Goal: Task Accomplishment & Management: Manage account settings

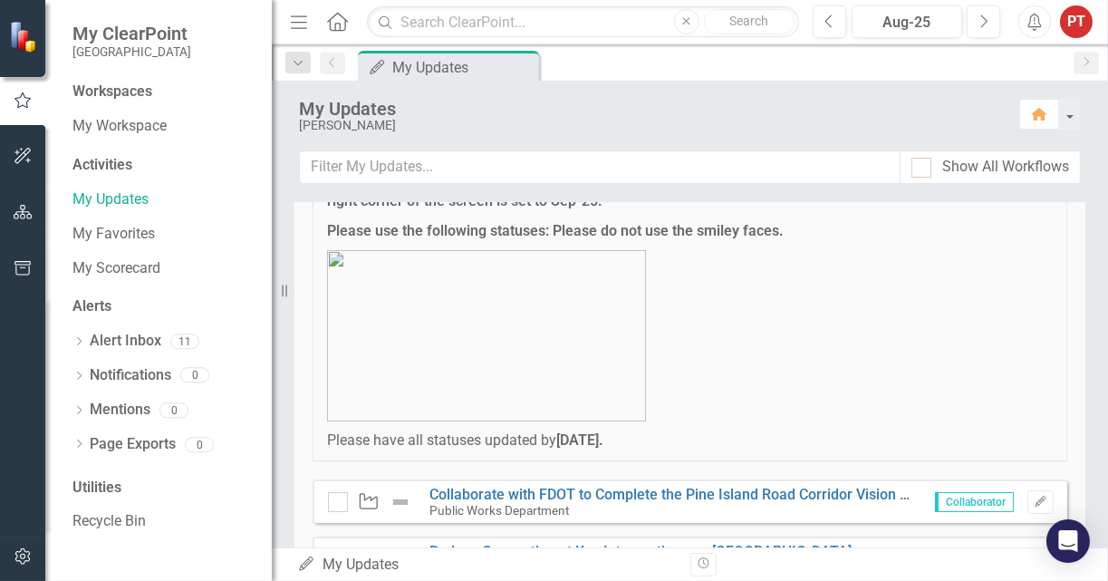
scroll to position [272, 0]
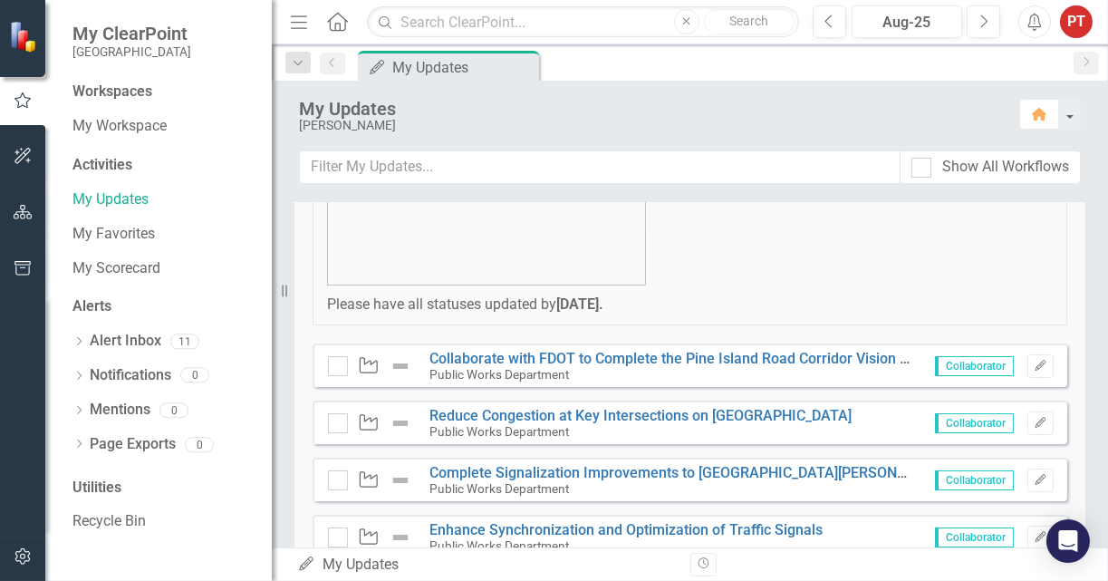
click at [401, 365] on img at bounding box center [401, 366] width 22 height 22
click at [398, 364] on img at bounding box center [401, 366] width 22 height 22
click at [475, 356] on link "Collaborate with FDOT to Complete the Pine Island Road Corridor Vision Plan and…" at bounding box center [881, 358] width 904 height 17
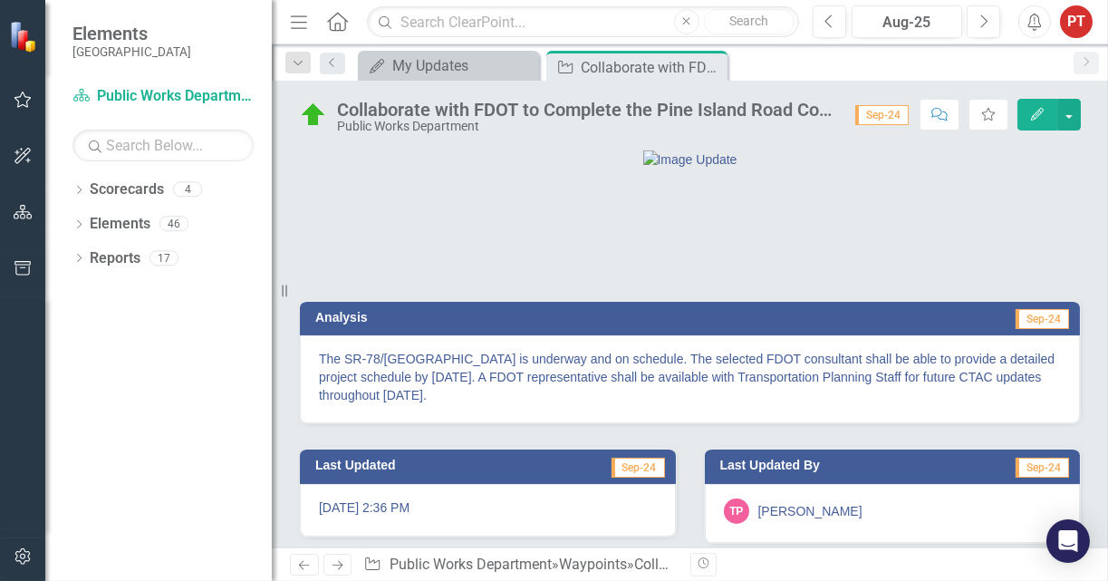
scroll to position [104, 0]
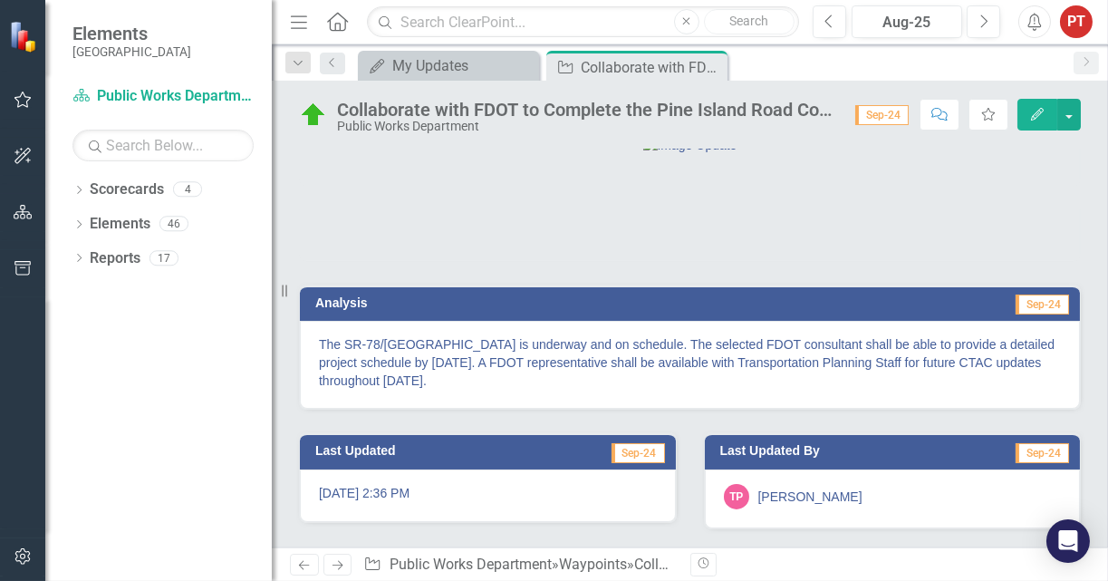
click at [683, 352] on p "The SR-78/Pine Island Road PD&E is underway and on schedule. The selected FDOT …" at bounding box center [690, 362] width 742 height 54
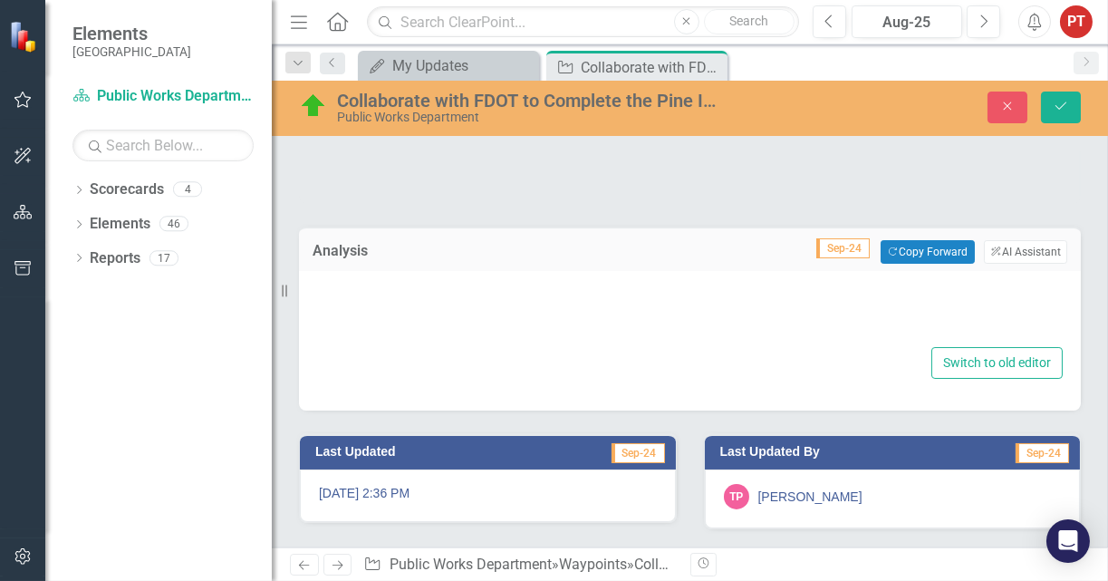
type textarea "<p>The SR-78/Pine Island Road PD&E is underway and on schedule. The selected FD…"
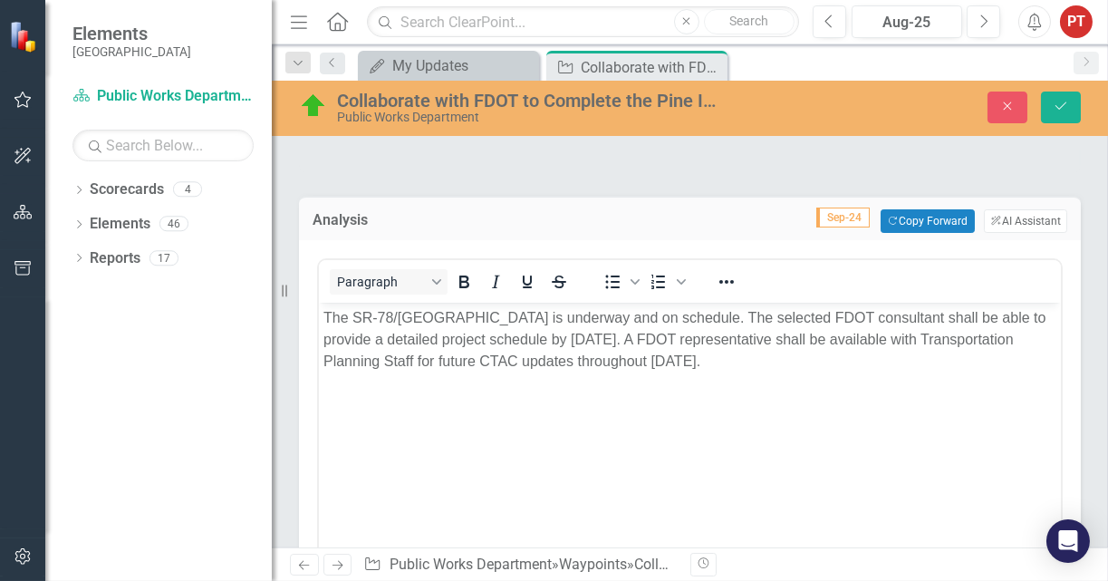
scroll to position [0, 0]
click at [921, 354] on p "The SR-78/Pine Island Road PD&E is underway and on schedule. The selected FDOT …" at bounding box center [688, 339] width 733 height 65
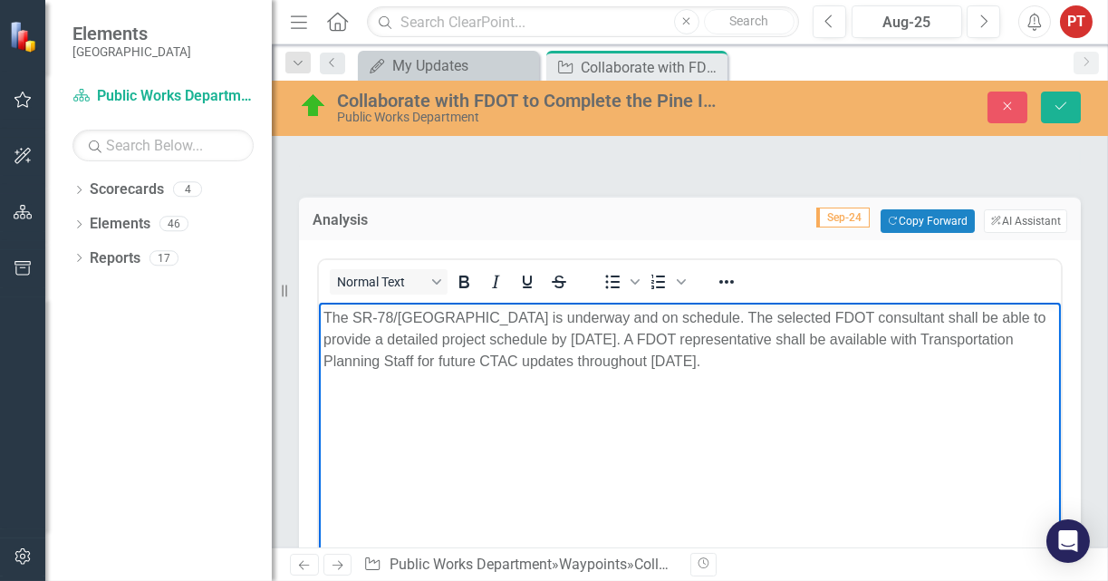
click at [493, 390] on body "The SR-78/Pine Island Road PD&E is underway and on schedule. The selected FDOT …" at bounding box center [689, 439] width 742 height 272
drag, startPoint x: 800, startPoint y: 367, endPoint x: 850, endPoint y: 349, distance: 53.0
click at [801, 367] on p "The SR-78/Pine Island Road PD&E is underway and on schedule. The selected FDOT …" at bounding box center [688, 339] width 733 height 65
paste body "Rich Text Area. Press ALT-0 for help."
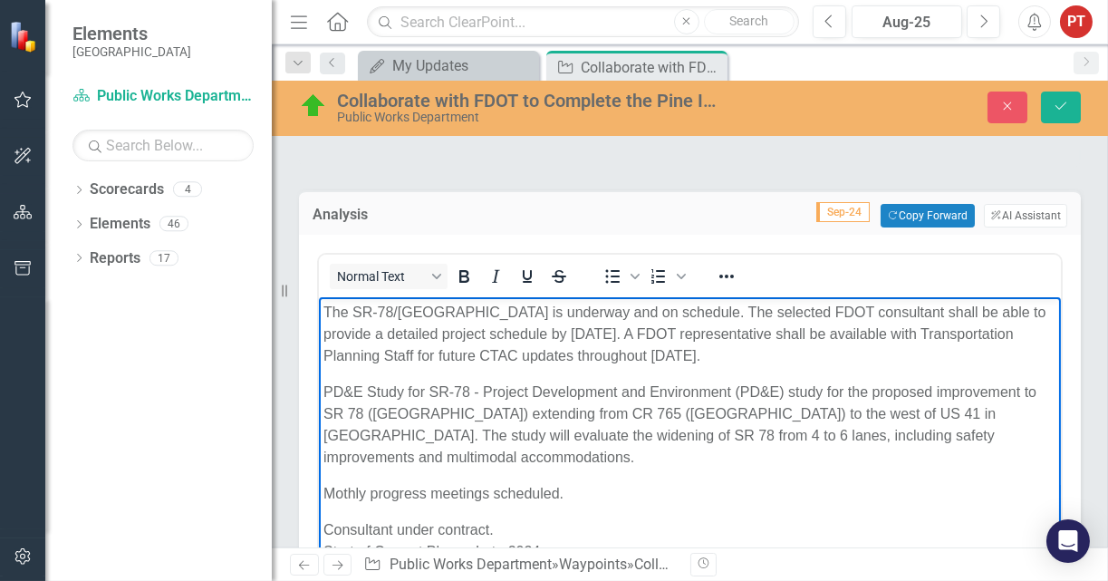
scroll to position [201, 0]
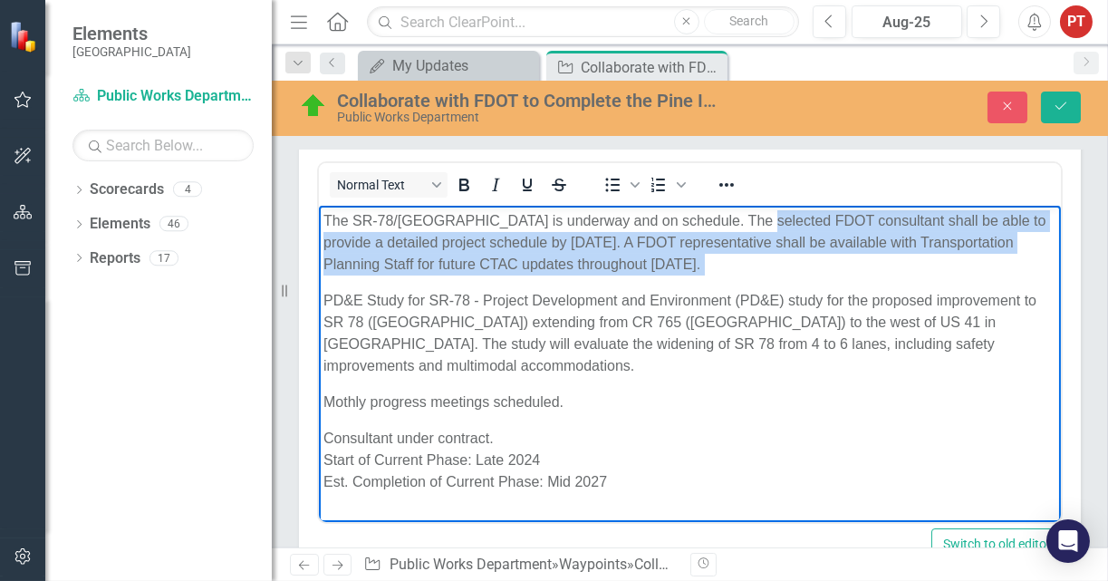
drag, startPoint x: 752, startPoint y: 223, endPoint x: 318, endPoint y: 306, distance: 441.8
click at [318, 306] on body "The SR-78/Pine Island Road PD&E is underway and on schedule. The selected FDOT …" at bounding box center [689, 359] width 742 height 306
click at [802, 255] on p "The SR-78/Pine Island Road PD&E is underway and on schedule. The selected FDOT …" at bounding box center [688, 242] width 733 height 65
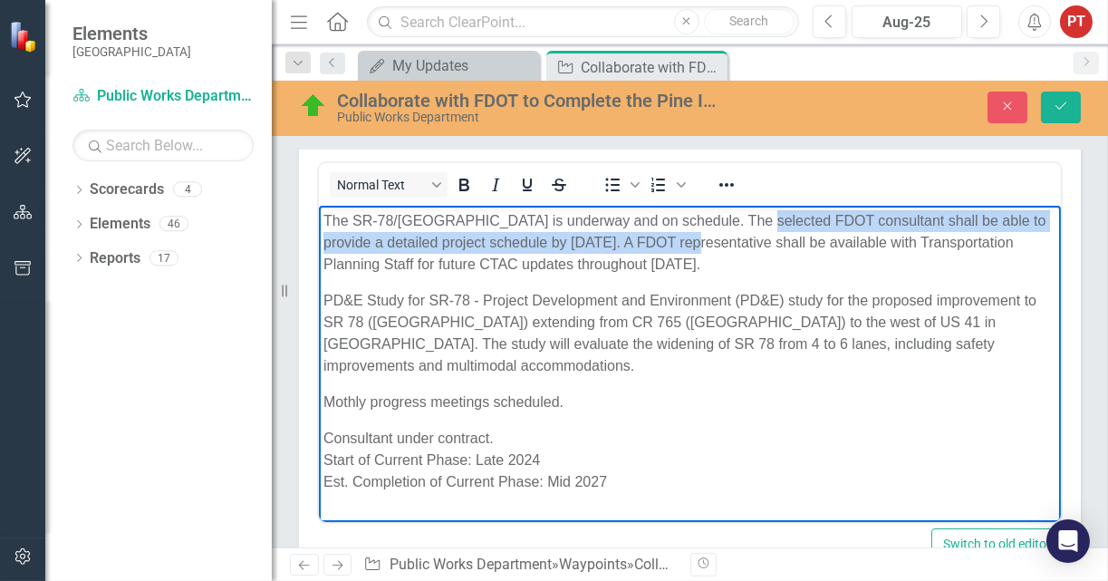
drag, startPoint x: 751, startPoint y: 222, endPoint x: 685, endPoint y: 245, distance: 70.2
click at [685, 245] on p "The SR-78/Pine Island Road PD&E is underway and on schedule. The selected FDOT …" at bounding box center [688, 242] width 733 height 65
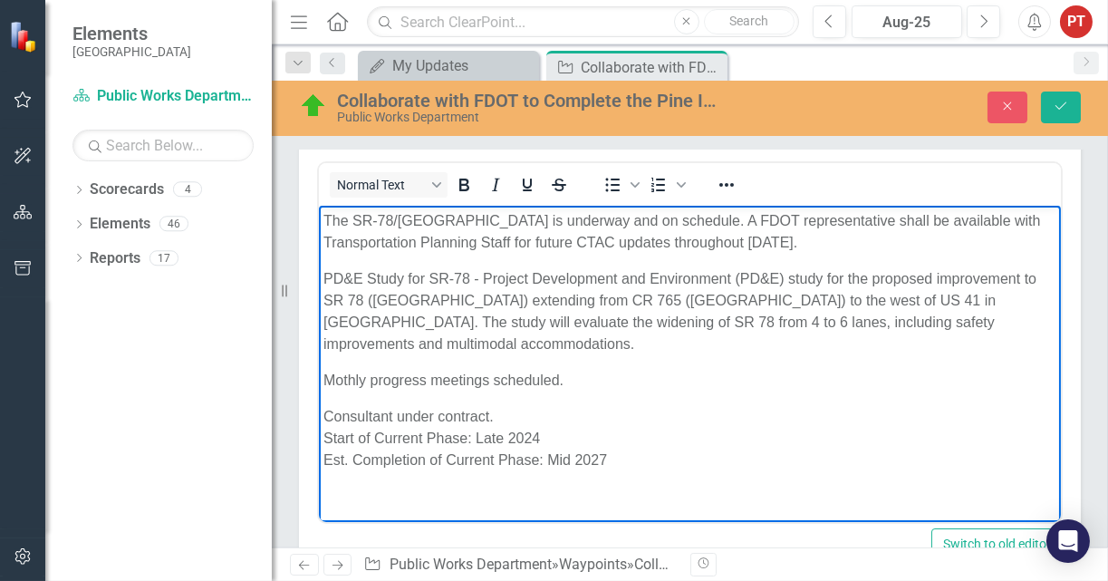
click at [324, 279] on p "PD&E Study for SR-78 - Project Development and Environment (PD&E) study for the…" at bounding box center [688, 311] width 733 height 87
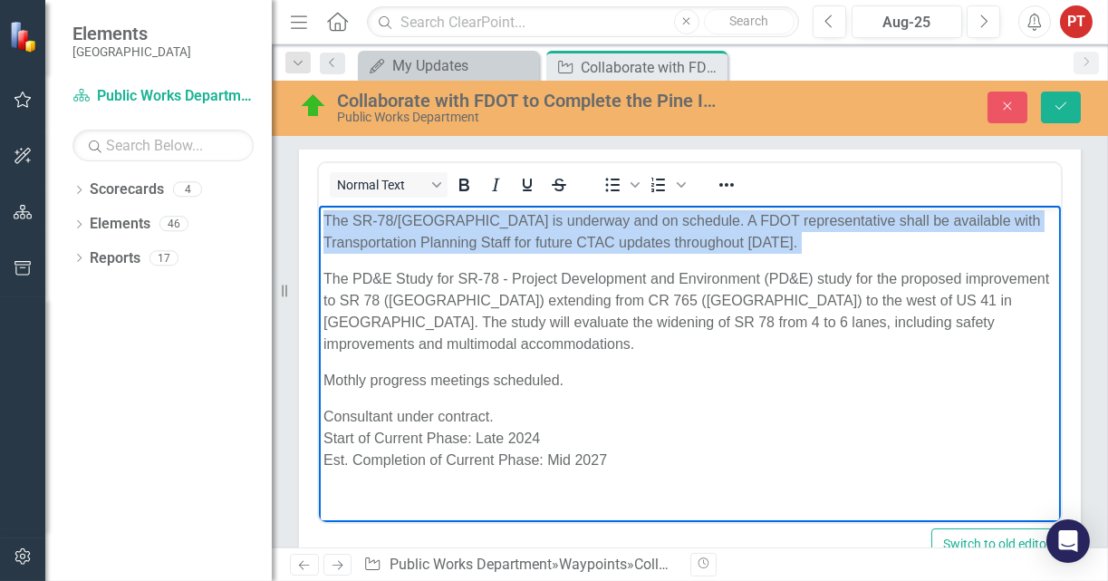
drag, startPoint x: 322, startPoint y: 219, endPoint x: 635, endPoint y: 575, distance: 473.7
click at [318, 267] on body "The SR-78/Pine Island Road PD&E is underway and on schedule. A FDOT representat…" at bounding box center [689, 348] width 742 height 284
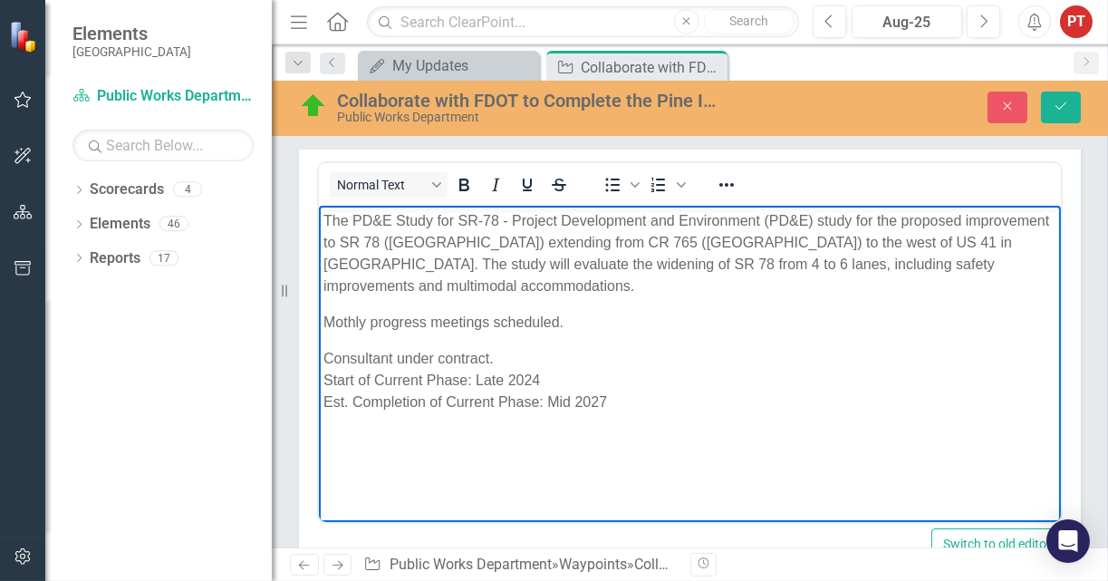
click at [598, 317] on p "Mothly progress meetings scheduled." at bounding box center [688, 323] width 733 height 22
click at [497, 267] on p "The PD&E Study for SR-78 - Project Development and Environment (PD&E) study for…" at bounding box center [688, 253] width 733 height 87
click at [599, 322] on p "Mothly progress meetings scheduled." at bounding box center [688, 323] width 733 height 22
click at [409, 339] on body "The PD&E Study for SR-78 - Project Development and Environment (PD&E) study for…" at bounding box center [689, 342] width 742 height 272
click at [397, 359] on p "Consultant under contract. Start of Current Phase: Late 2024 Est. Completion of…" at bounding box center [688, 380] width 733 height 65
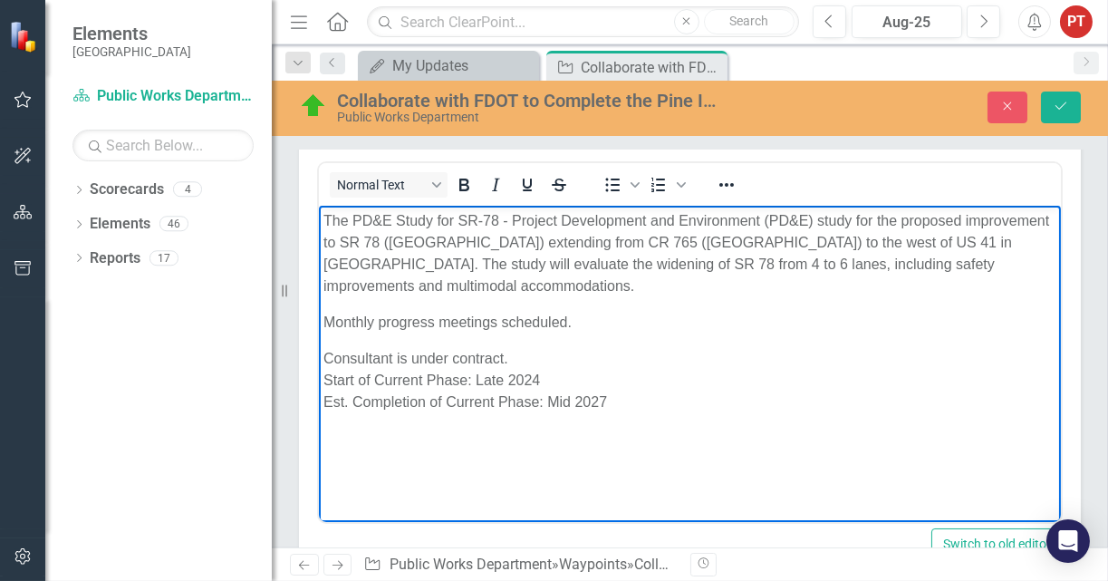
click at [503, 326] on p "Monthly progress meetings scheduled." at bounding box center [688, 323] width 733 height 22
click at [538, 382] on p "Consultant is under contract. Start of Current Phase: Late 2024 Est. Completion…" at bounding box center [688, 380] width 733 height 65
click at [524, 332] on p "Monthly progress meetings are scheduled." at bounding box center [688, 323] width 733 height 22
click at [607, 324] on p "Monthly progress meetings are scheduled." at bounding box center [688, 323] width 733 height 22
click at [367, 345] on body "The PD&E Study for SR-78 - Project Development and Environment (PD&E) study for…" at bounding box center [689, 342] width 742 height 272
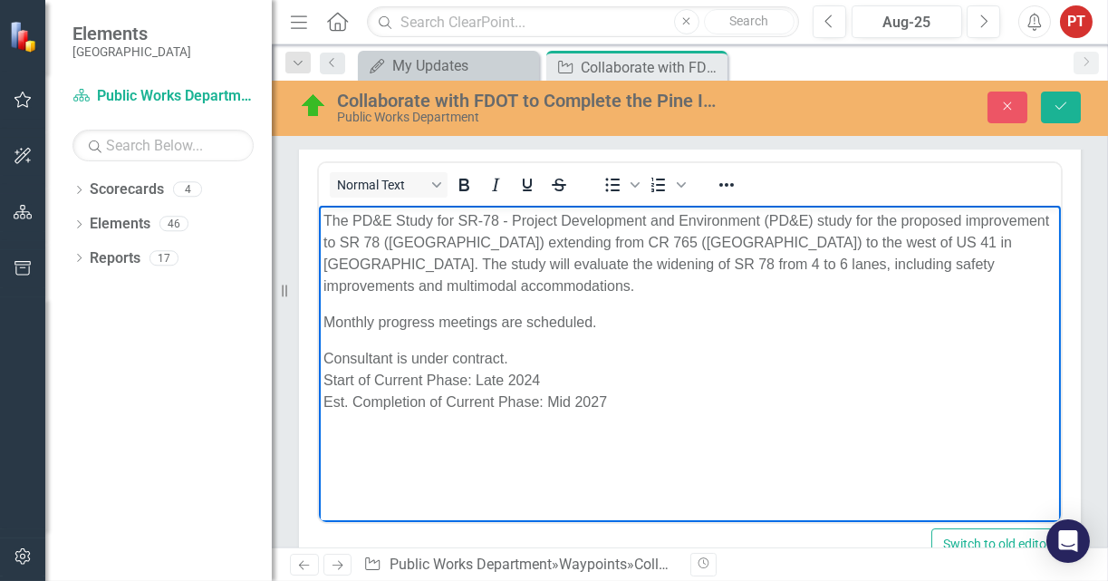
click at [322, 361] on p "Consultant is under contract. Start of Current Phase: Late 2024 Est. Completion…" at bounding box center [688, 380] width 733 height 65
click at [478, 397] on p "Consultant is under contract. Start of Current Phase: Late 2024 Est. Completion…" at bounding box center [688, 380] width 733 height 65
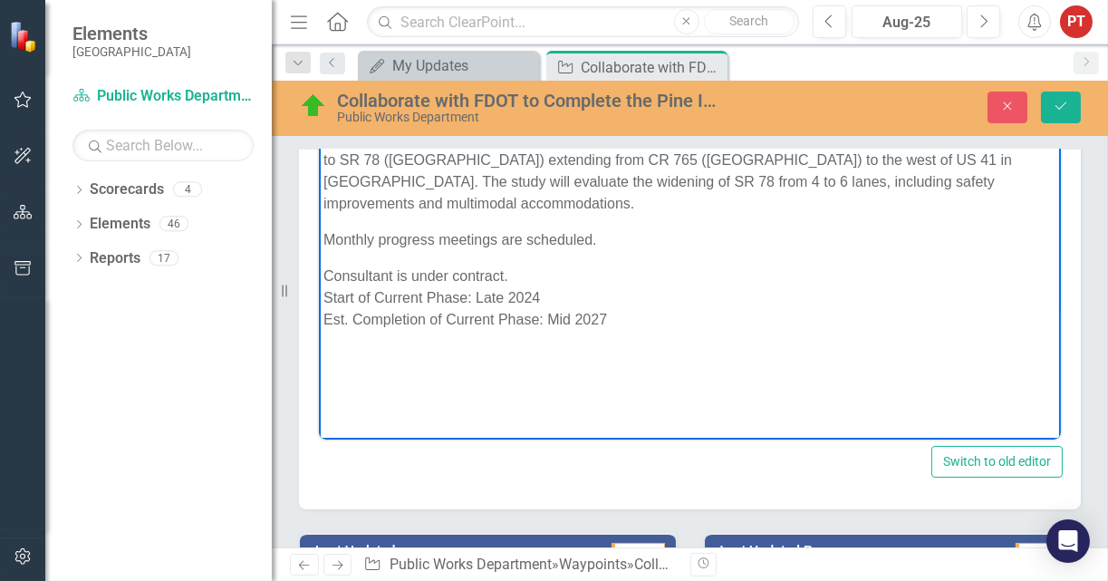
scroll to position [337, 0]
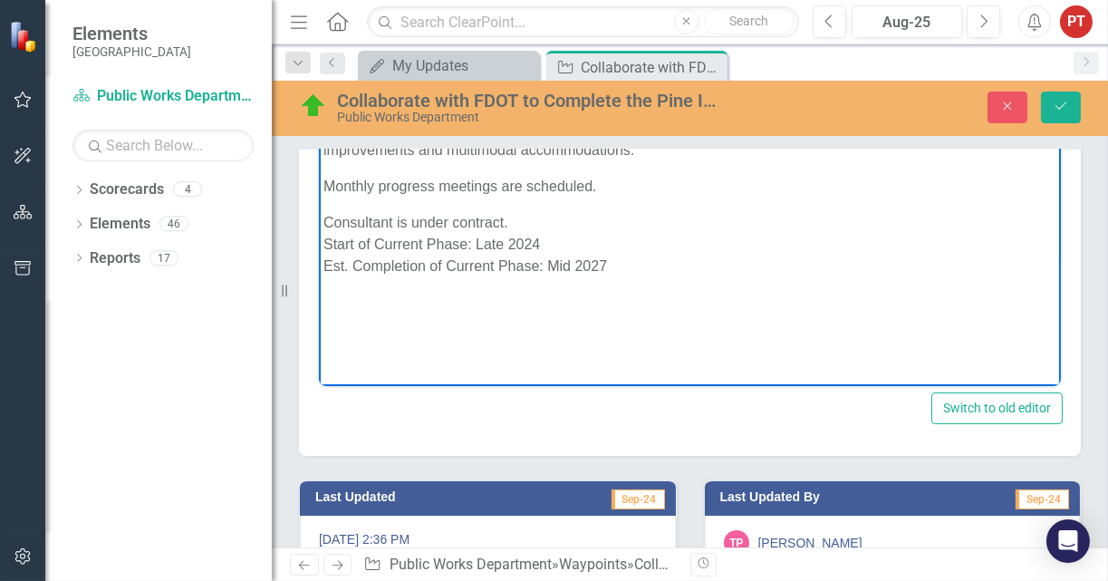
click at [605, 185] on p "Monthly progress meetings are scheduled." at bounding box center [688, 187] width 733 height 22
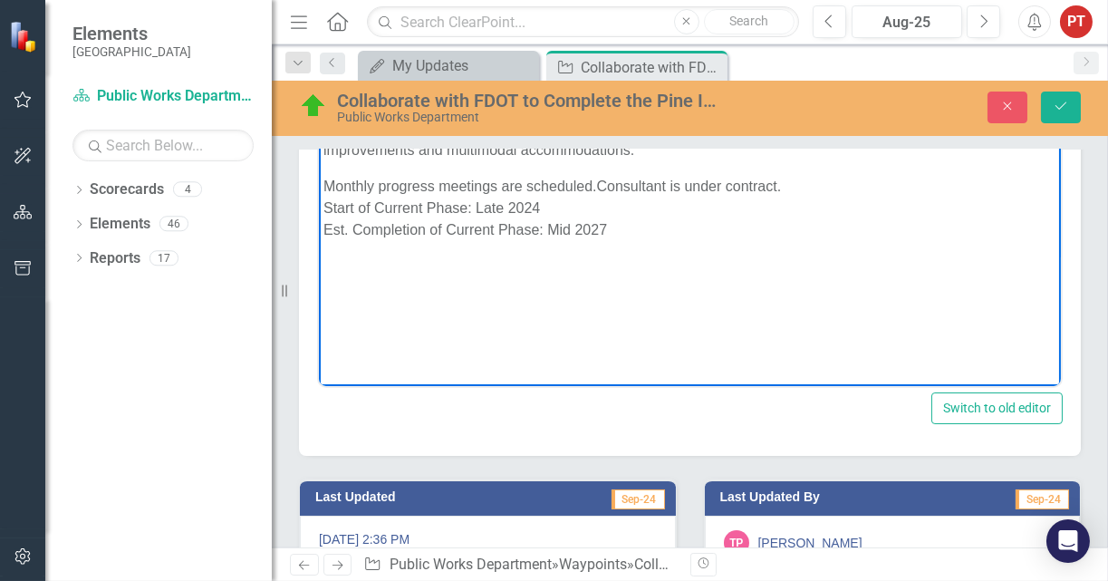
click at [808, 194] on p "Monthly progress meetings are scheduled. Consultant is under contract. Start of…" at bounding box center [688, 208] width 733 height 65
click at [506, 284] on body "The PD&E Study for SR-78 - Project Development and Environment (PD&E) study for…" at bounding box center [689, 206] width 742 height 272
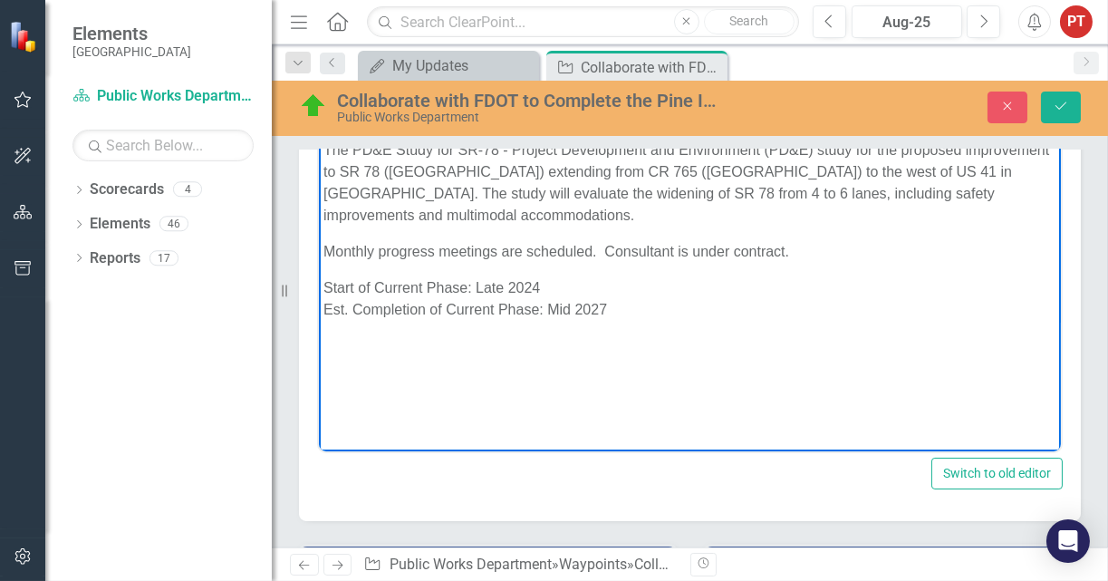
scroll to position [0, 0]
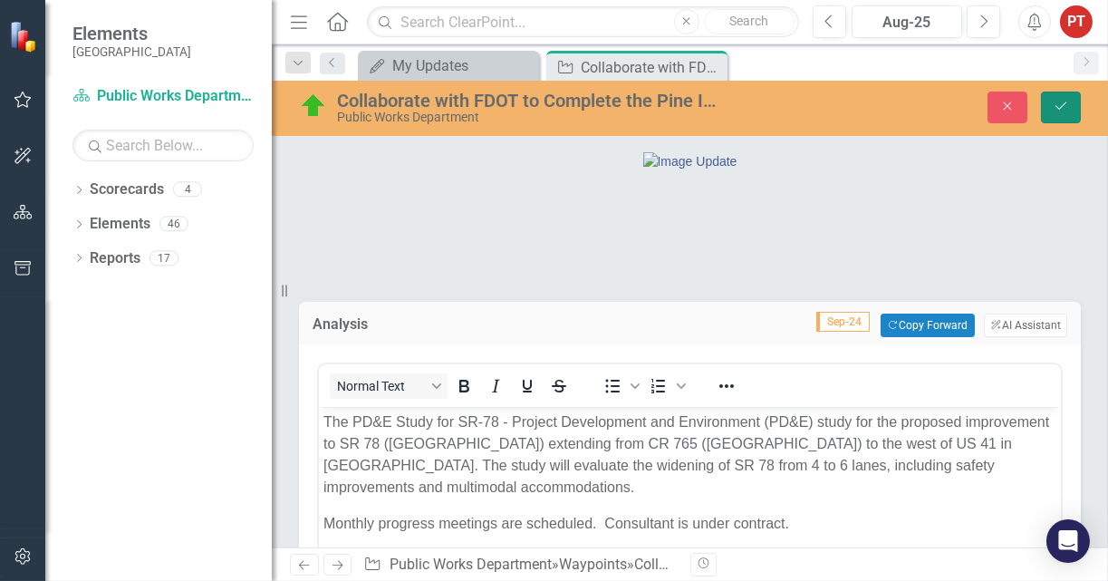
click at [1069, 102] on button "Save" at bounding box center [1061, 107] width 40 height 32
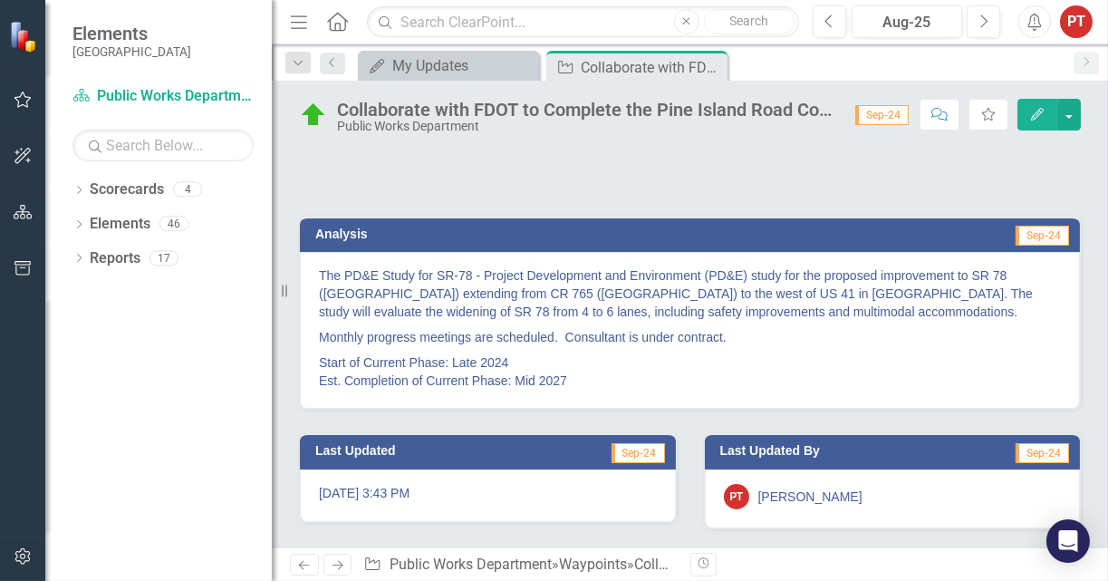
scroll to position [173, 0]
click at [1072, 111] on button "button" at bounding box center [1069, 115] width 24 height 32
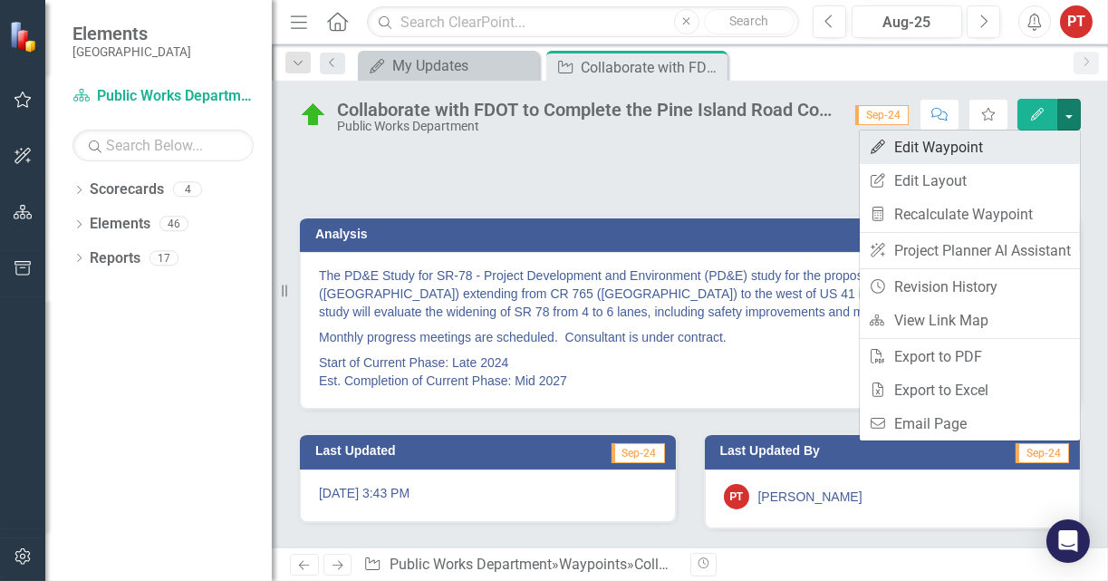
click at [968, 150] on link "Edit Edit Waypoint" at bounding box center [970, 147] width 220 height 34
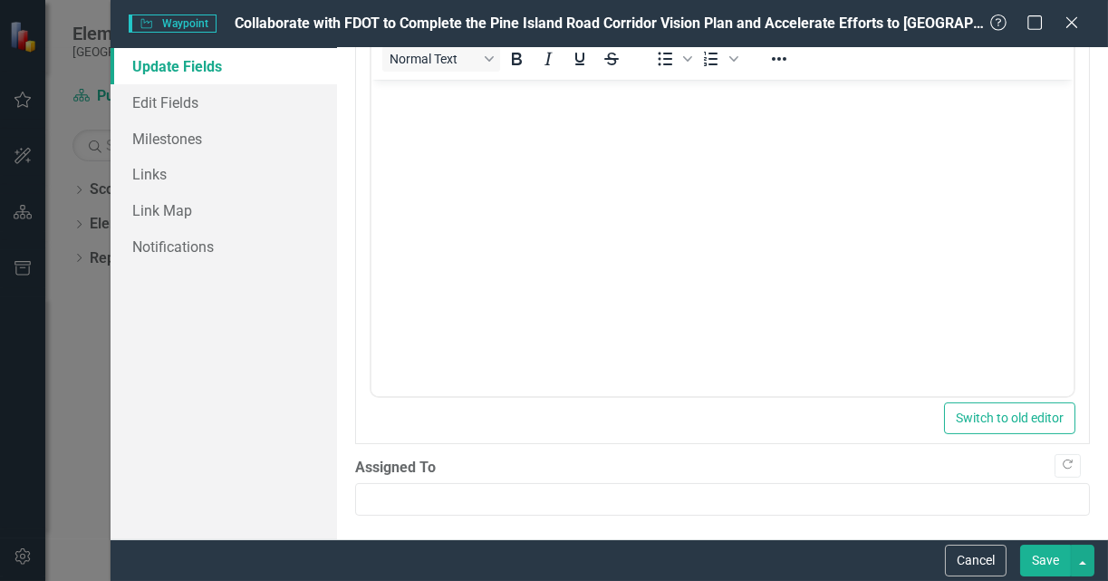
scroll to position [91, 0]
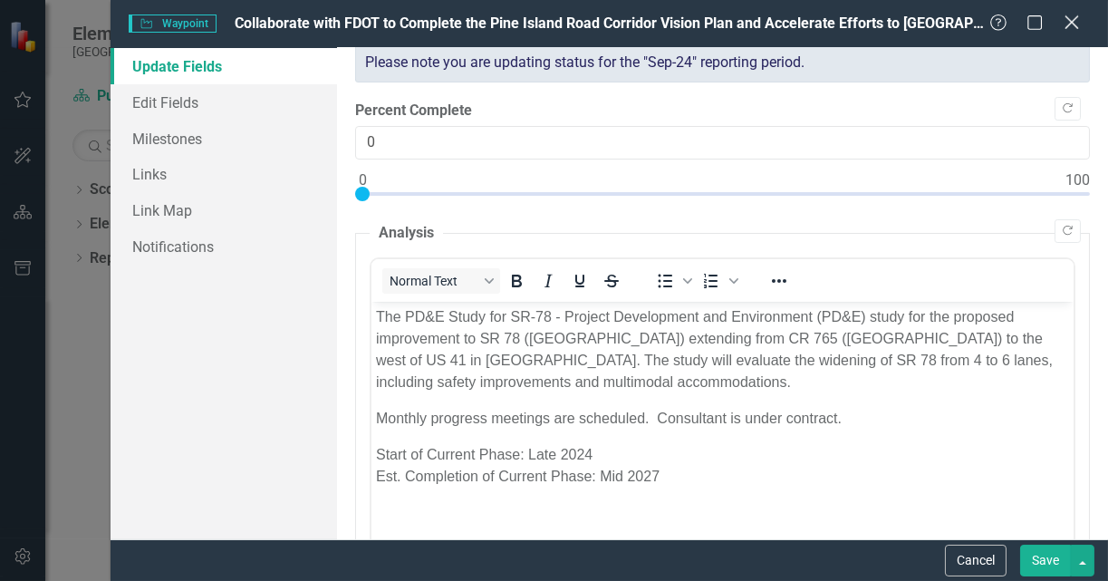
click at [1071, 22] on icon "Close" at bounding box center [1071, 22] width 23 height 17
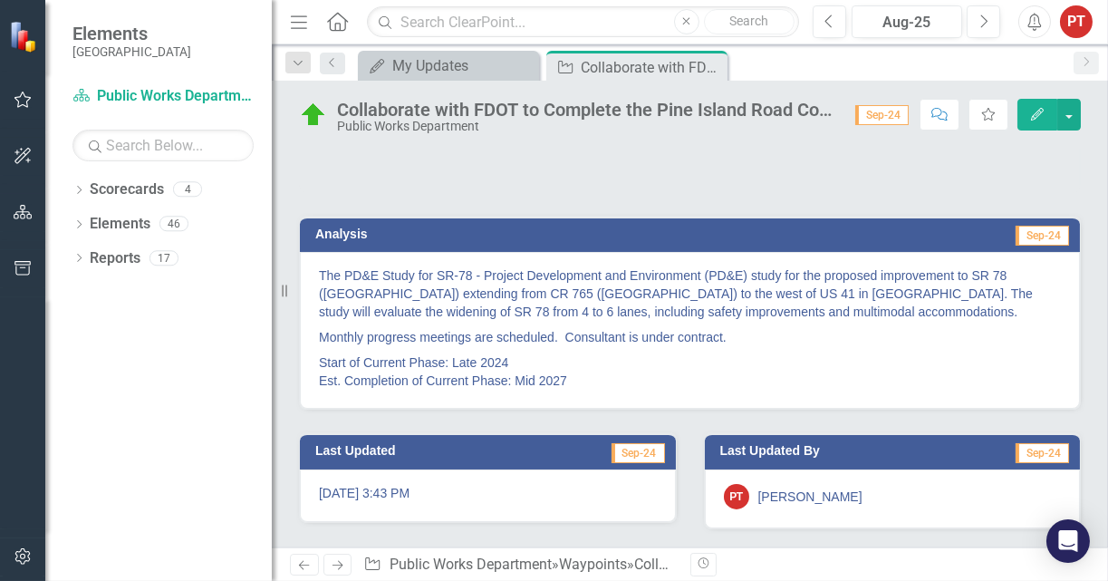
click at [862, 347] on p "Monthly progress meetings are scheduled. Consultant is under contract." at bounding box center [690, 336] width 742 height 25
click at [839, 184] on div at bounding box center [690, 166] width 782 height 53
click at [455, 70] on div "My Updates" at bounding box center [452, 65] width 120 height 23
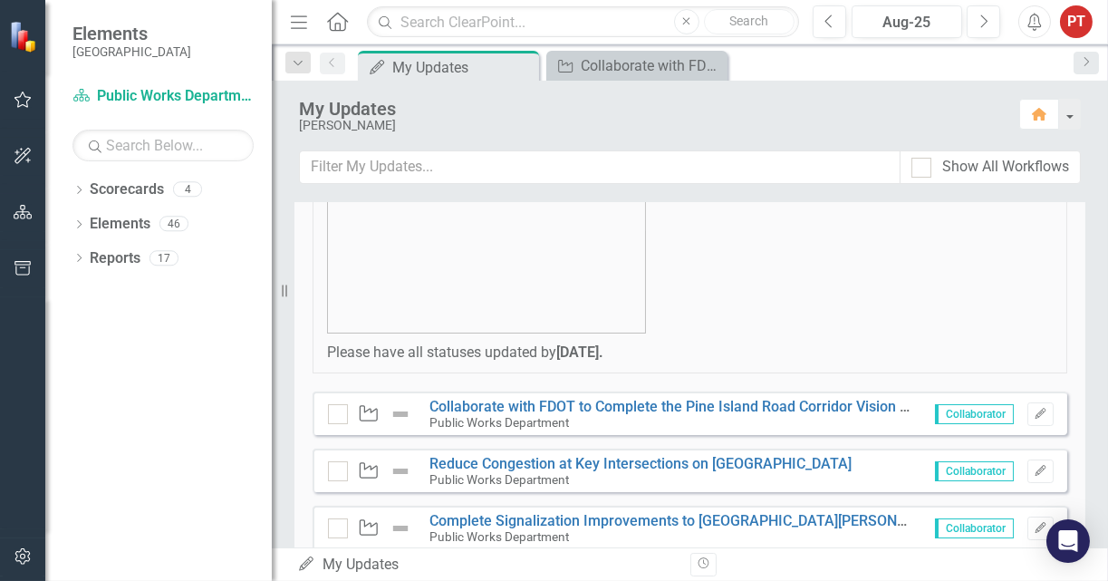
scroll to position [272, 0]
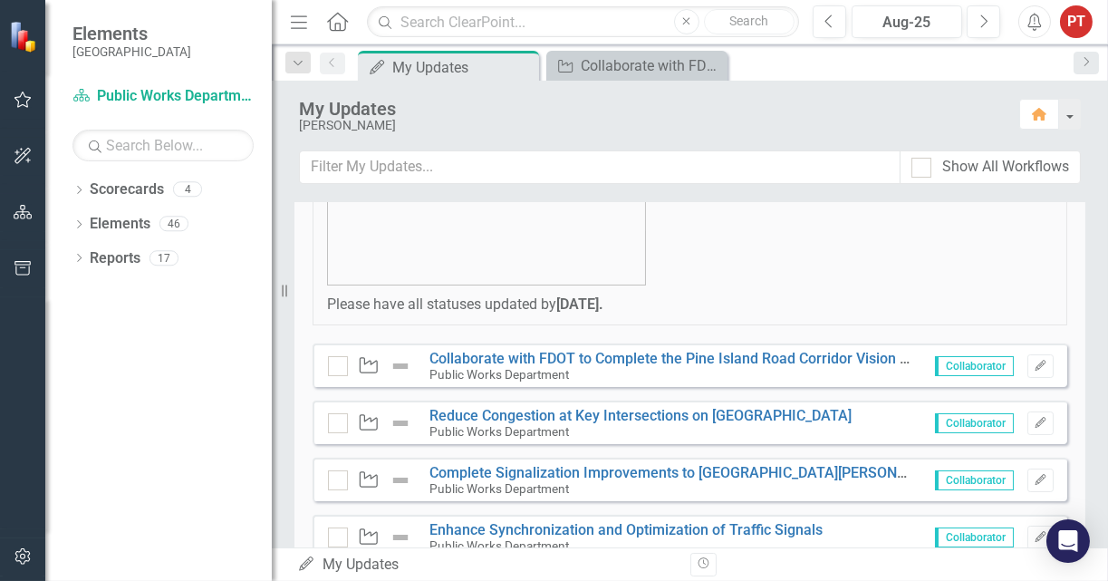
click at [399, 362] on img at bounding box center [401, 366] width 22 height 22
click at [332, 365] on input "checkbox" at bounding box center [334, 362] width 12 height 12
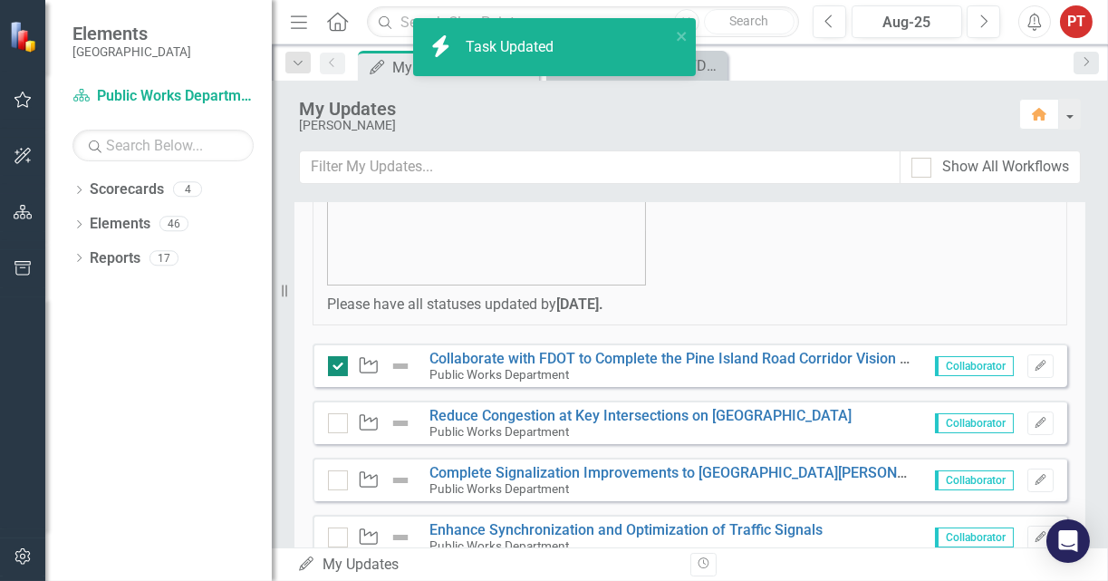
checkbox input "true"
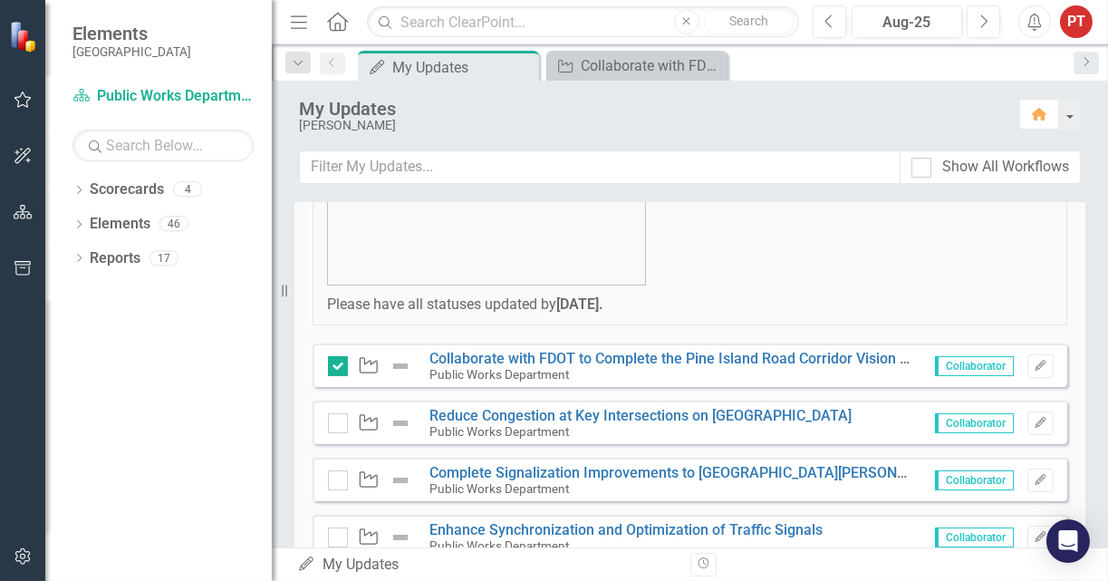
click at [397, 362] on img at bounding box center [401, 366] width 22 height 22
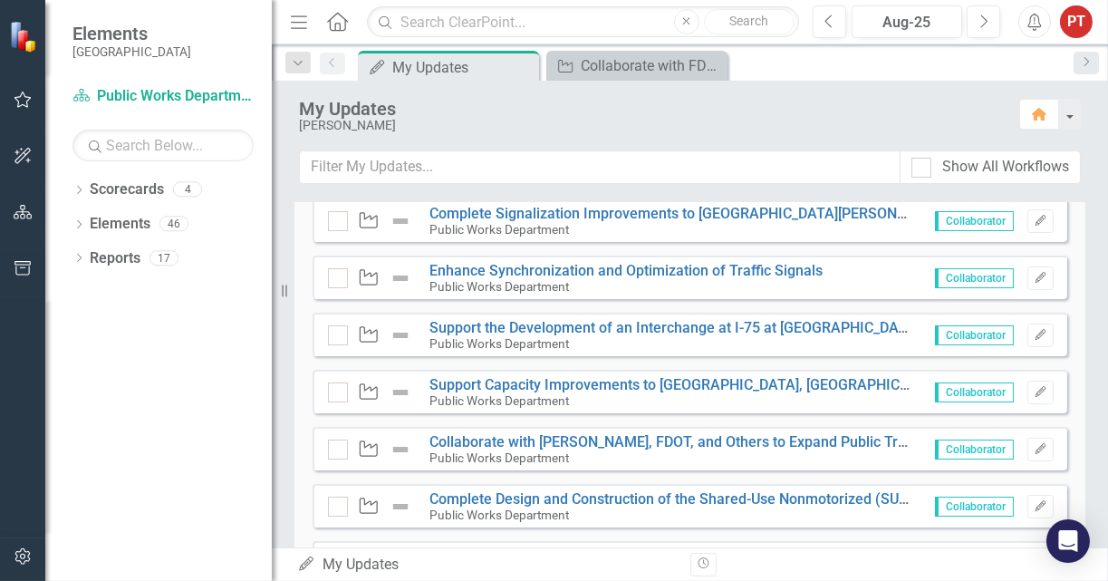
scroll to position [408, 0]
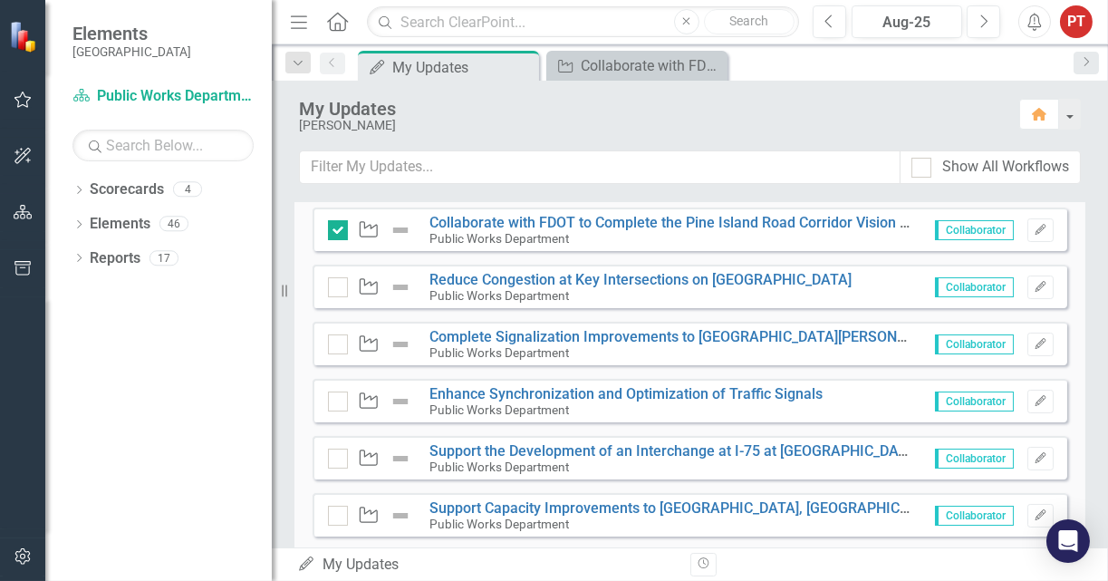
click at [396, 226] on img at bounding box center [401, 230] width 22 height 22
click at [553, 214] on link "Collaborate with FDOT to Complete the Pine Island Road Corridor Vision Plan and…" at bounding box center [881, 222] width 904 height 17
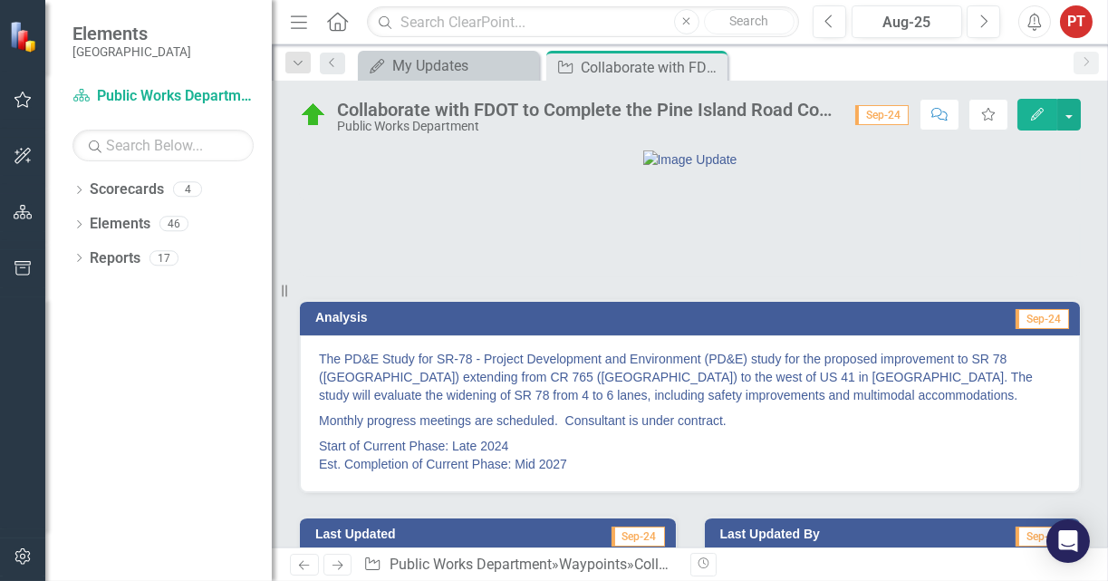
click at [304, 117] on img at bounding box center [313, 115] width 29 height 29
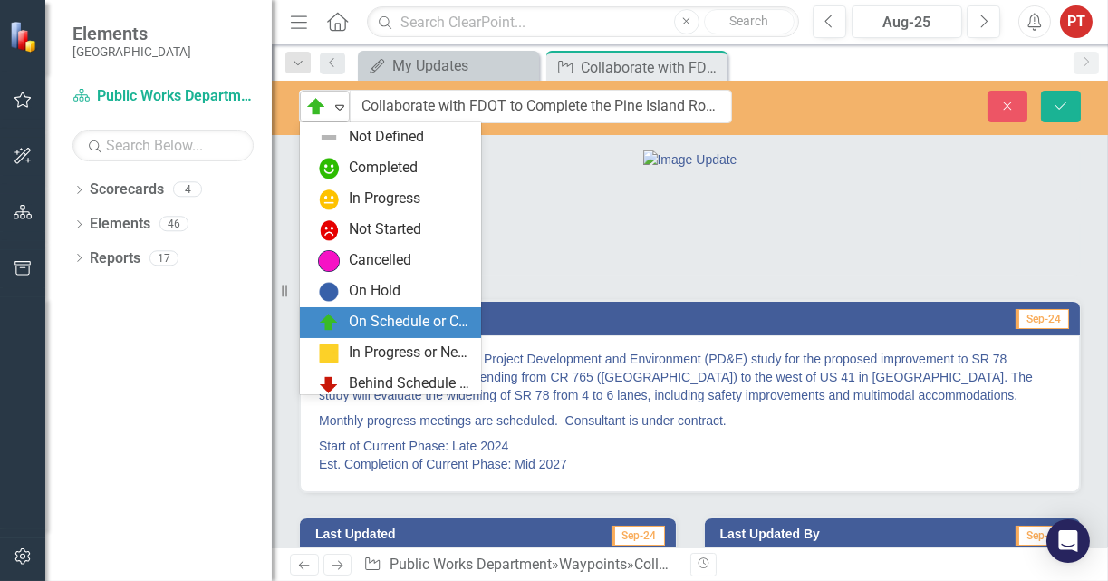
click at [331, 111] on icon "Expand" at bounding box center [340, 107] width 18 height 14
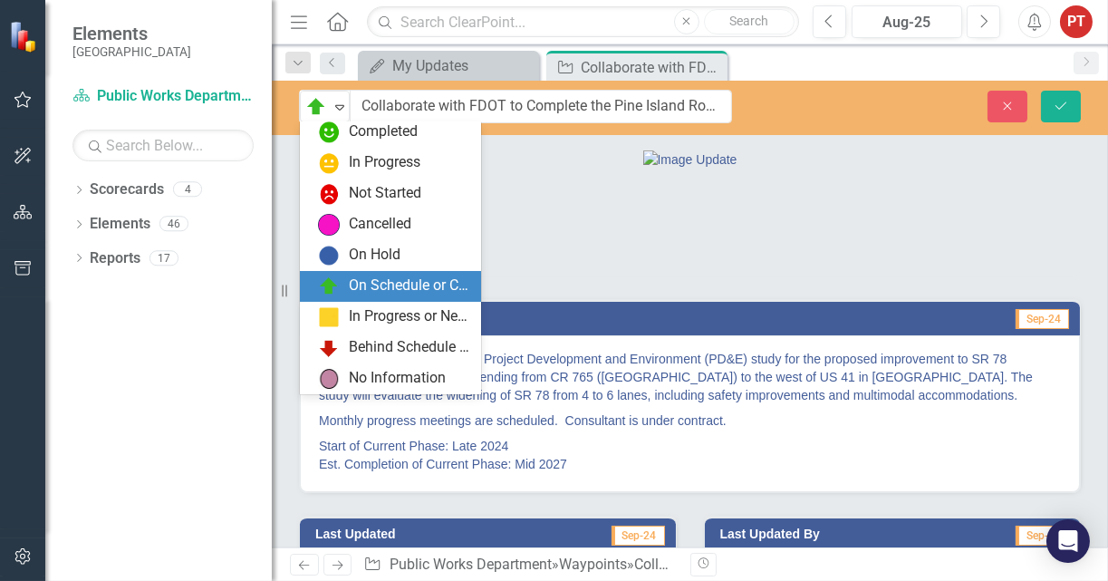
click at [441, 284] on div "On Schedule or Complete" at bounding box center [409, 285] width 121 height 21
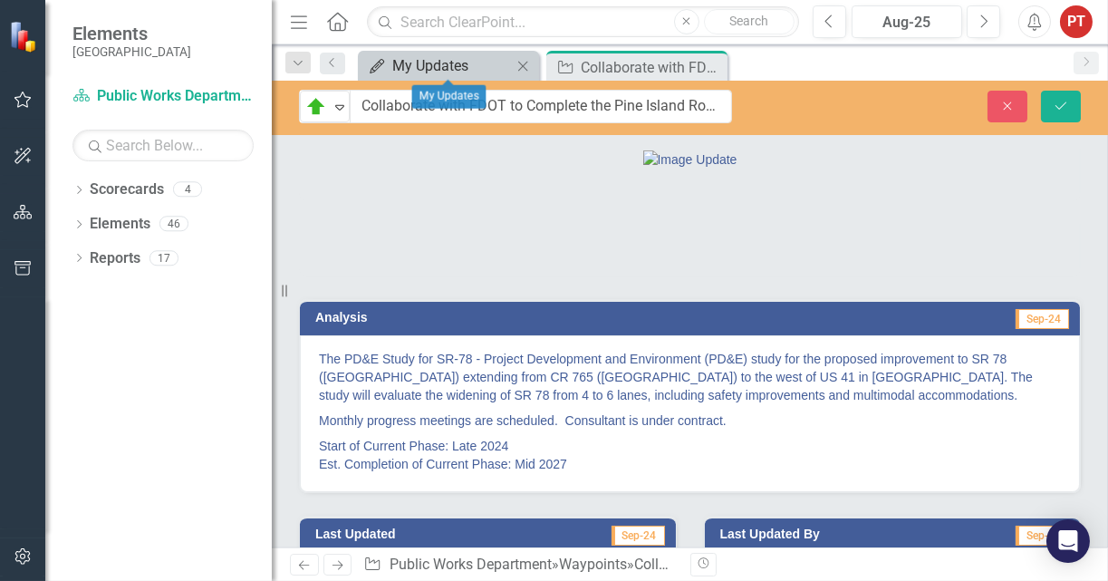
click at [457, 61] on div "My Updates" at bounding box center [452, 65] width 120 height 23
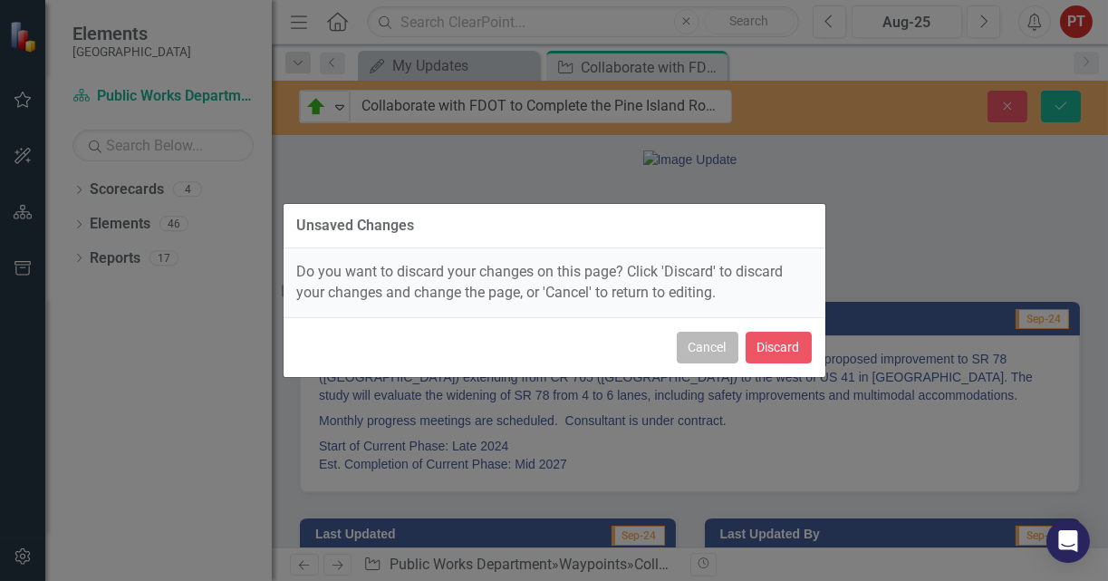
click at [704, 350] on button "Cancel" at bounding box center [708, 348] width 62 height 32
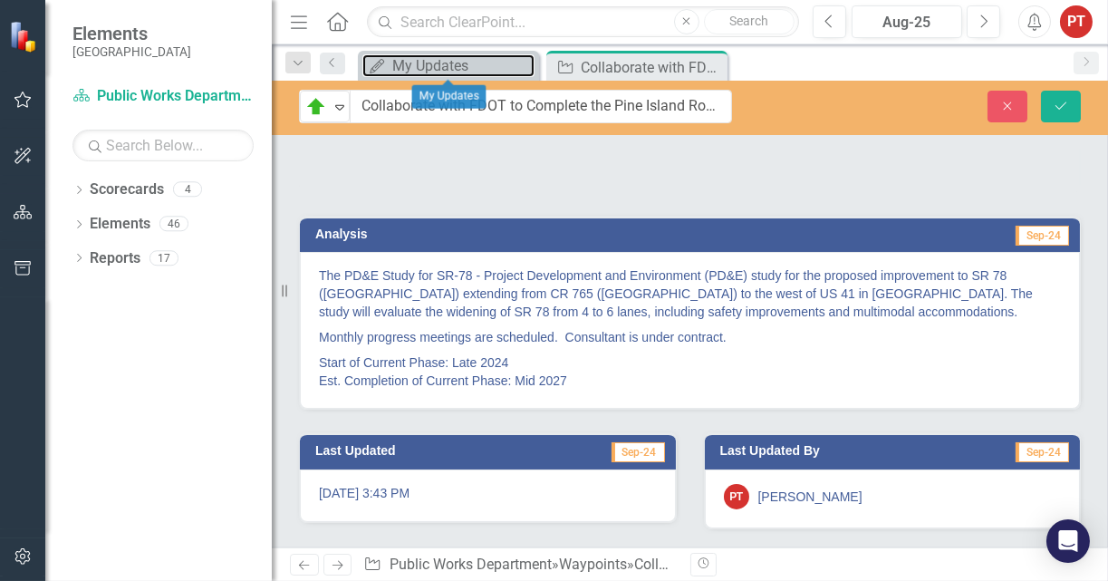
scroll to position [0, 0]
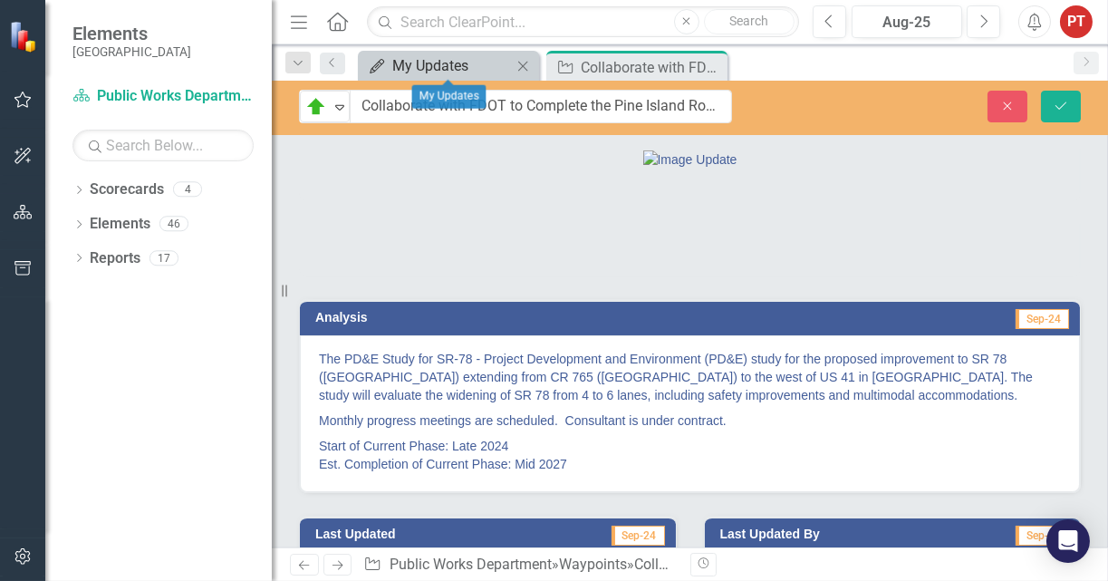
click at [457, 73] on div "My Updates" at bounding box center [452, 65] width 120 height 23
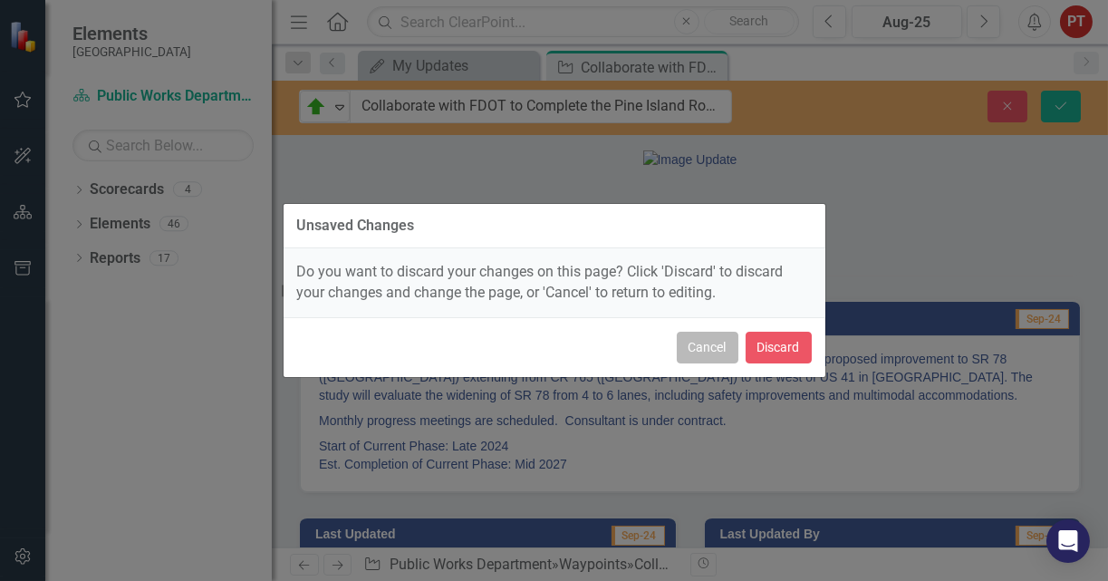
click at [708, 354] on button "Cancel" at bounding box center [708, 348] width 62 height 32
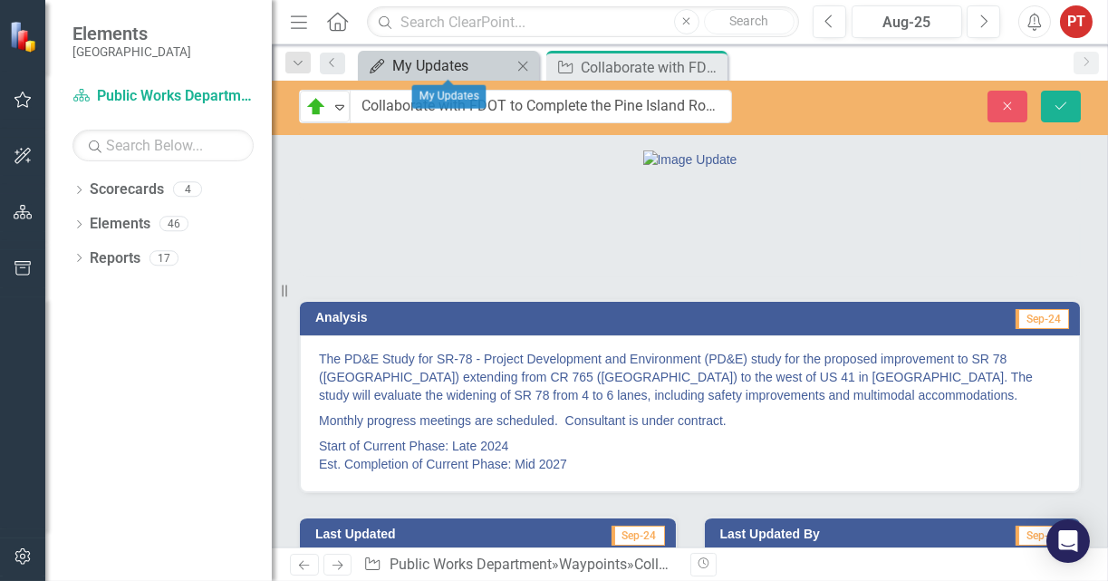
click at [418, 69] on div "My Updates" at bounding box center [452, 65] width 120 height 23
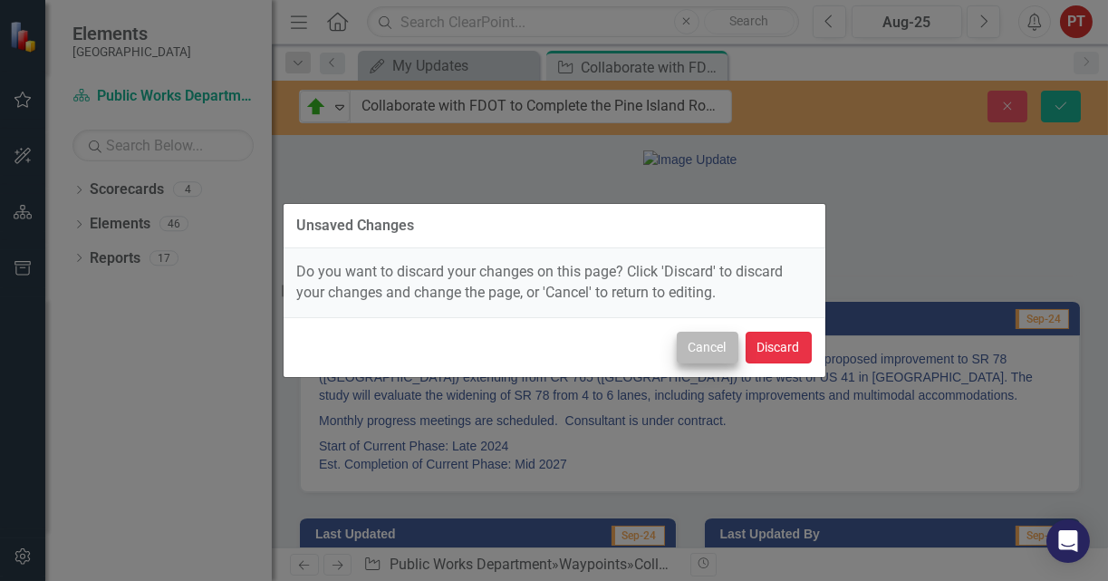
drag, startPoint x: 774, startPoint y: 351, endPoint x: 725, endPoint y: 355, distance: 50.0
click at [761, 381] on div "Unsaved Changes Do you want to discard your changes on this page? Click 'Discar…" at bounding box center [554, 290] width 543 height 581
click at [716, 349] on button "Cancel" at bounding box center [708, 348] width 62 height 32
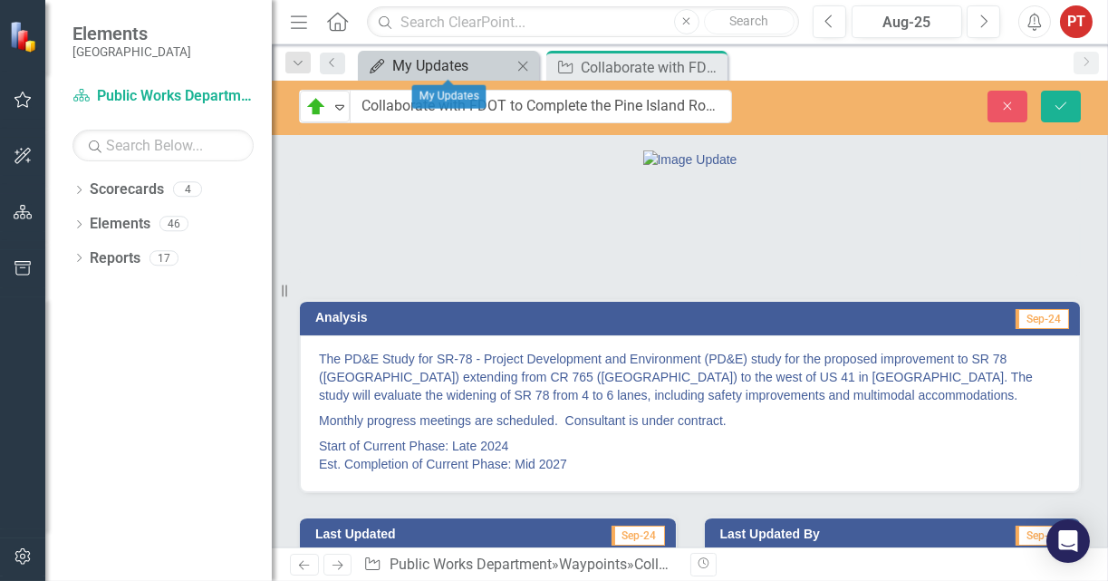
click at [397, 71] on div "My Updates" at bounding box center [452, 65] width 120 height 23
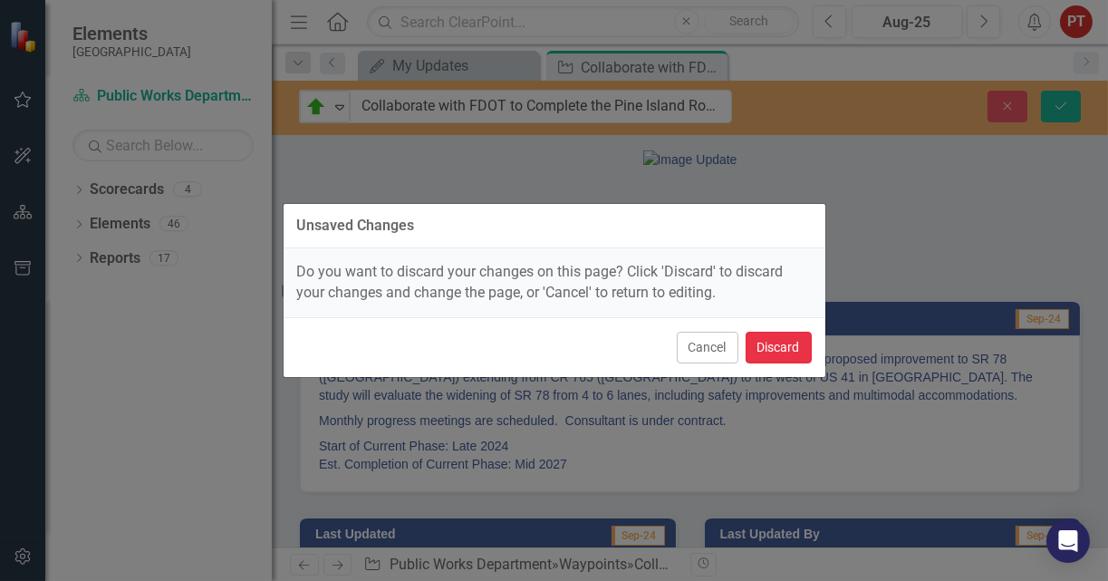
click at [776, 345] on button "Discard" at bounding box center [778, 348] width 66 height 32
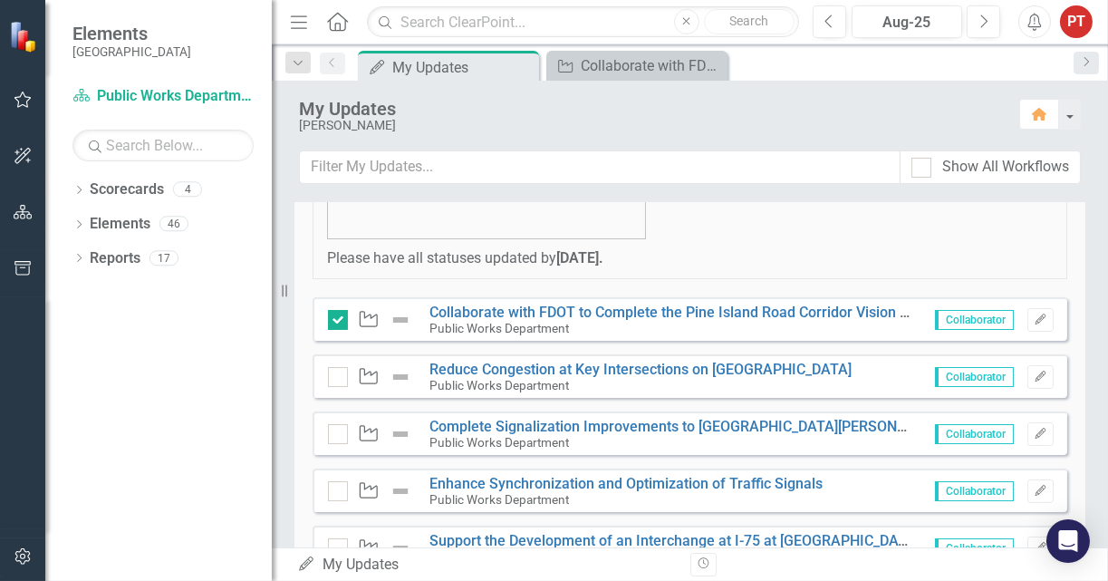
scroll to position [272, 0]
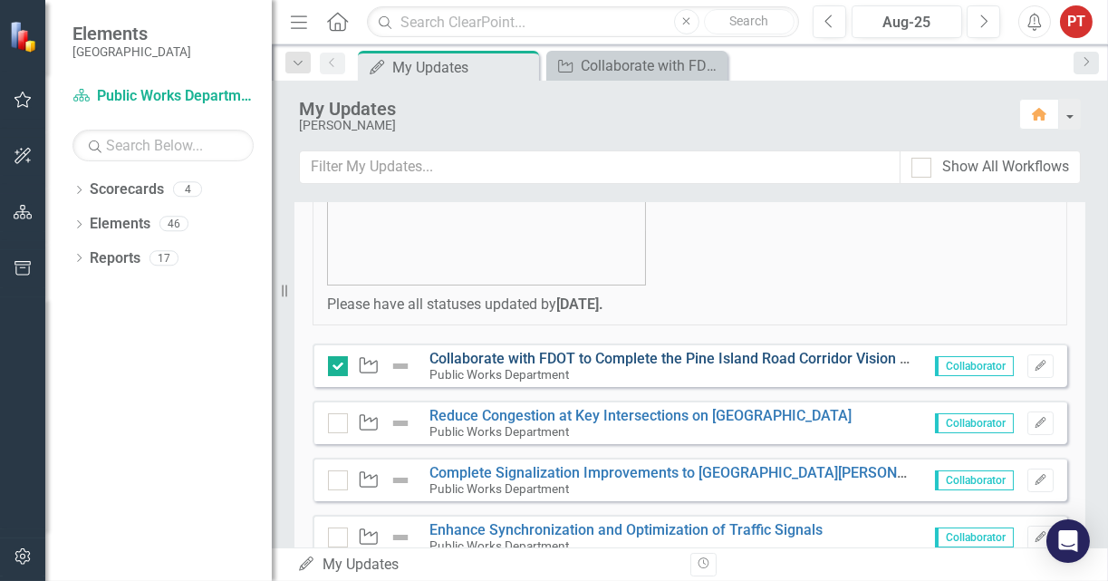
click at [625, 356] on link "Collaborate with FDOT to Complete the Pine Island Road Corridor Vision Plan and…" at bounding box center [881, 358] width 904 height 17
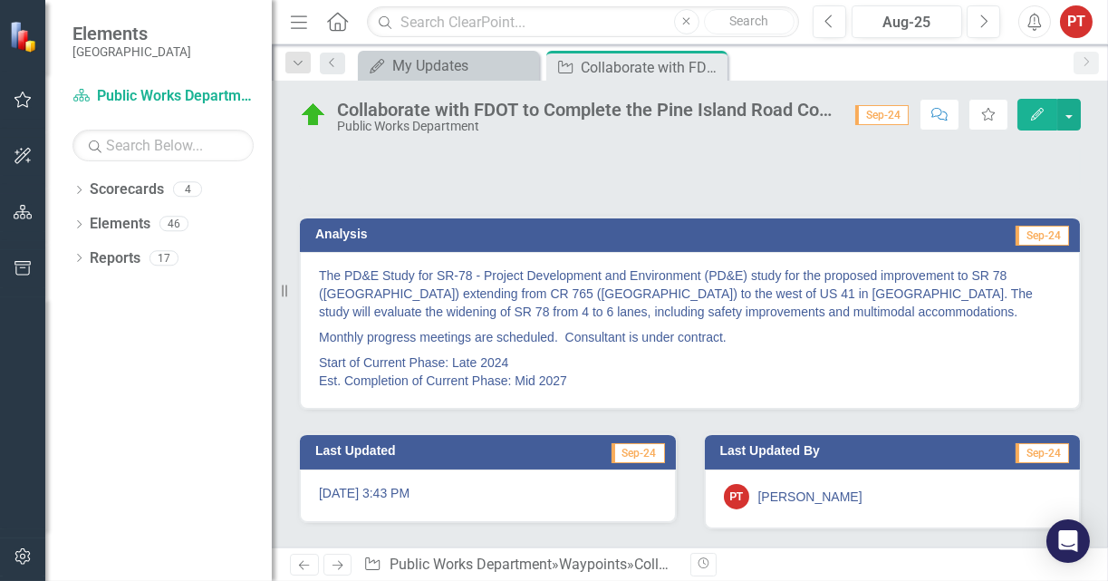
scroll to position [173, 0]
click at [473, 70] on div "My Updates" at bounding box center [452, 65] width 120 height 23
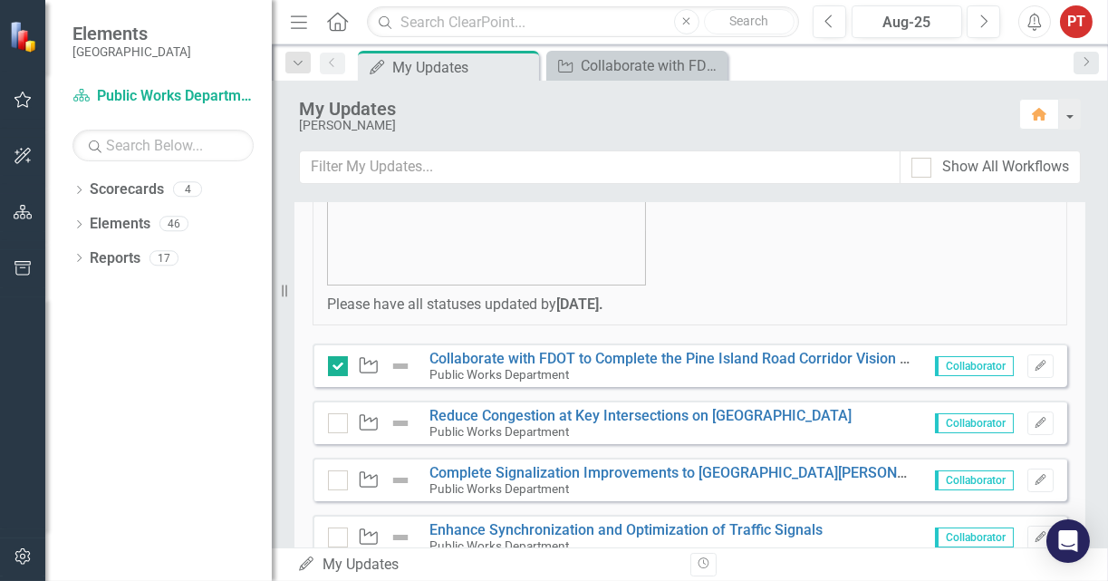
scroll to position [408, 0]
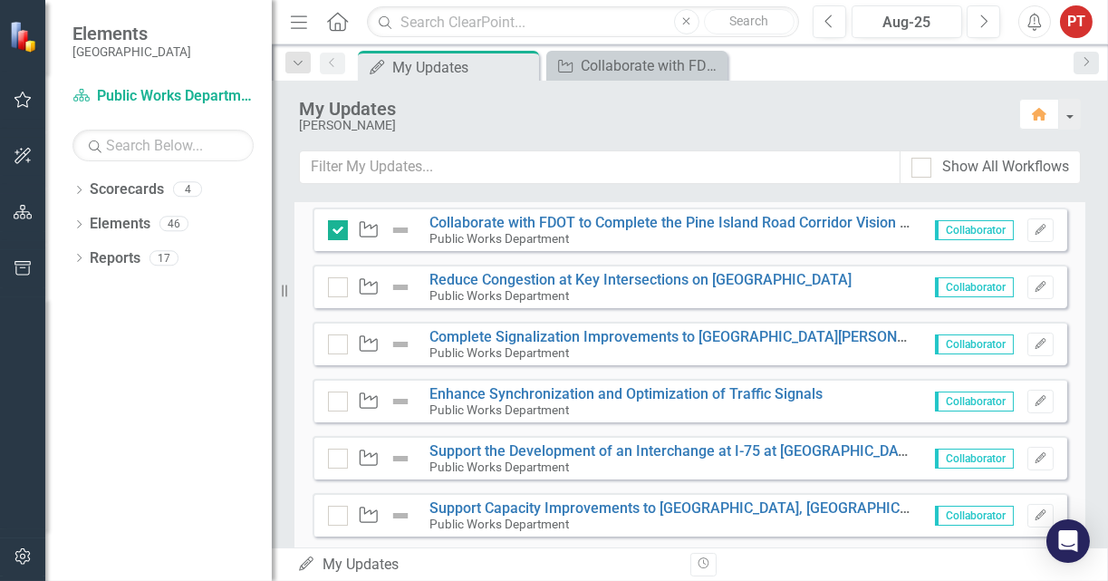
click at [362, 231] on icon "Waypoint" at bounding box center [369, 229] width 24 height 18
click at [364, 231] on icon "Waypoint" at bounding box center [369, 229] width 24 height 18
click at [396, 233] on img at bounding box center [401, 230] width 22 height 22
click at [396, 232] on img at bounding box center [401, 230] width 22 height 22
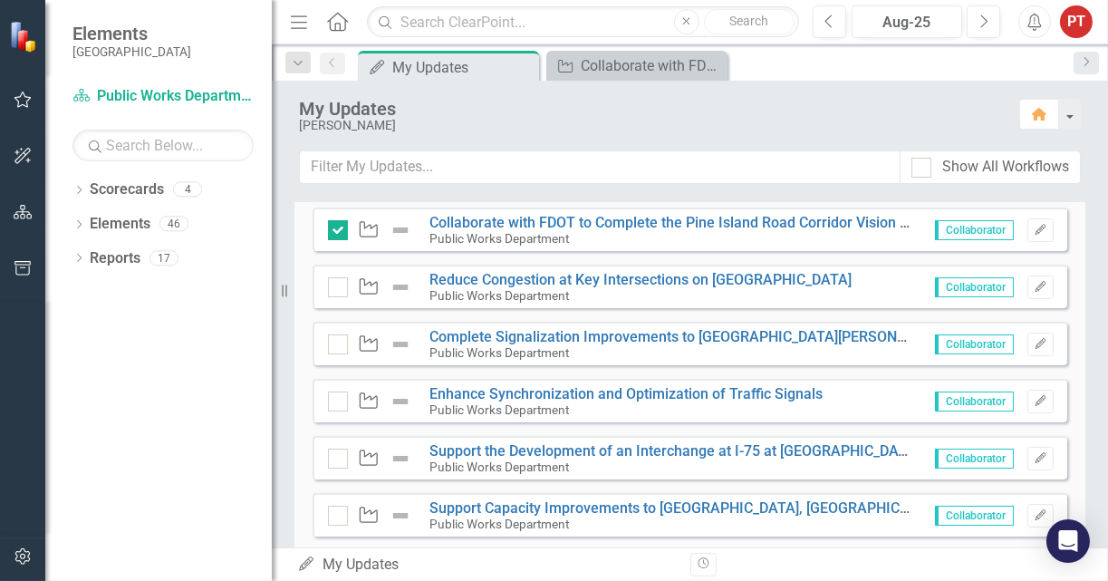
click at [399, 227] on img at bounding box center [401, 230] width 22 height 22
click at [398, 227] on img at bounding box center [401, 230] width 22 height 22
click at [1034, 226] on icon "Edit" at bounding box center [1041, 230] width 14 height 11
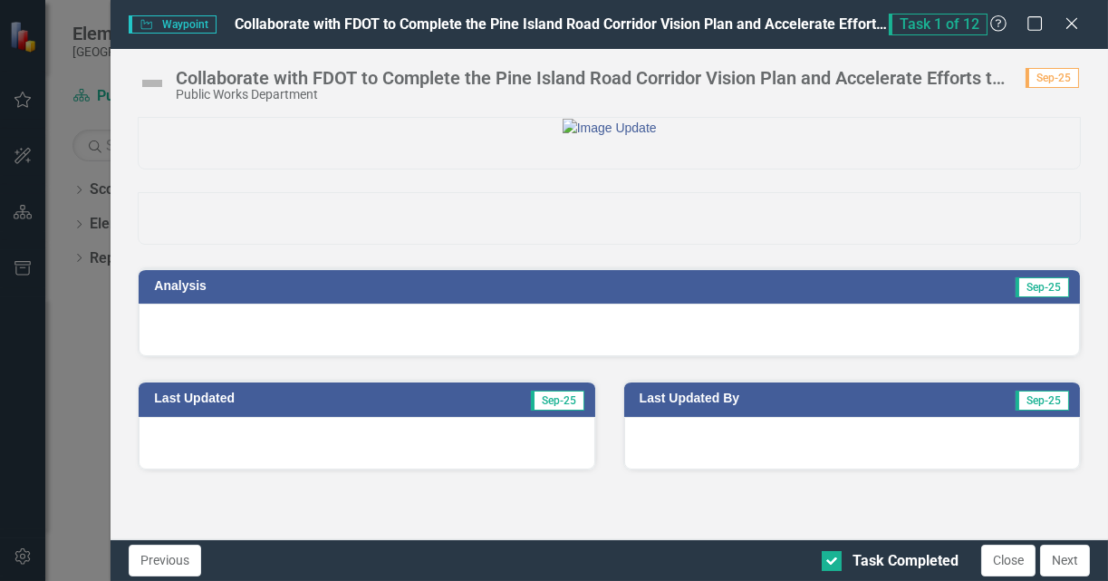
scroll to position [41, 0]
click at [158, 89] on img at bounding box center [152, 83] width 29 height 29
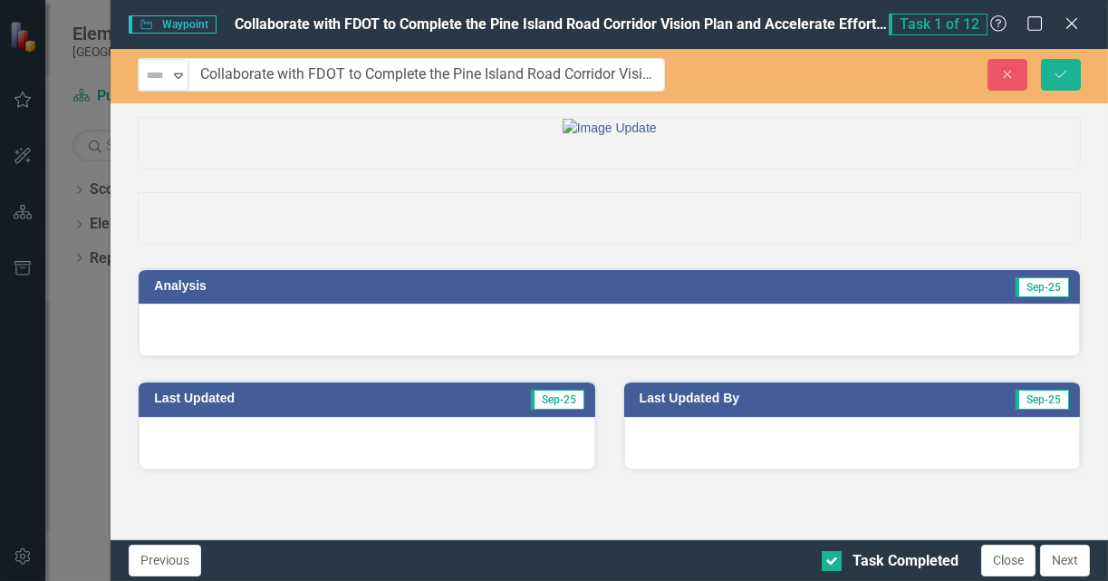
scroll to position [40, 0]
click at [162, 81] on img at bounding box center [155, 75] width 22 height 22
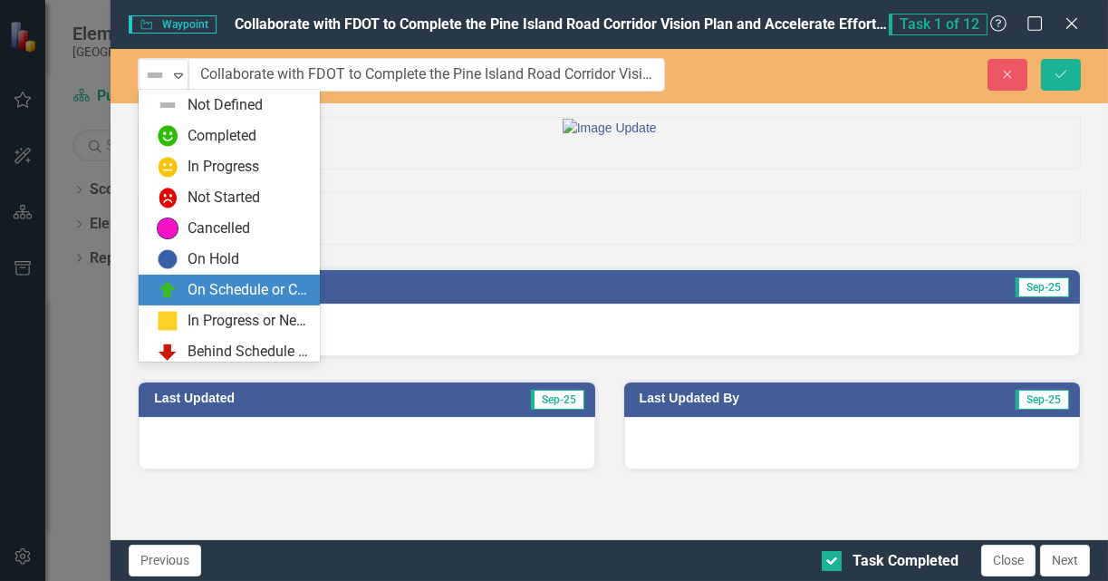
click at [197, 295] on div "On Schedule or Complete" at bounding box center [248, 290] width 121 height 21
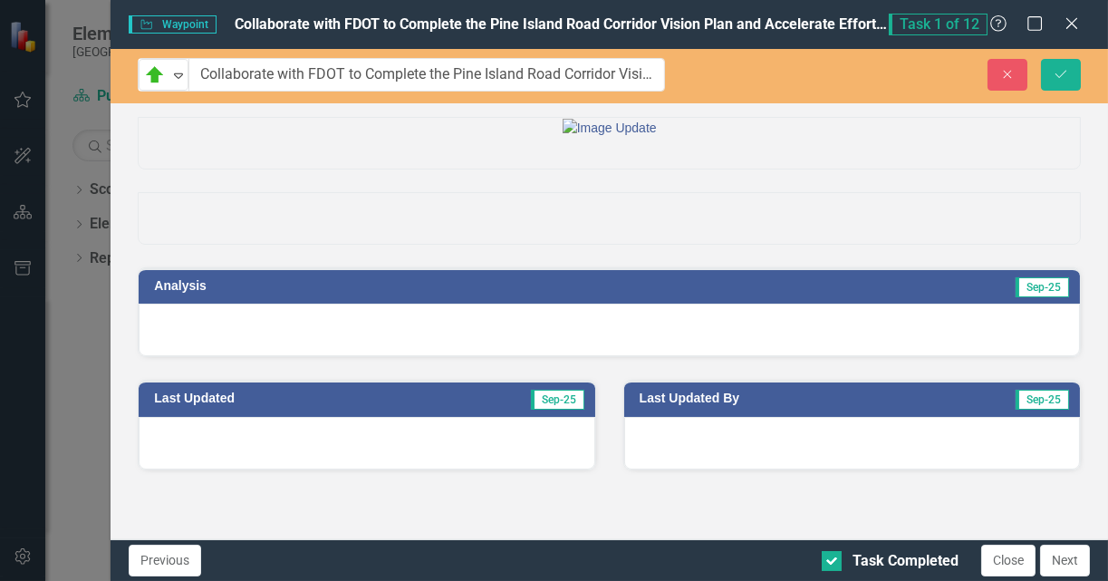
click at [255, 356] on div at bounding box center [609, 329] width 941 height 53
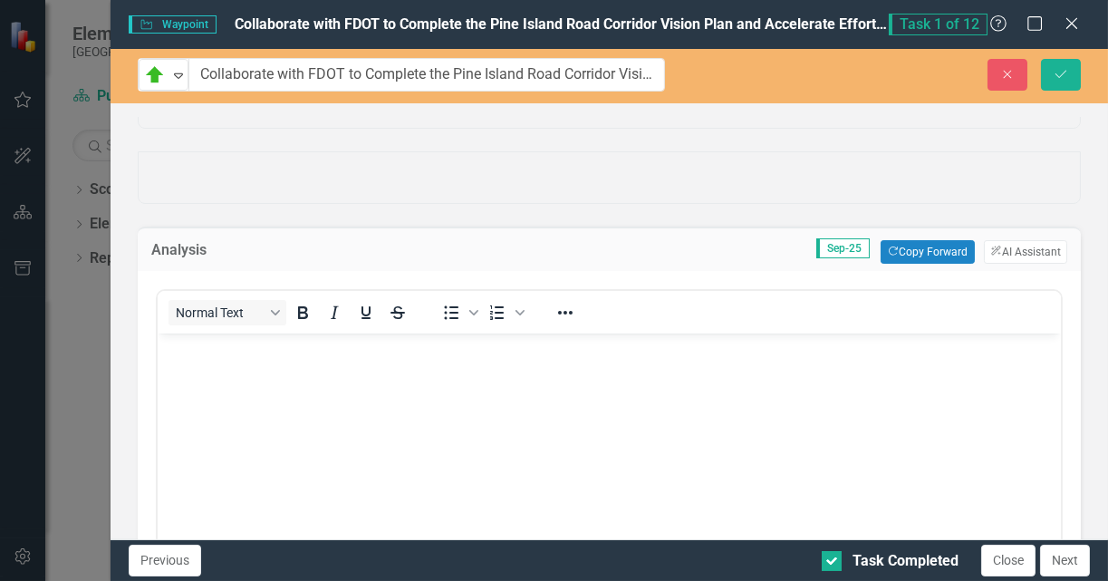
scroll to position [0, 0]
click at [897, 264] on button "Copy Forward Copy Forward" at bounding box center [926, 252] width 93 height 24
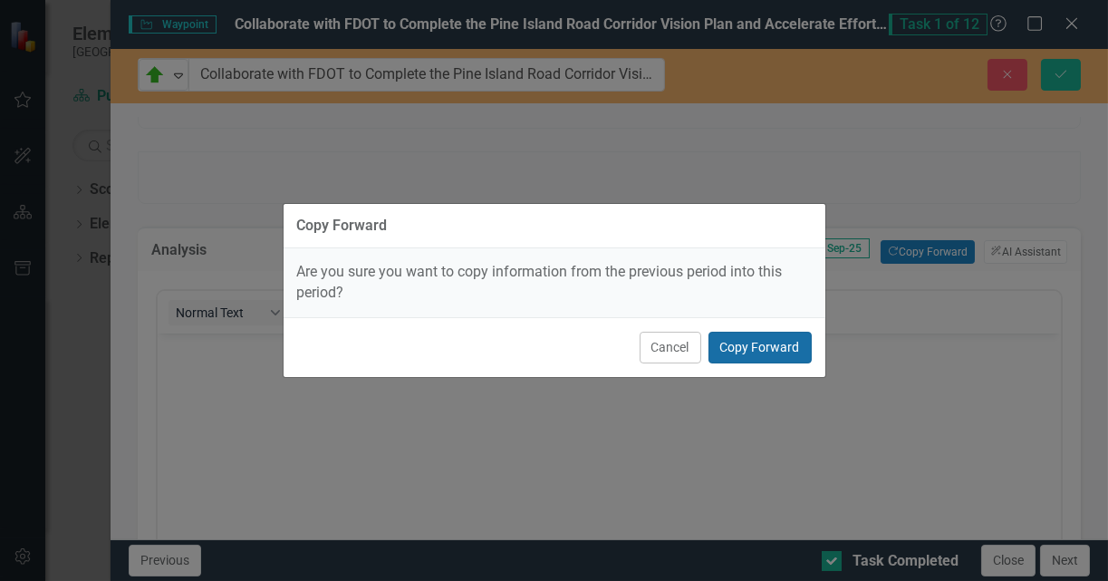
click at [732, 350] on button "Copy Forward" at bounding box center [759, 348] width 103 height 32
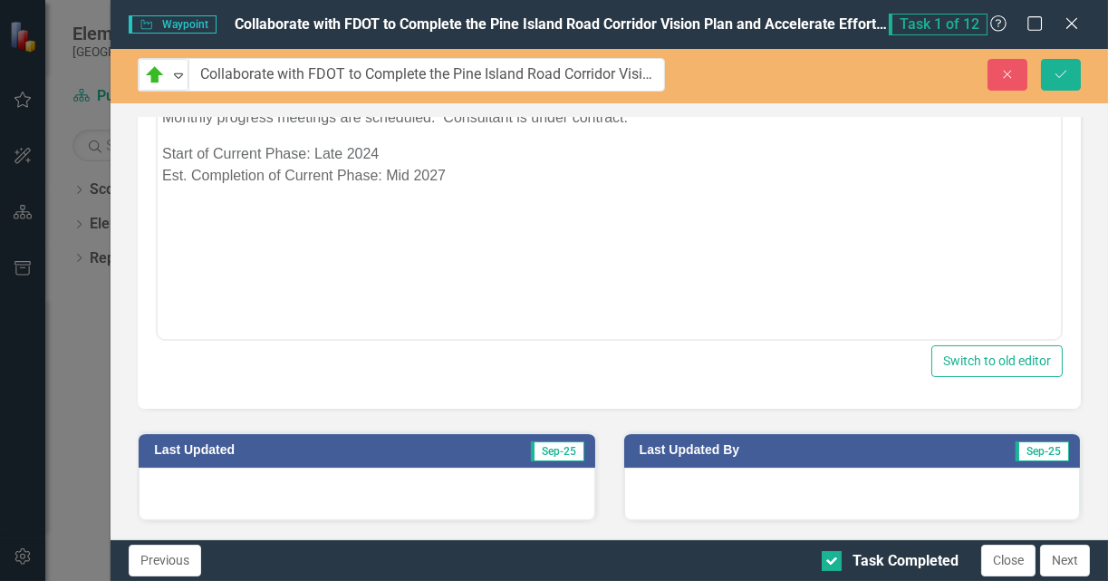
scroll to position [442, 0]
click at [1060, 70] on icon "Save" at bounding box center [1061, 74] width 16 height 13
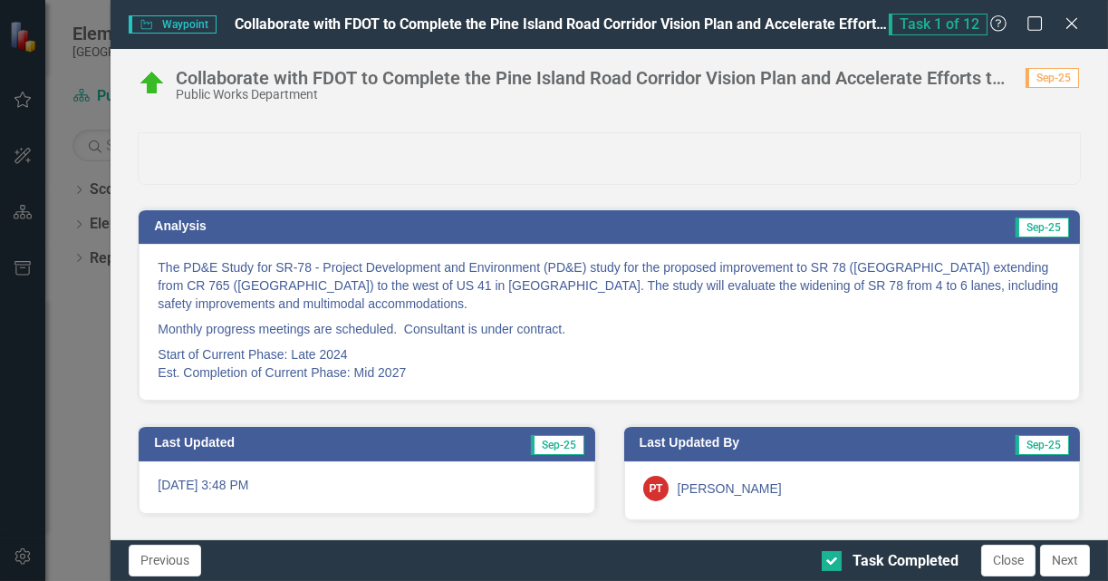
scroll to position [150, 0]
click at [1015, 555] on button "Close" at bounding box center [1008, 560] width 54 height 32
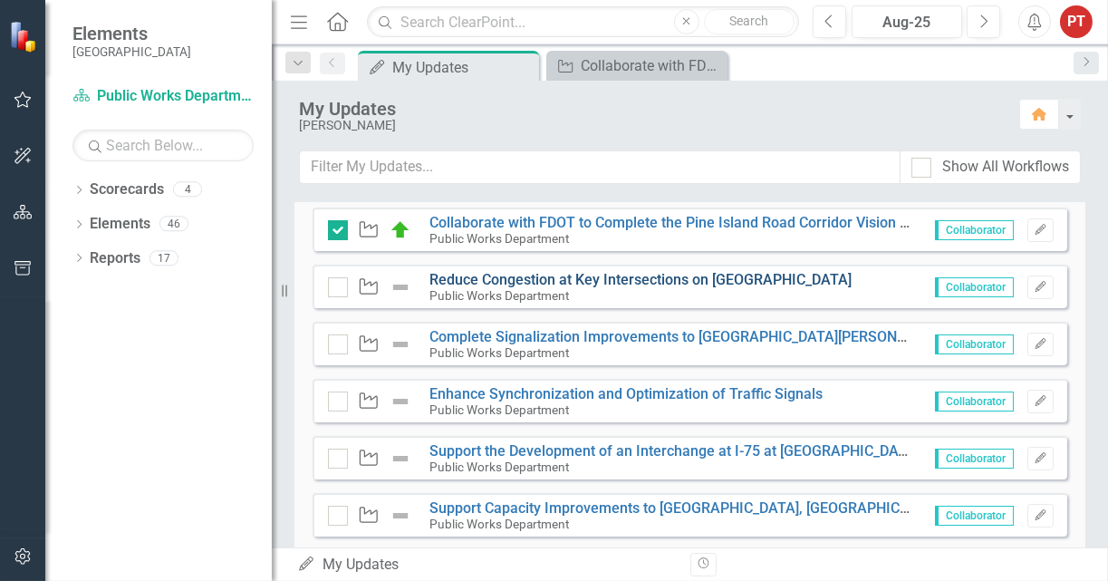
scroll to position [272, 0]
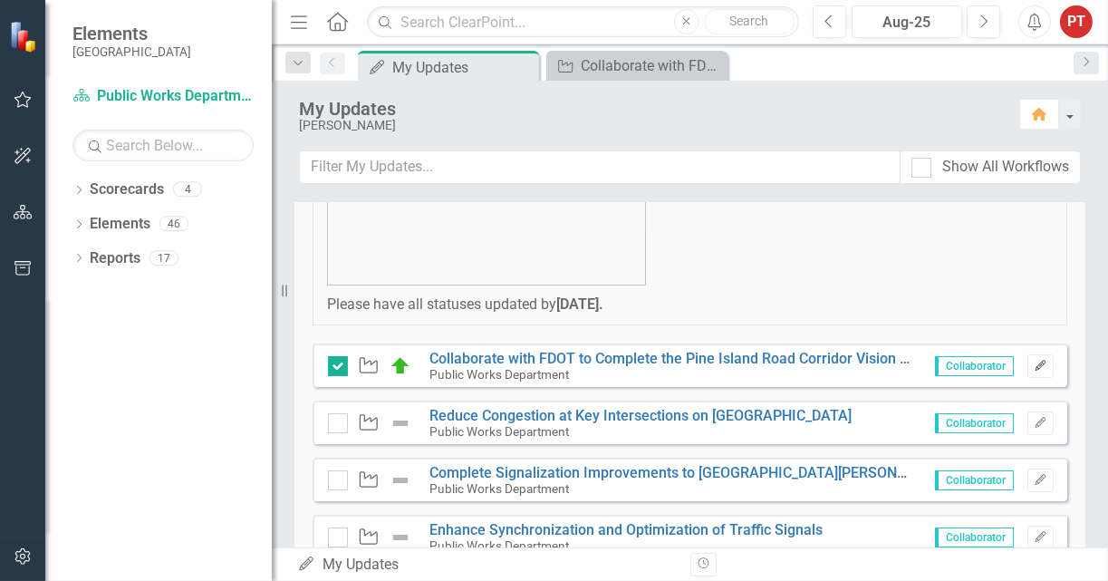
click at [1027, 370] on button "Edit" at bounding box center [1040, 366] width 26 height 24
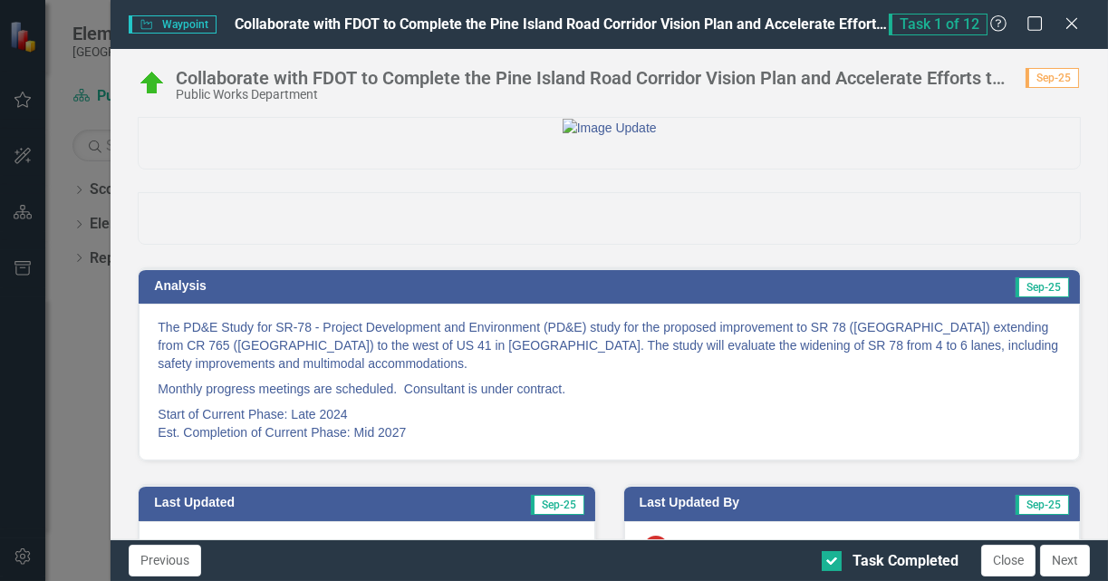
click at [156, 90] on img at bounding box center [152, 83] width 29 height 29
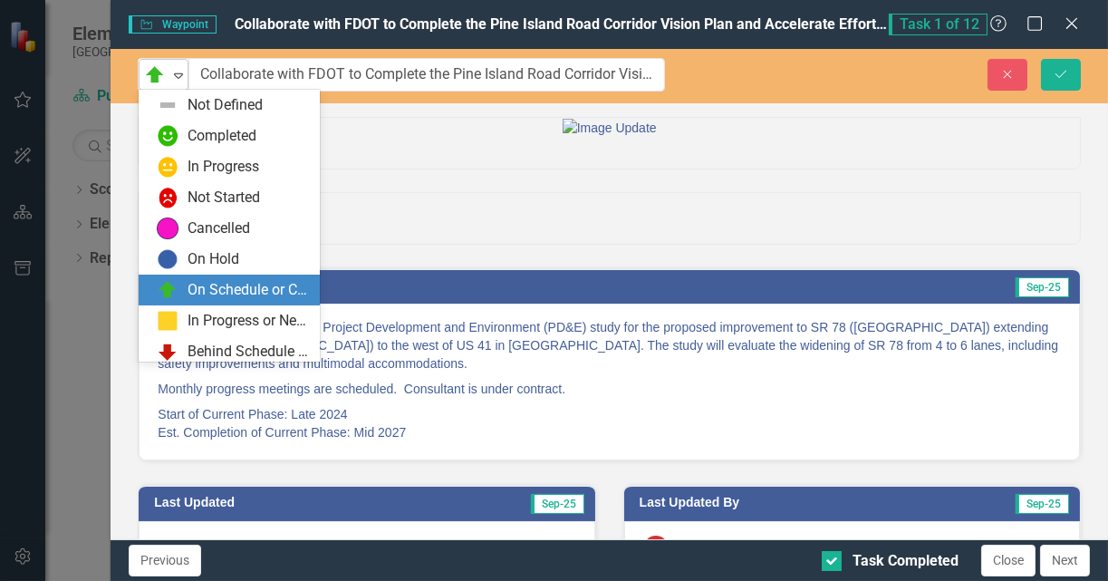
click at [170, 76] on icon "Expand" at bounding box center [178, 75] width 18 height 14
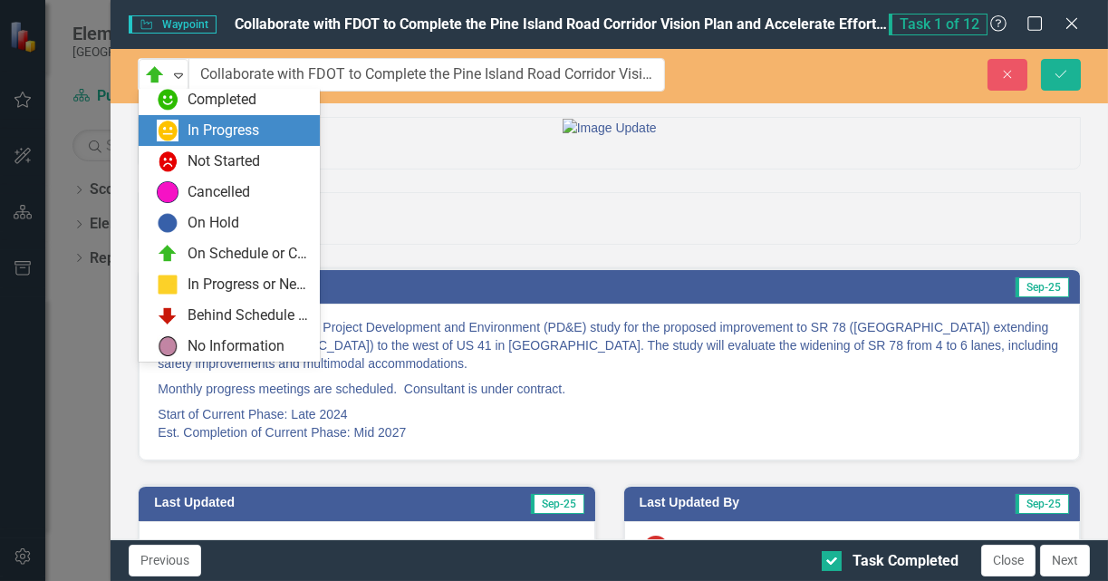
click at [188, 134] on div "In Progress" at bounding box center [224, 130] width 72 height 21
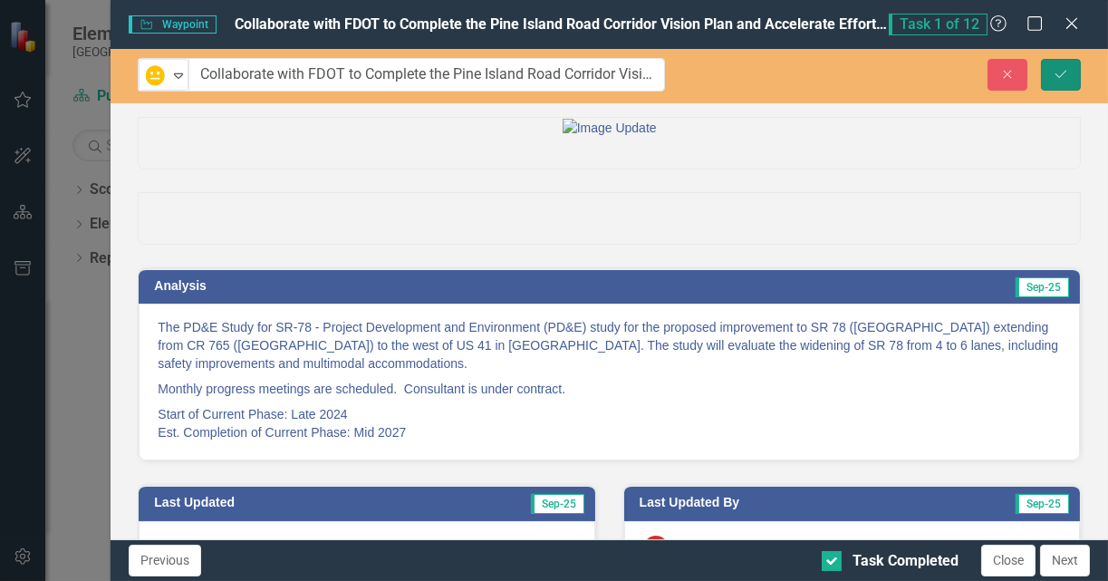
click at [1065, 68] on icon "Save" at bounding box center [1061, 74] width 16 height 13
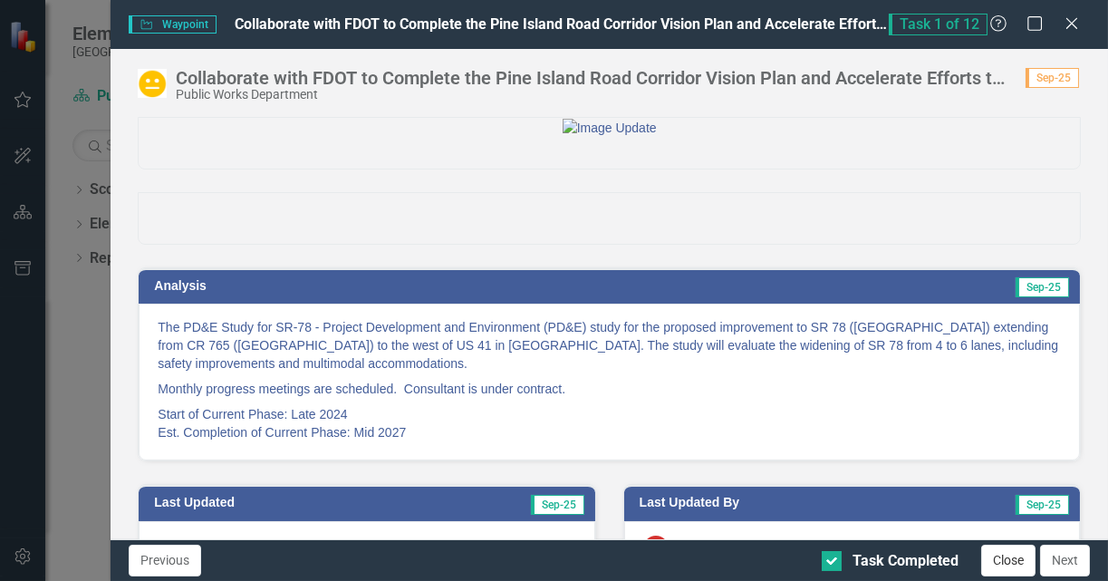
click at [1005, 565] on button "Close" at bounding box center [1008, 560] width 54 height 32
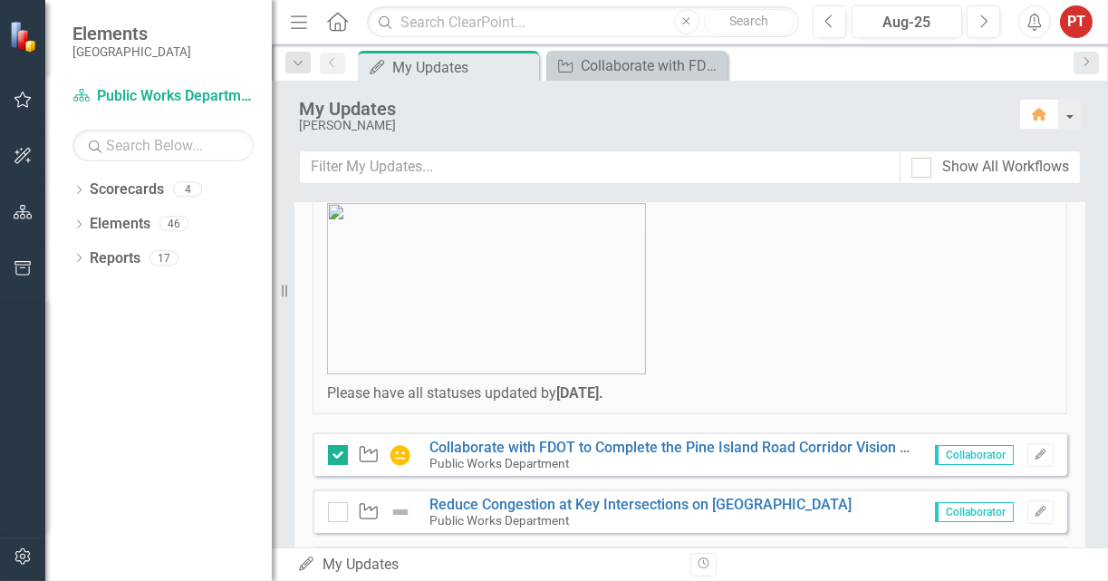
scroll to position [136, 0]
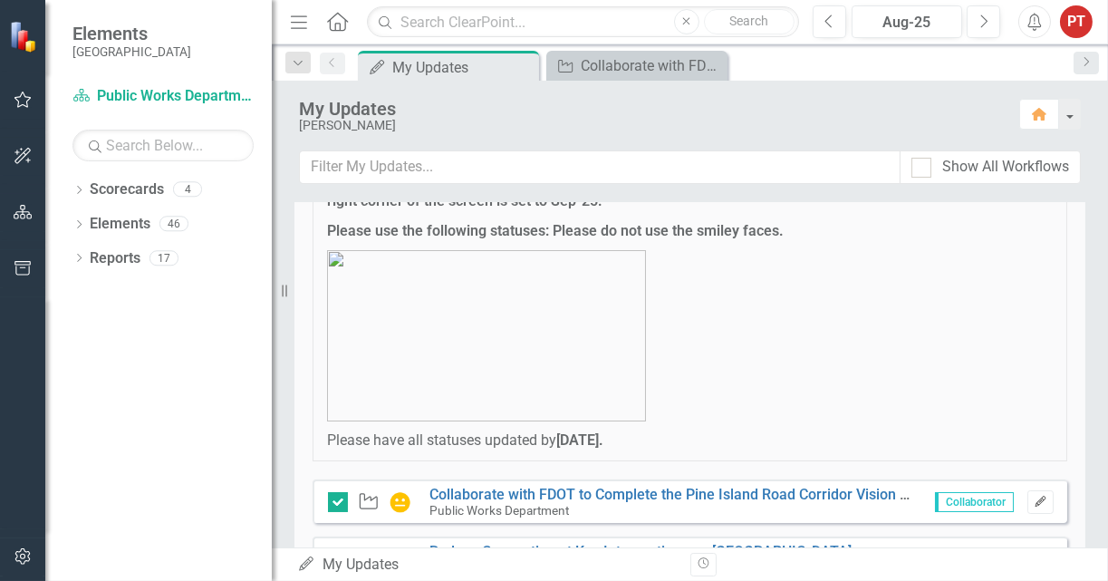
click at [1034, 497] on icon "Edit" at bounding box center [1041, 501] width 14 height 11
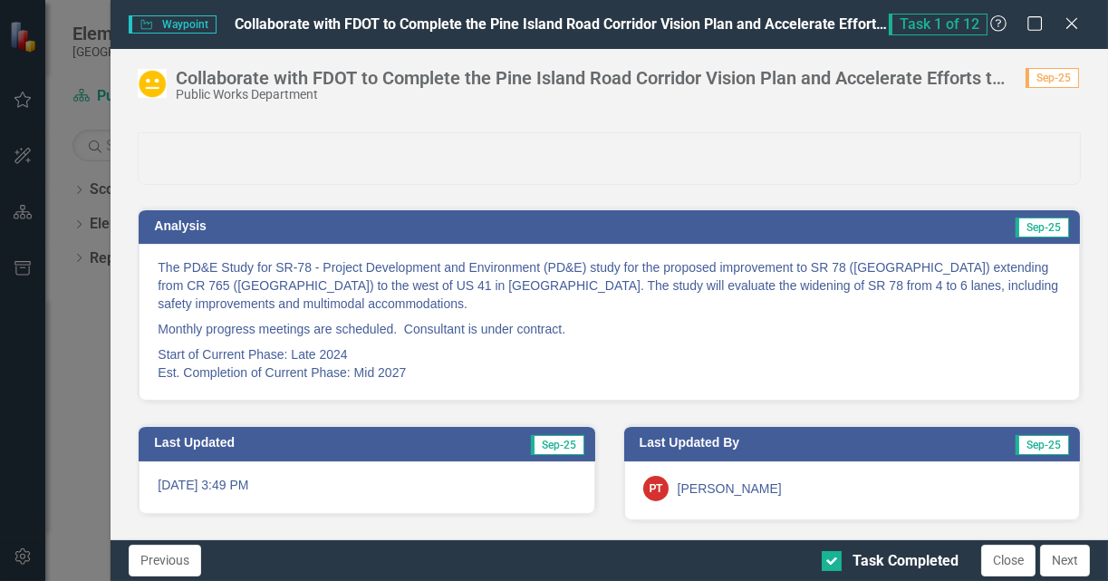
scroll to position [150, 0]
click at [989, 83] on div "Collaborate with FDOT to Complete the Pine Island Road Corridor Vision Plan and…" at bounding box center [592, 78] width 832 height 20
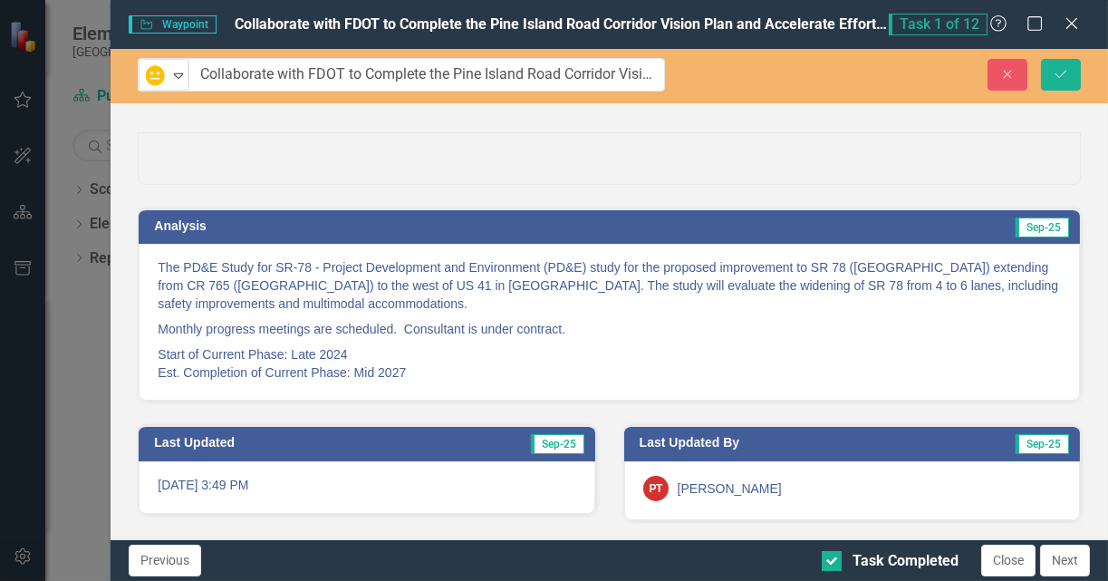
scroll to position [149, 0]
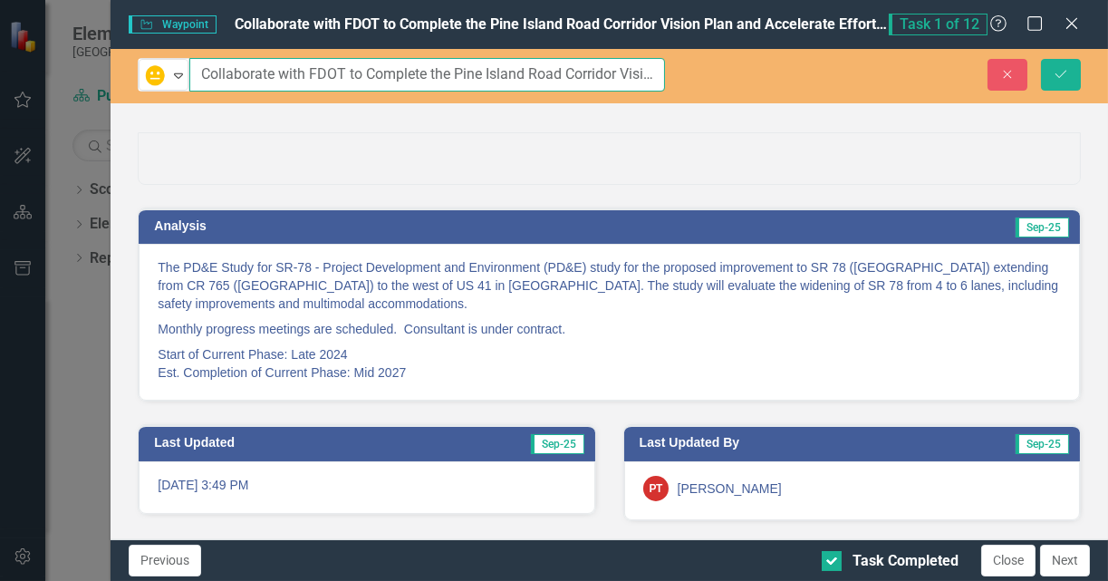
drag, startPoint x: 591, startPoint y: 81, endPoint x: 677, endPoint y: 88, distance: 86.4
click at [677, 88] on div "In Progress Expand Collaborate with FDOT to Complete the Pine Island Road Corri…" at bounding box center [401, 75] width 554 height 34
click at [623, 74] on input "Collaborate with FDOT to Complete the Pine Island Road Corridor Vision Plan and…" at bounding box center [427, 75] width 476 height 34
drag, startPoint x: 639, startPoint y: 72, endPoint x: 674, endPoint y: 68, distance: 35.6
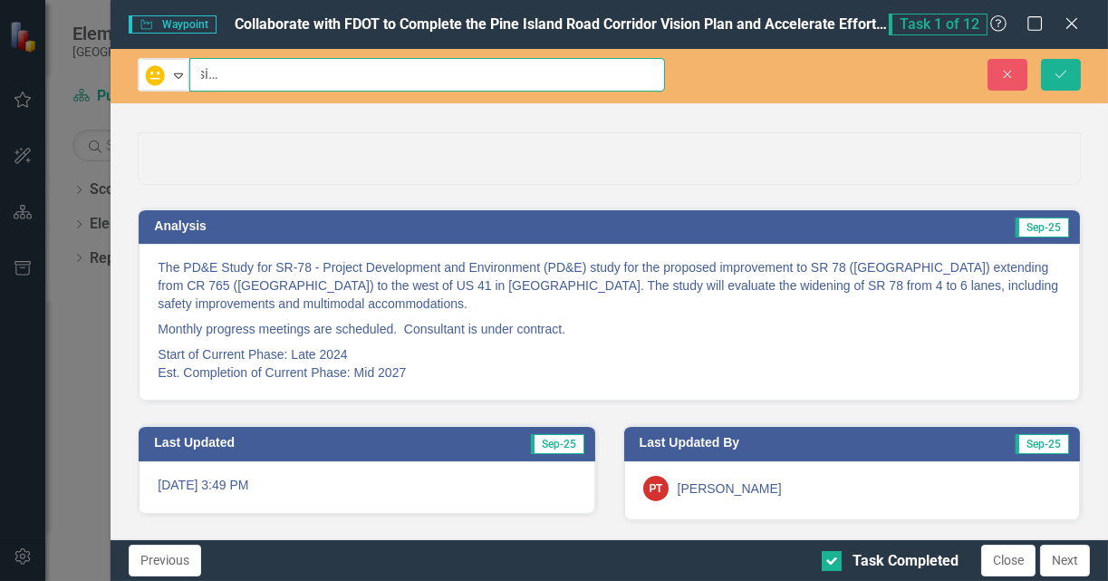
click at [674, 68] on div "In Progress Expand Collaborate with FDOT to Complete the Pine Island Road Corri…" at bounding box center [401, 75] width 554 height 34
click at [583, 69] on input "Collaborate with FDOT to Complete the Pine Island Road Corridor Vision Plan and…" at bounding box center [427, 75] width 476 height 34
drag, startPoint x: 583, startPoint y: 69, endPoint x: 51, endPoint y: 129, distance: 536.0
click at [51, 129] on div "Waypoint Waypoint Collaborate with FDOT to Complete the Pine Island Road Corrid…" at bounding box center [554, 290] width 1108 height 581
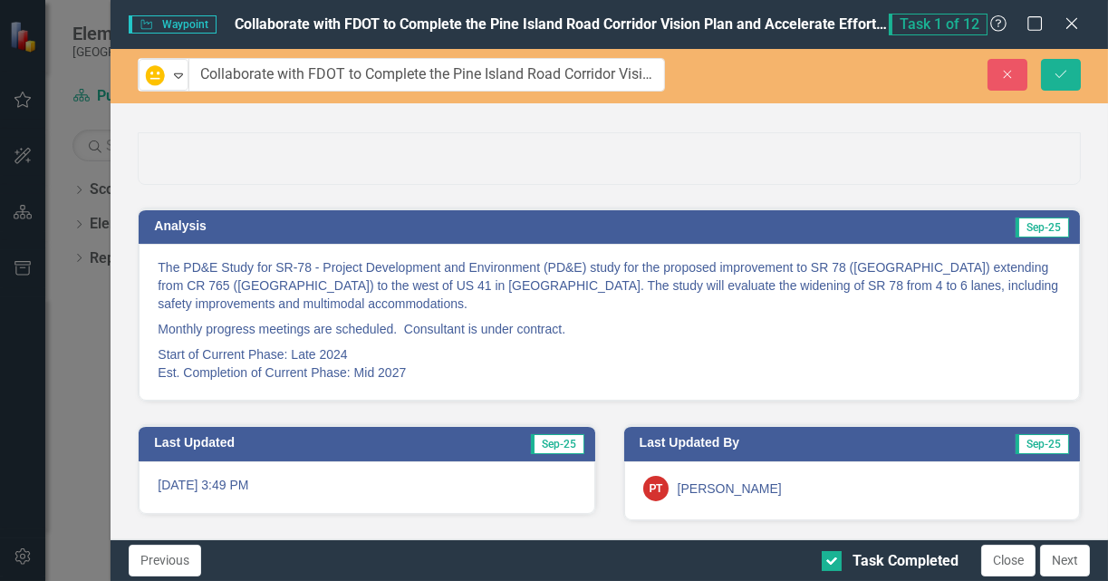
click at [640, 294] on p "The PD&E Study for SR-78 - Project Development and Environment (PD&E) study for…" at bounding box center [609, 287] width 903 height 58
click at [629, 294] on p "The PD&E Study for SR-78 - Project Development and Environment (PD&E) study for…" at bounding box center [609, 287] width 903 height 58
click at [1063, 78] on icon "Save" at bounding box center [1061, 74] width 16 height 13
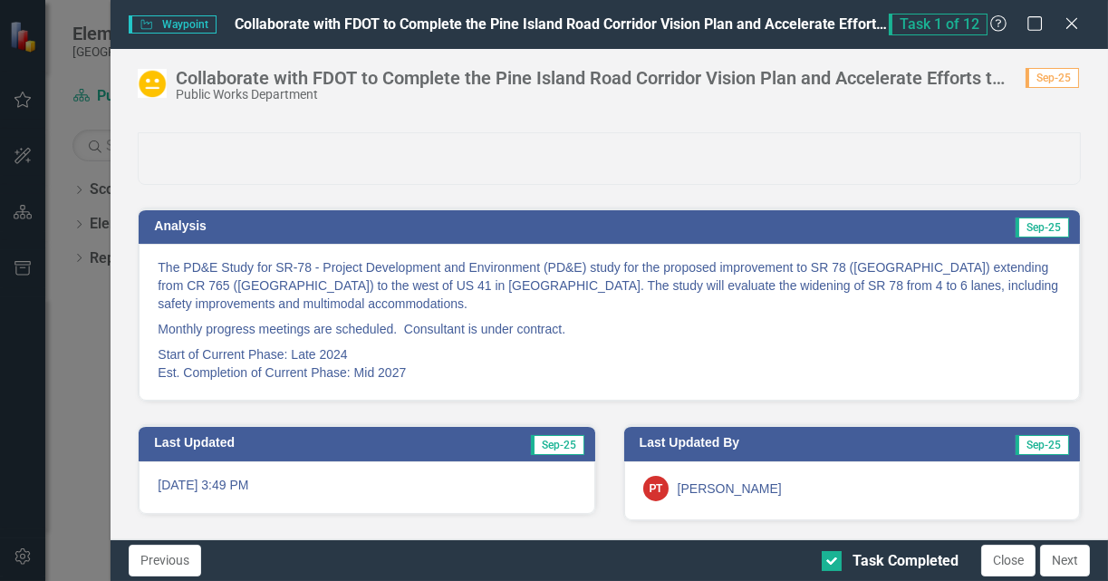
scroll to position [136, 0]
click at [1005, 565] on button "Close" at bounding box center [1008, 560] width 54 height 32
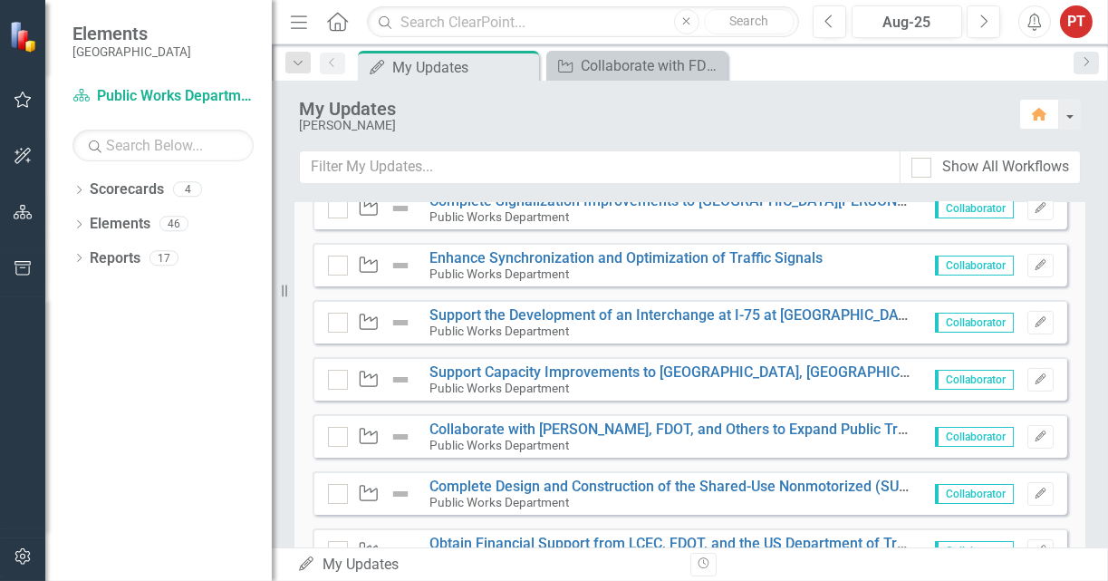
scroll to position [272, 0]
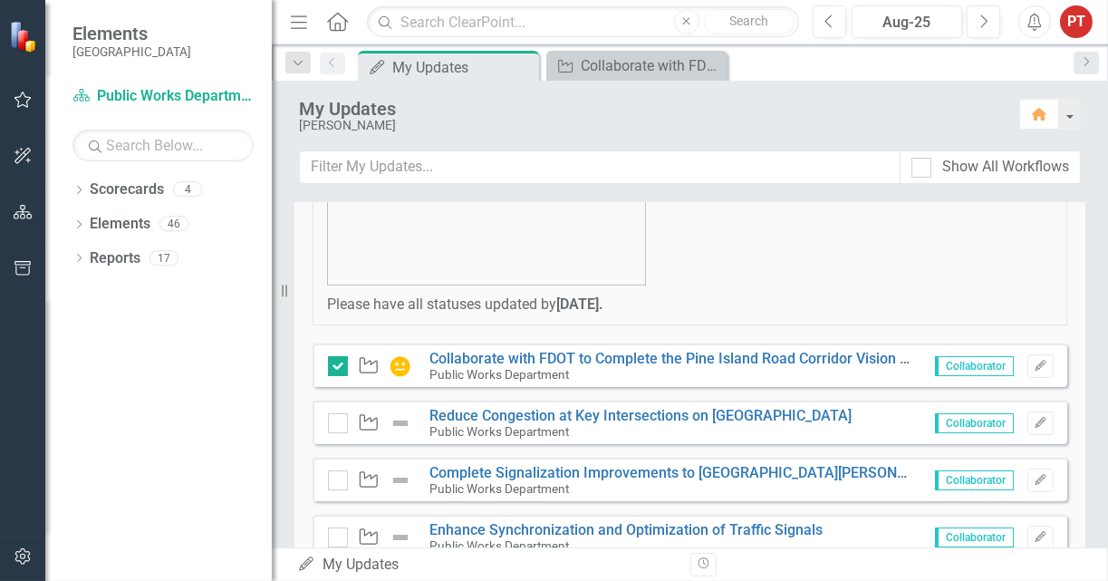
click at [948, 365] on span "Collaborator" at bounding box center [974, 366] width 79 height 20
click at [982, 365] on span "Collaborator" at bounding box center [974, 366] width 79 height 20
click at [802, 412] on link "Reduce Congestion at Key Intersections on [GEOGRAPHIC_DATA]" at bounding box center [640, 415] width 422 height 17
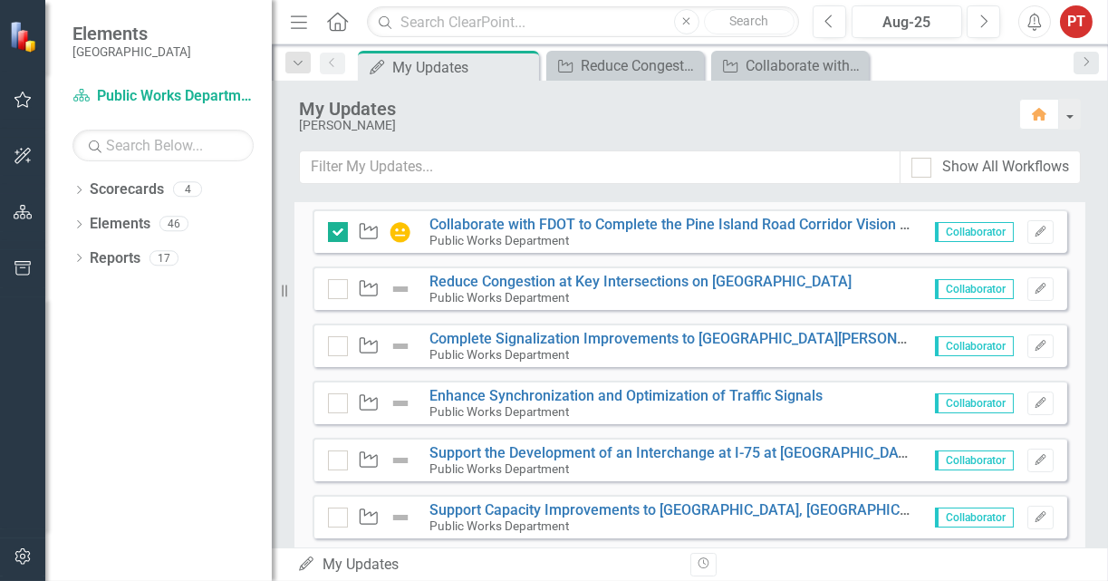
scroll to position [408, 0]
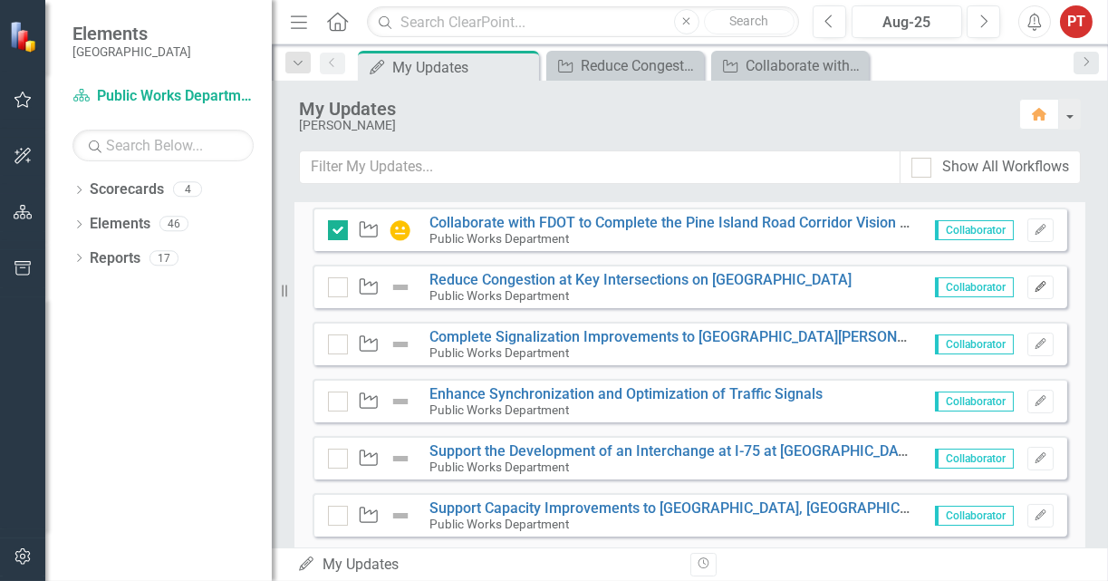
click at [1034, 290] on icon "Edit" at bounding box center [1041, 287] width 14 height 11
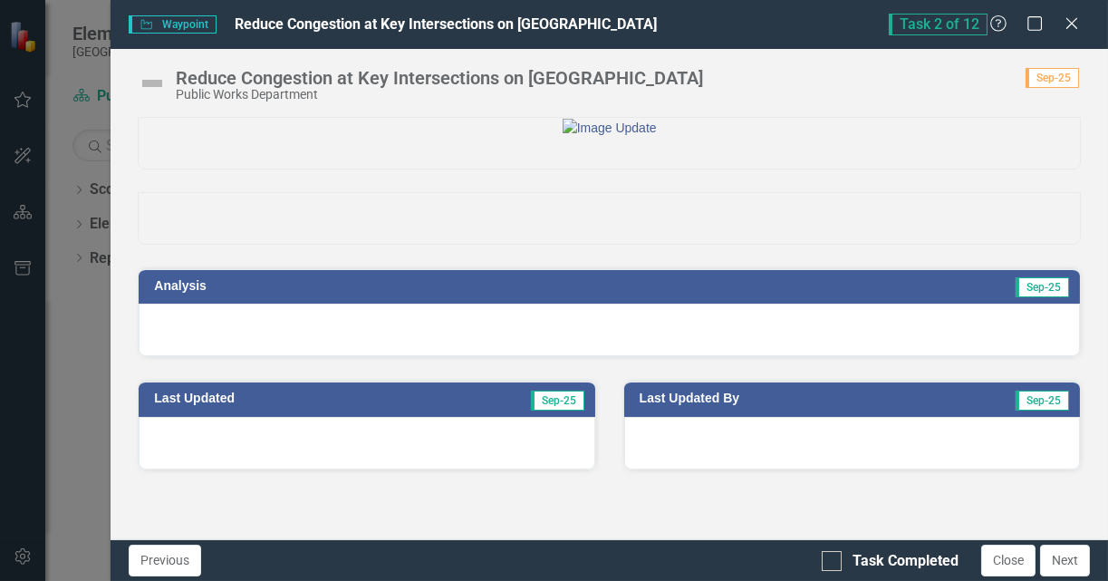
scroll to position [41, 0]
click at [524, 356] on div at bounding box center [609, 329] width 941 height 53
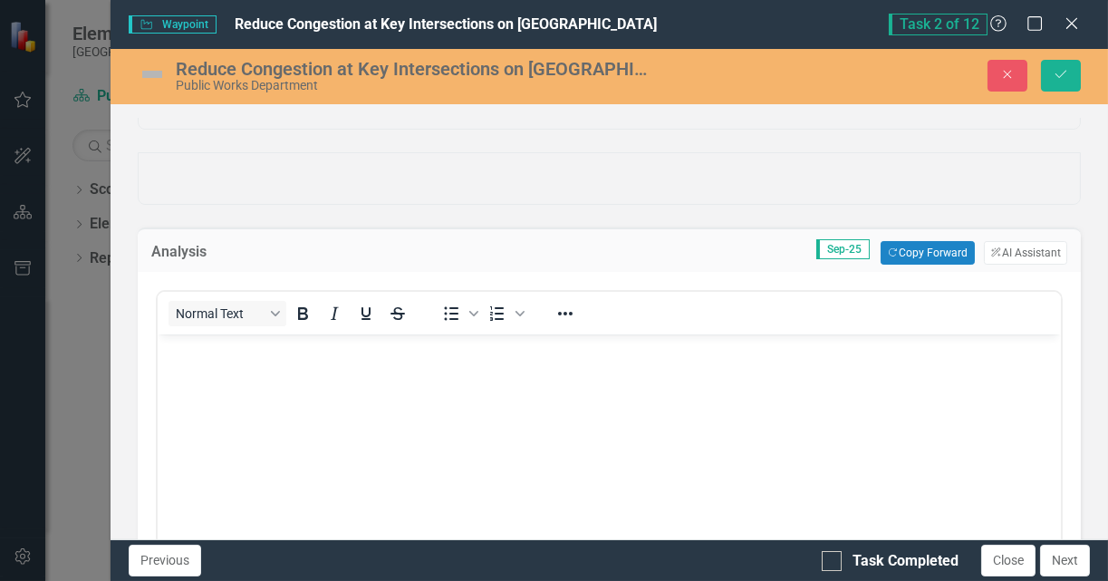
scroll to position [0, 0]
click at [929, 265] on button "Copy Forward Copy Forward" at bounding box center [926, 253] width 93 height 24
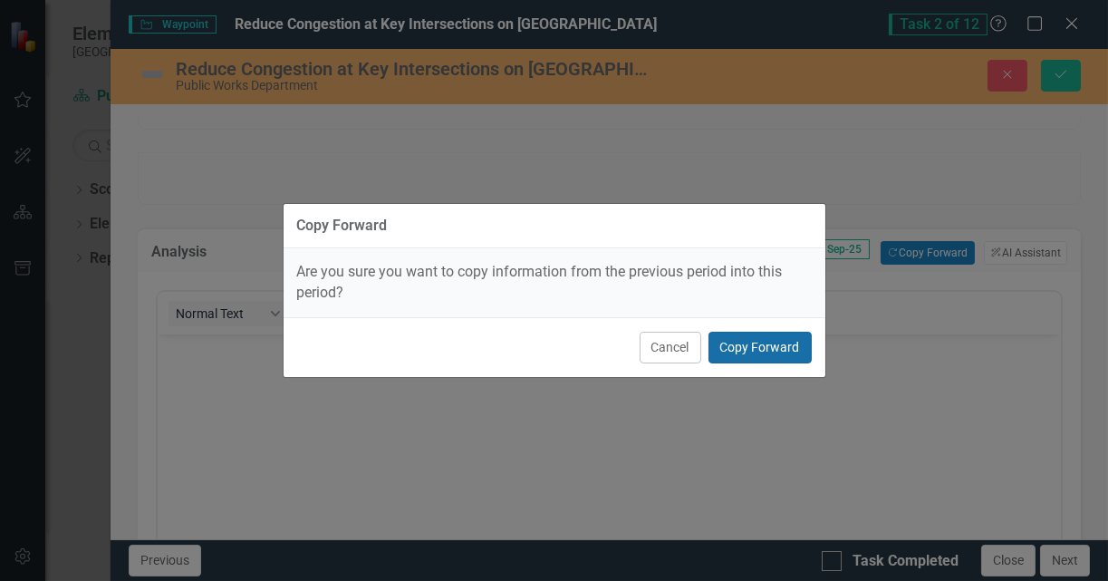
click at [737, 353] on button "Copy Forward" at bounding box center [759, 348] width 103 height 32
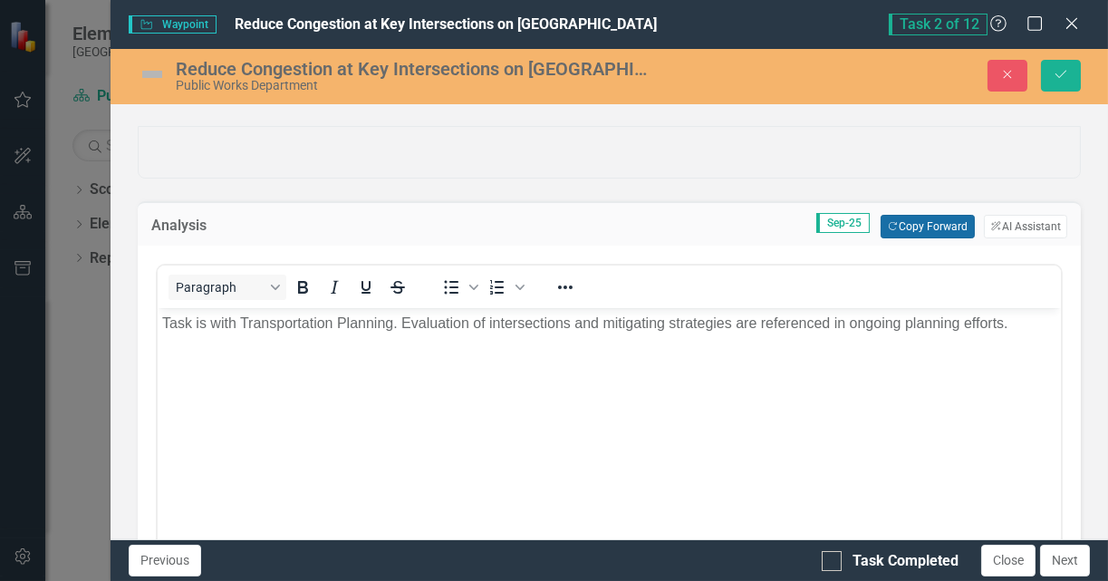
scroll to position [36, 0]
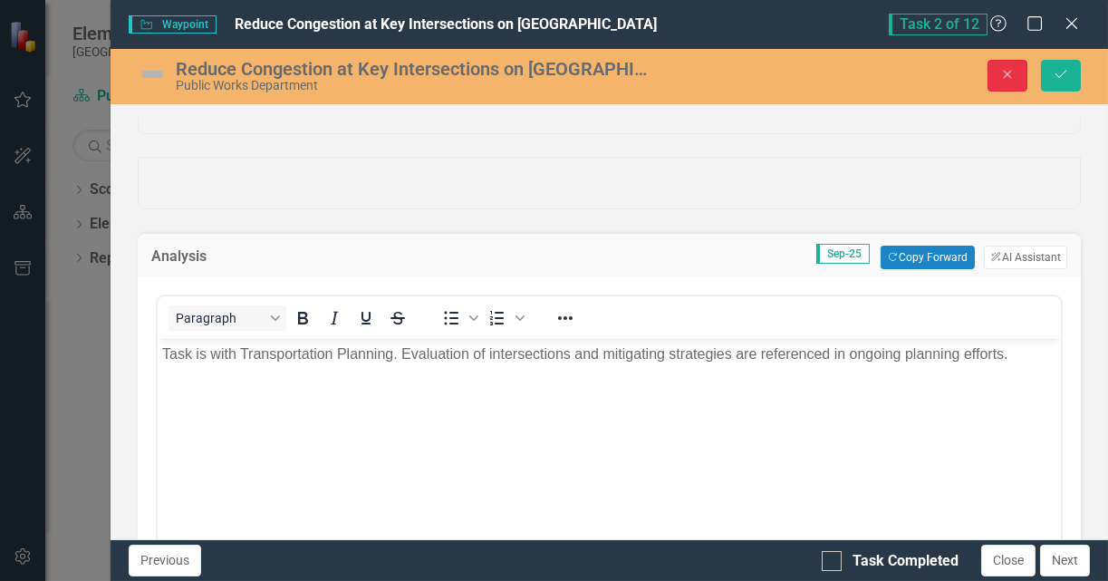
click at [1007, 75] on icon "Close" at bounding box center [1007, 74] width 16 height 13
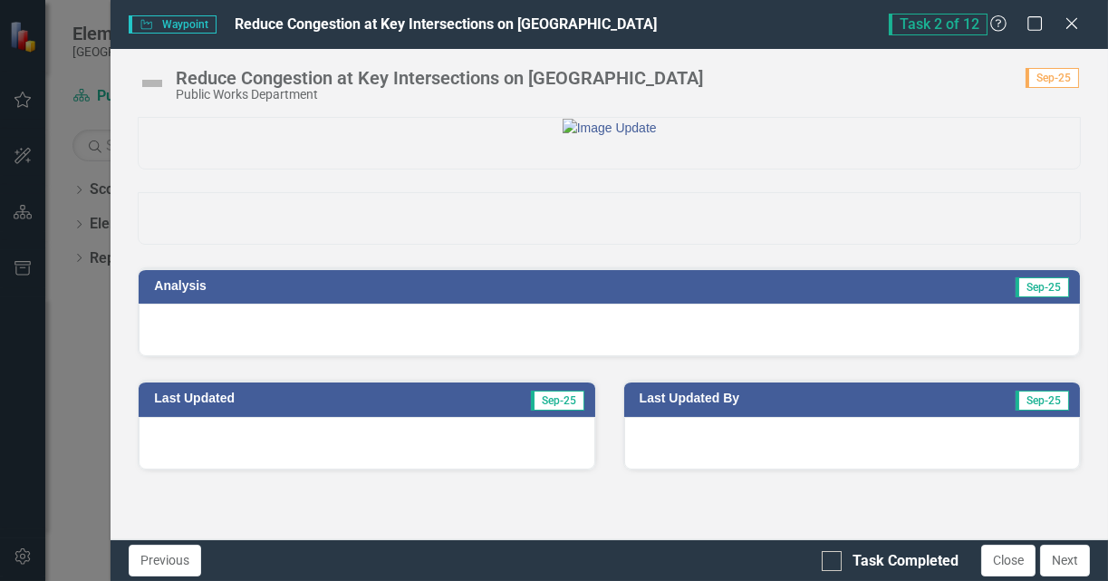
scroll to position [0, 0]
click at [1072, 30] on icon "Close" at bounding box center [1071, 22] width 23 height 17
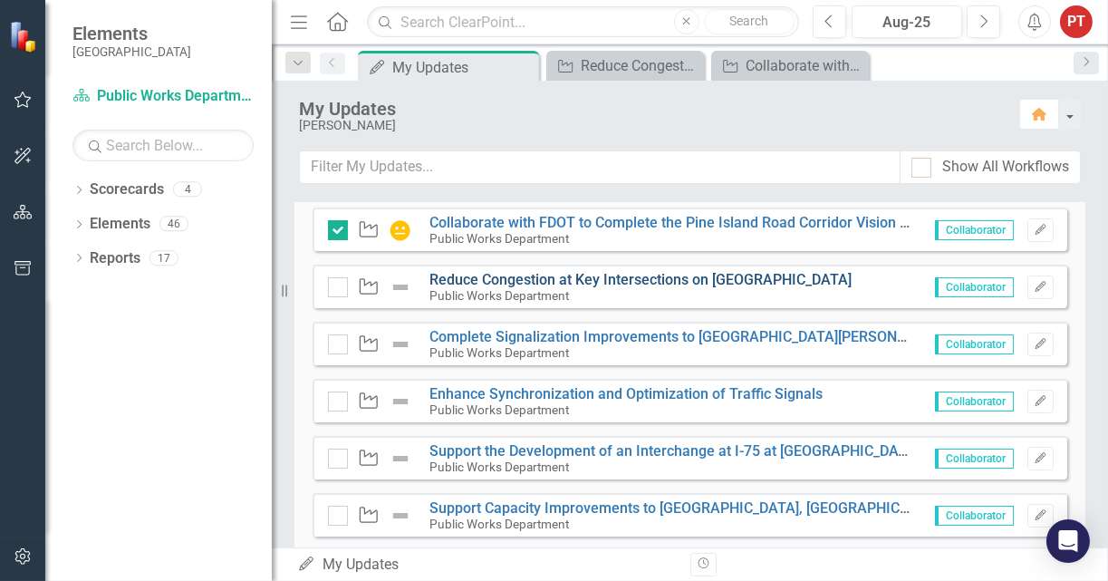
click at [523, 279] on link "Reduce Congestion at Key Intersections on [GEOGRAPHIC_DATA]" at bounding box center [640, 279] width 422 height 17
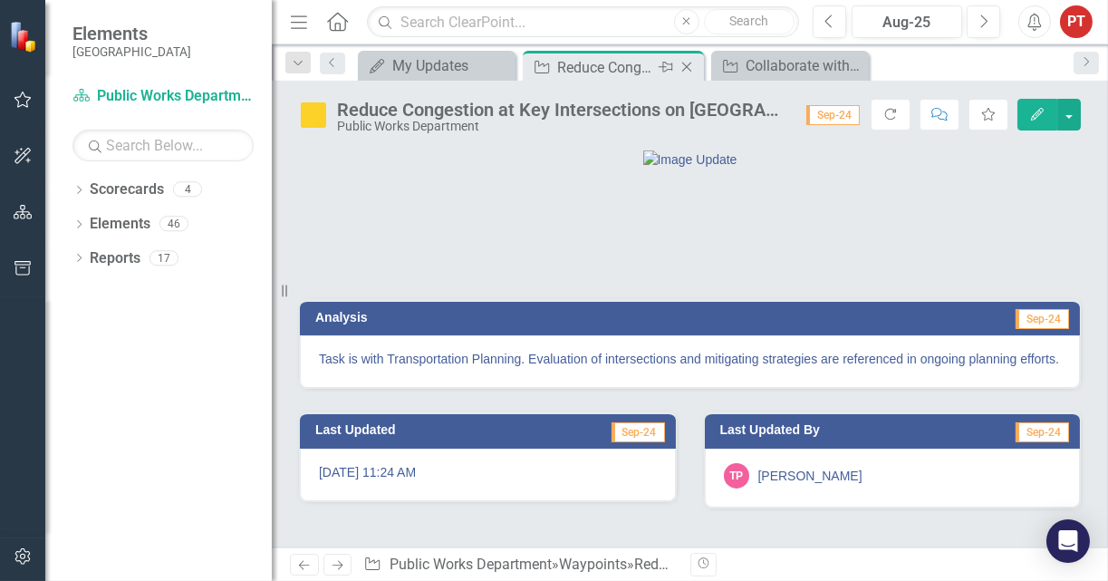
click at [685, 68] on icon at bounding box center [687, 68] width 10 height 10
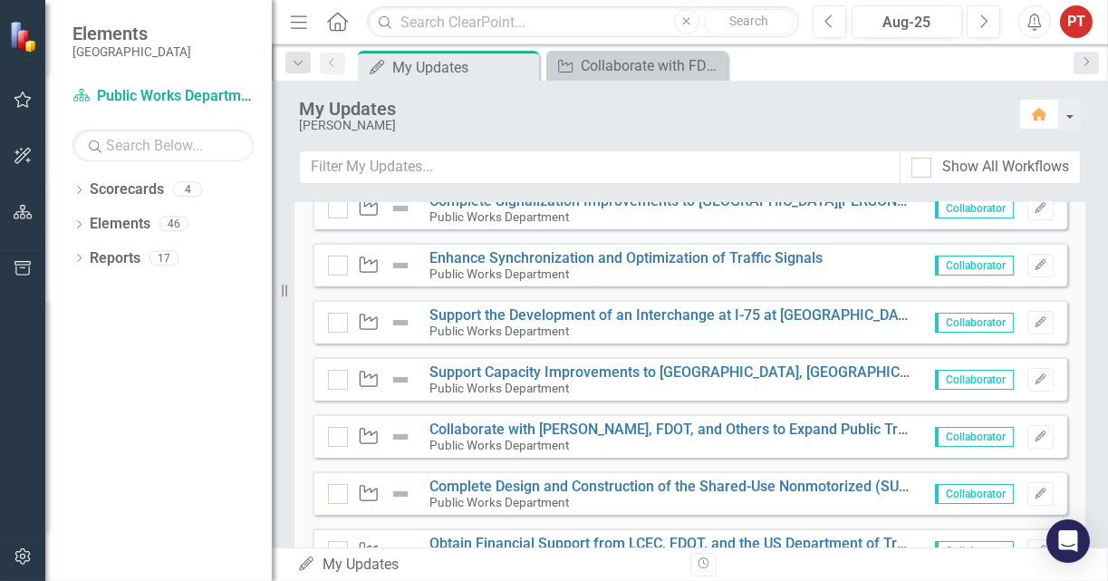
scroll to position [408, 0]
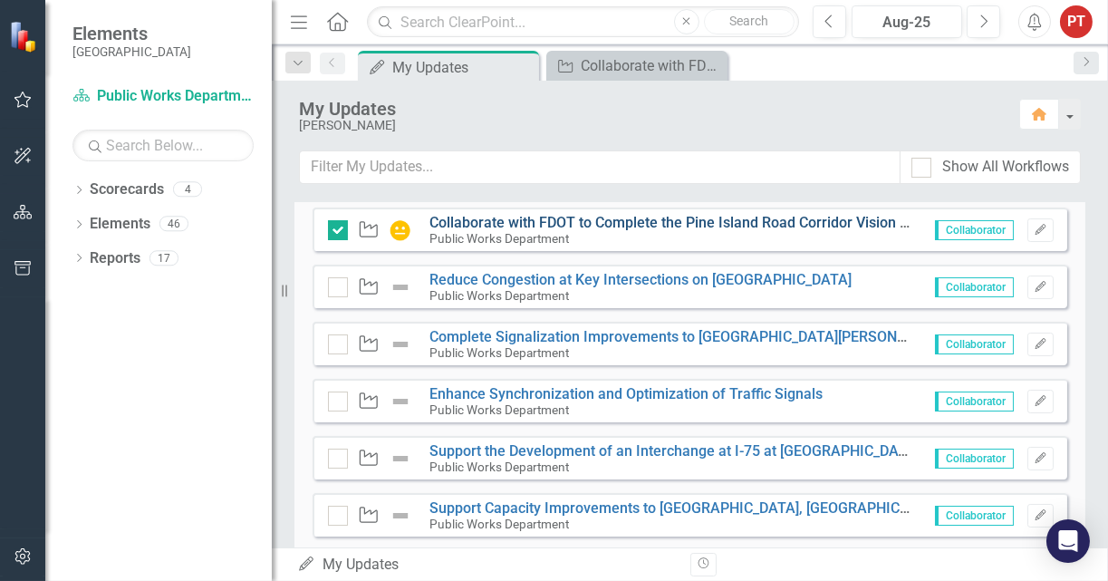
click at [502, 215] on link "Collaborate with FDOT to Complete the Pine Island Road Corridor Vision Plan and…" at bounding box center [881, 222] width 904 height 17
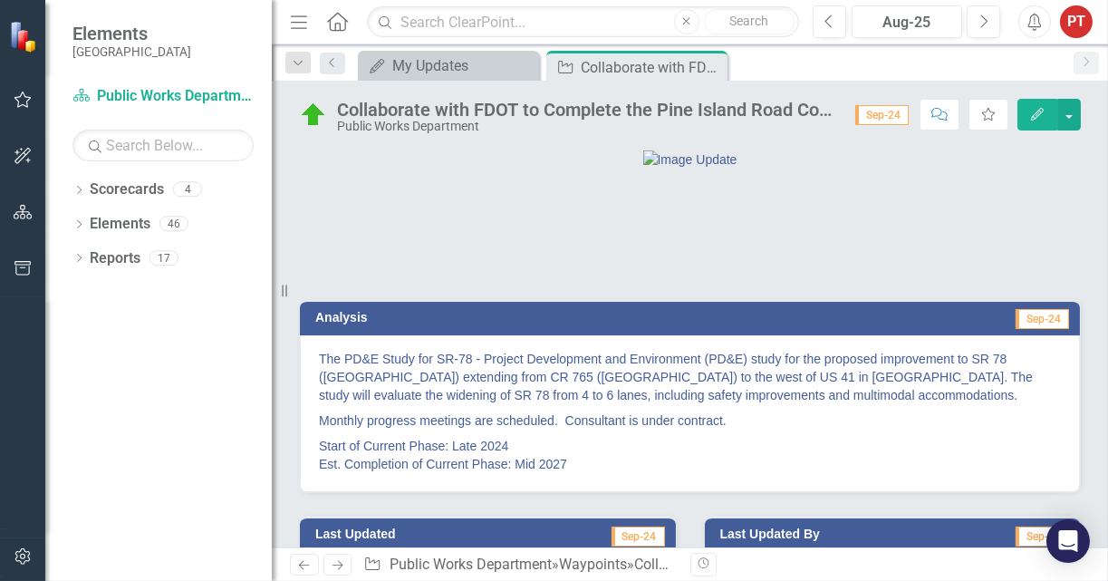
drag, startPoint x: 709, startPoint y: 65, endPoint x: 686, endPoint y: 79, distance: 27.2
click at [0, 0] on icon at bounding box center [0, 0] width 0 height 0
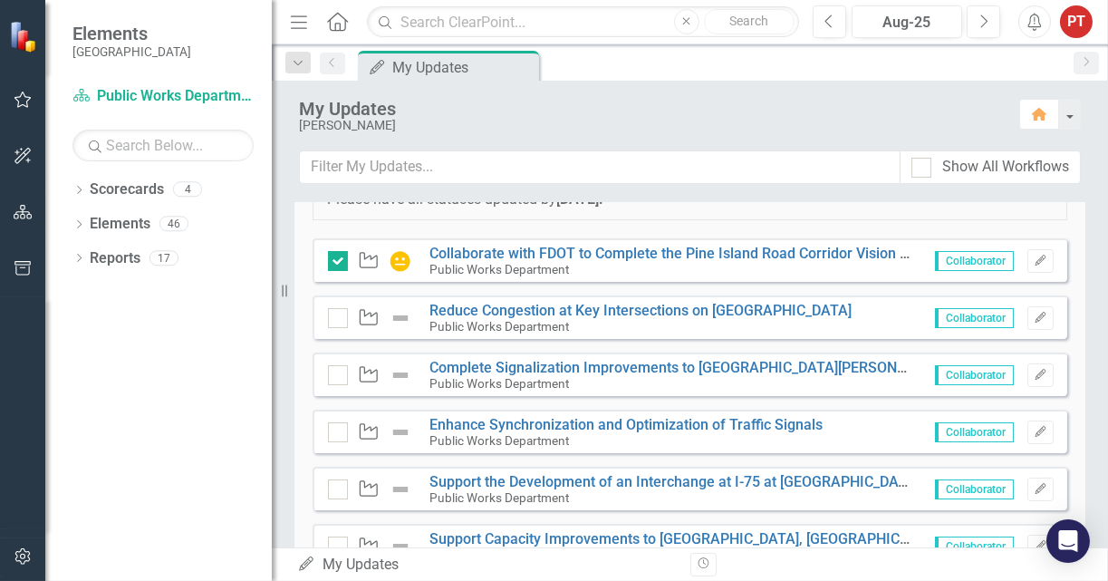
scroll to position [408, 0]
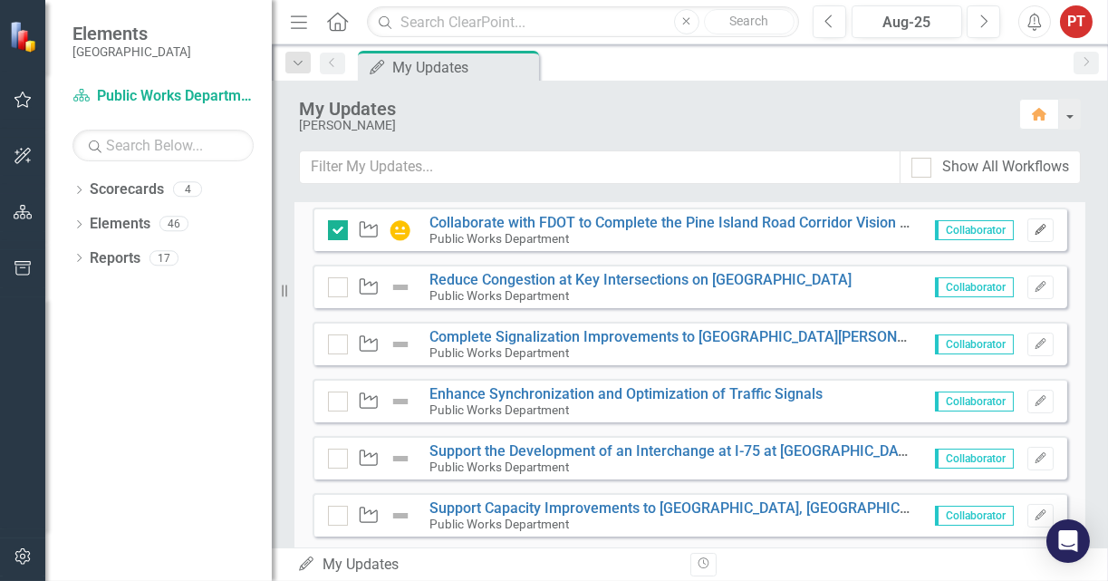
click at [1034, 225] on icon "Edit" at bounding box center [1041, 230] width 14 height 11
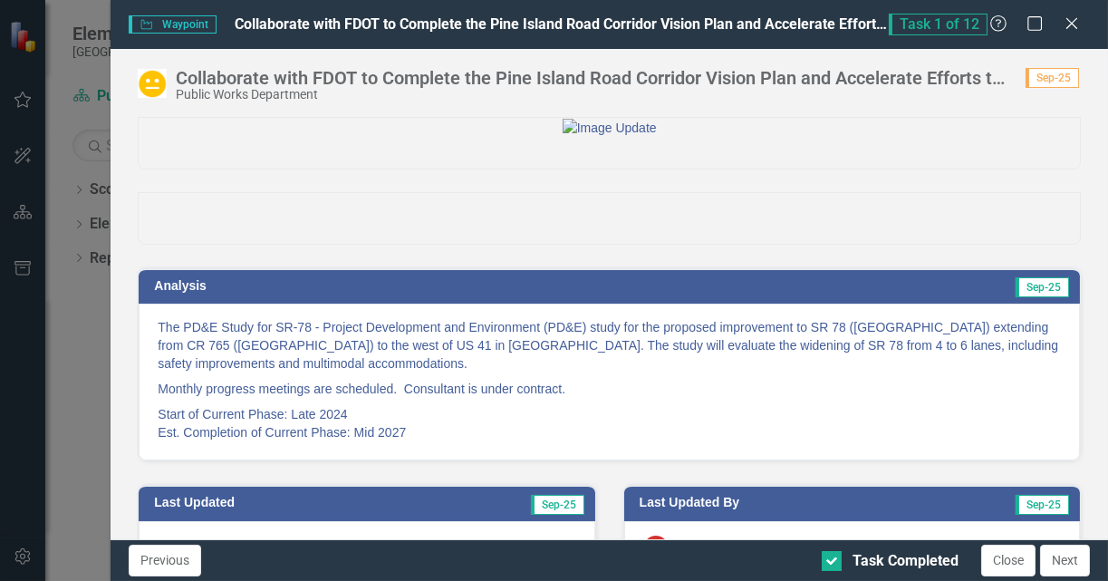
scroll to position [0, 0]
click at [1074, 27] on icon at bounding box center [1071, 23] width 14 height 14
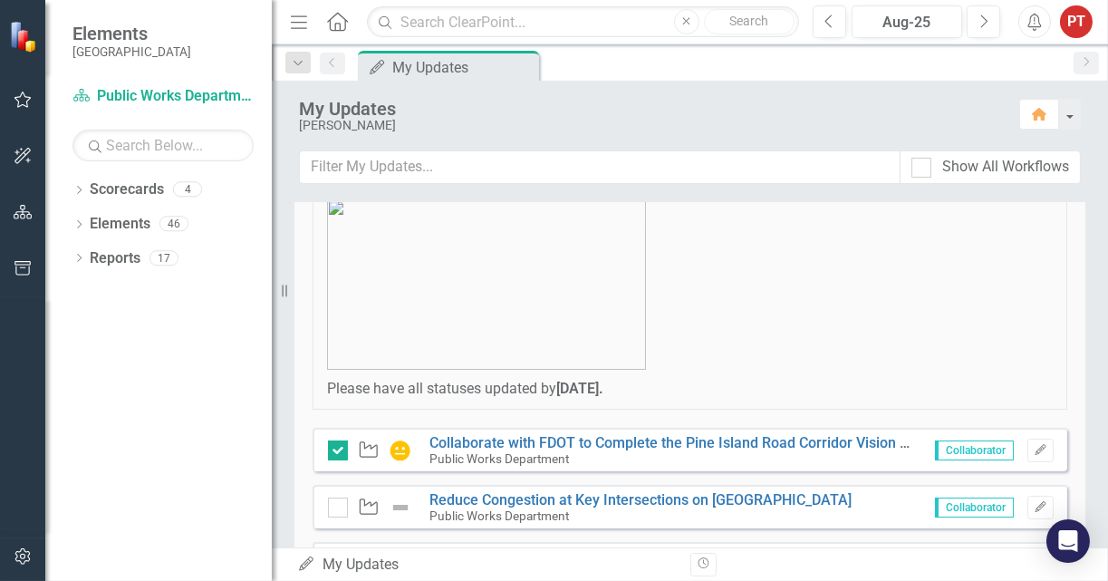
scroll to position [272, 0]
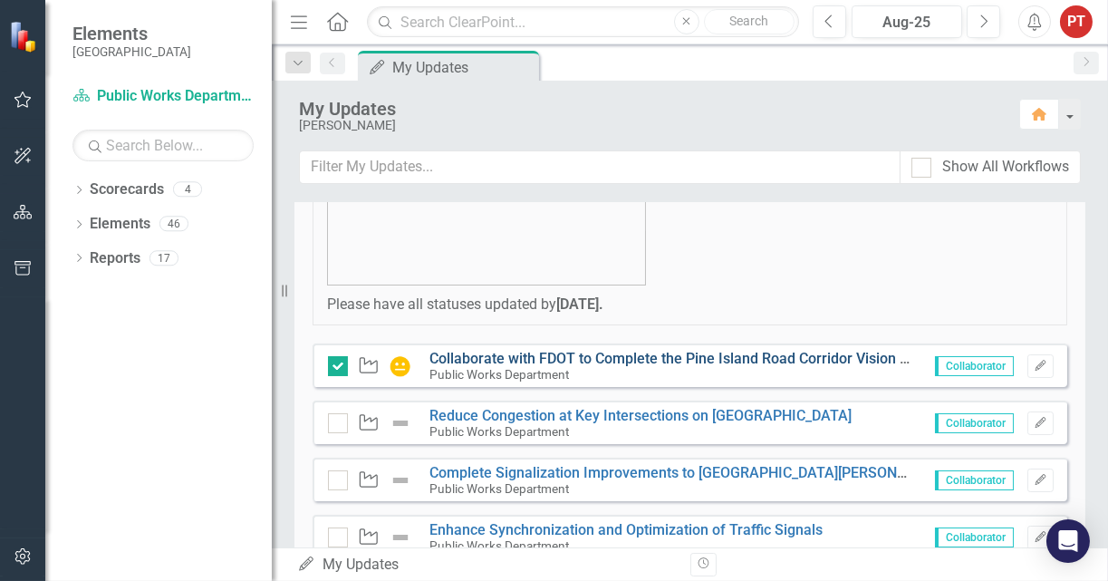
click at [855, 351] on link "Collaborate with FDOT to Complete the Pine Island Road Corridor Vision Plan and…" at bounding box center [881, 358] width 904 height 17
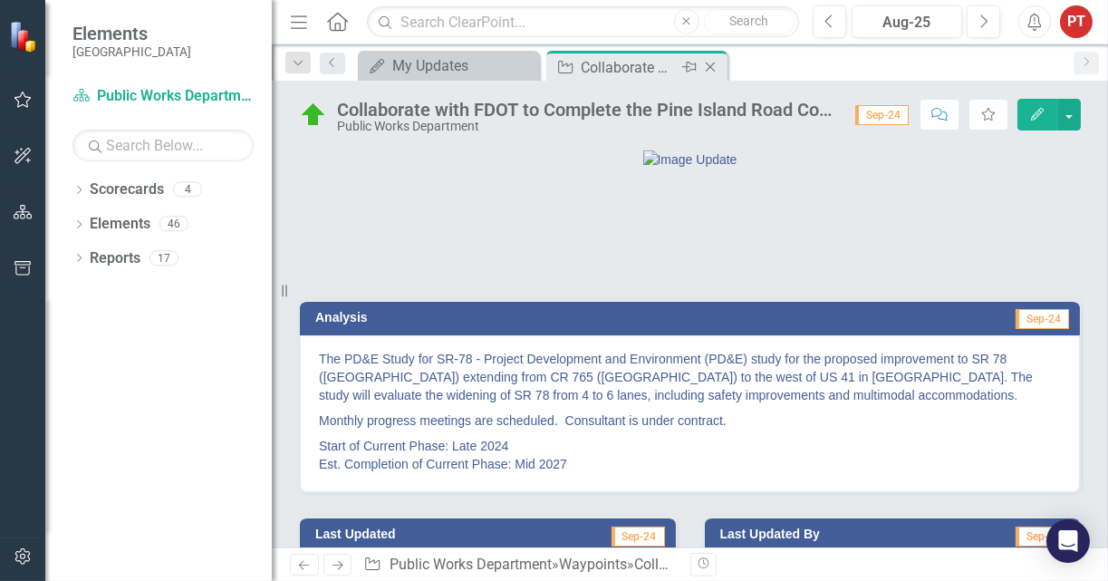
click at [713, 71] on icon "Close" at bounding box center [710, 67] width 18 height 14
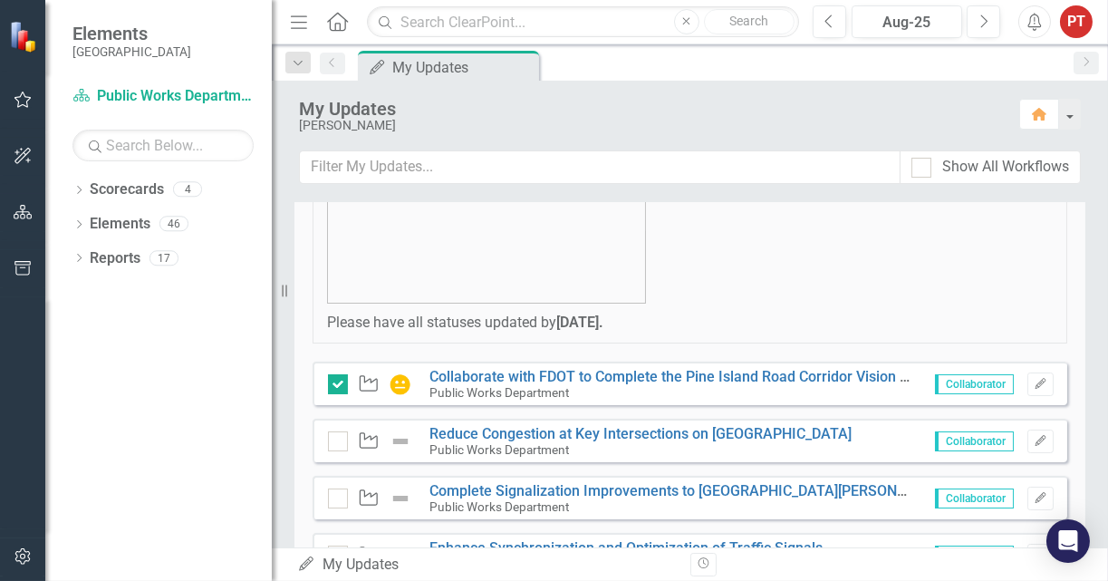
scroll to position [408, 0]
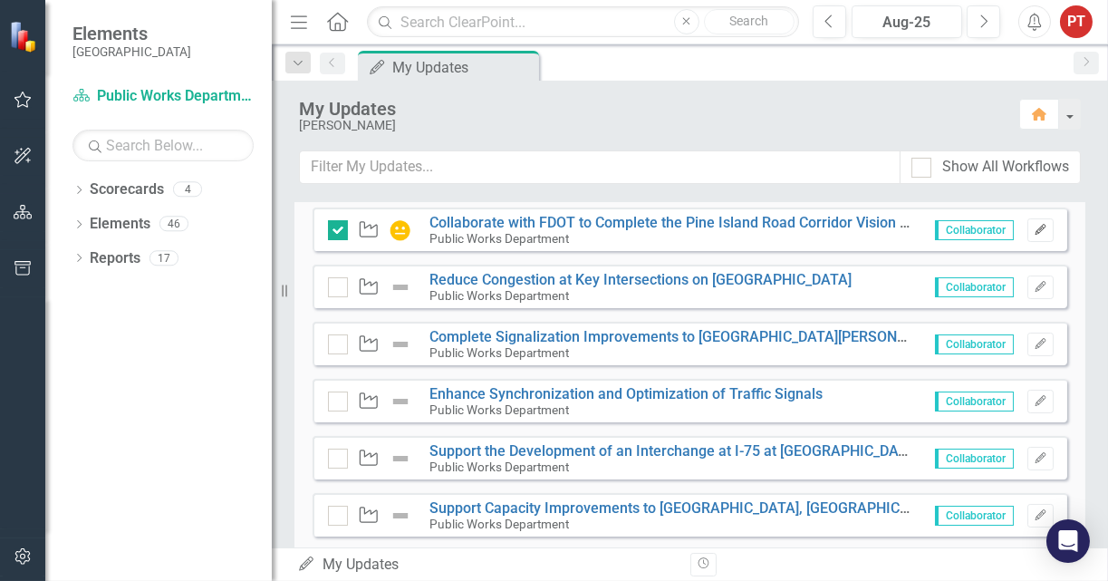
click at [1034, 226] on icon "Edit" at bounding box center [1041, 230] width 14 height 11
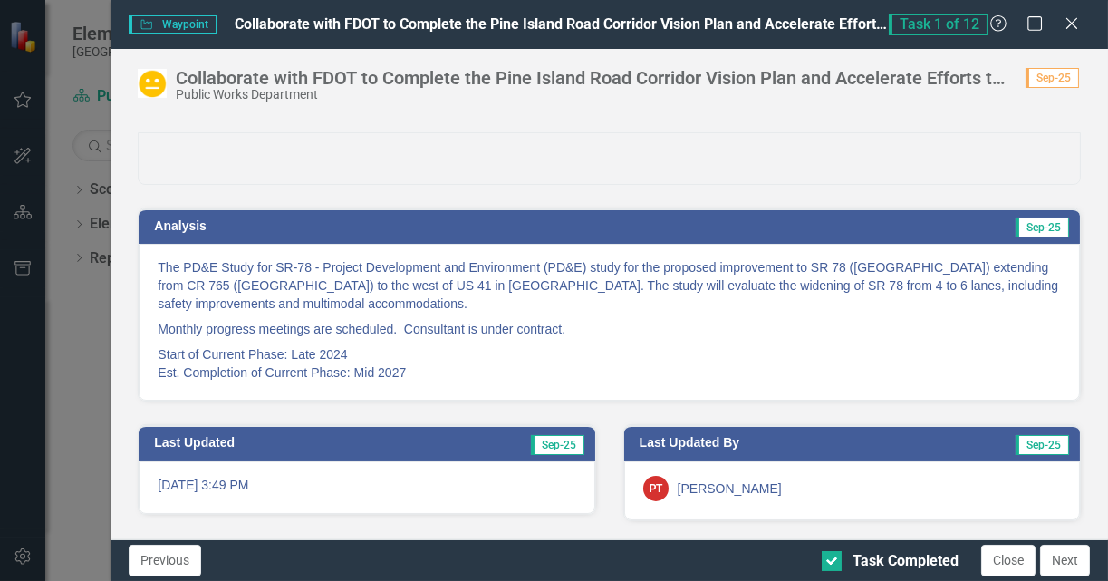
scroll to position [150, 0]
click at [1070, 21] on icon "Close" at bounding box center [1071, 22] width 23 height 17
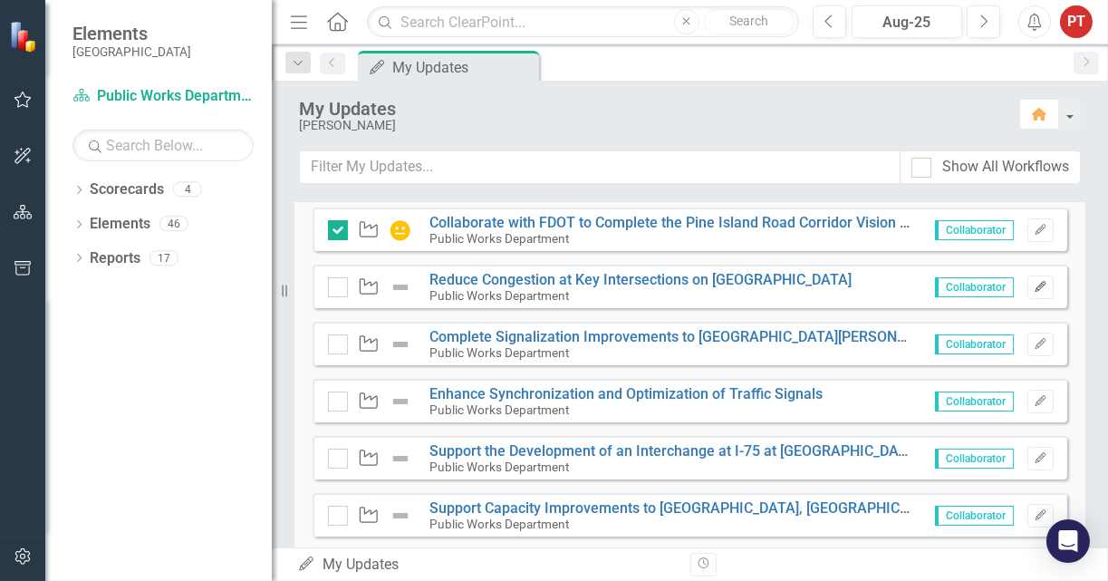
click at [1034, 284] on icon "Edit" at bounding box center [1041, 287] width 14 height 11
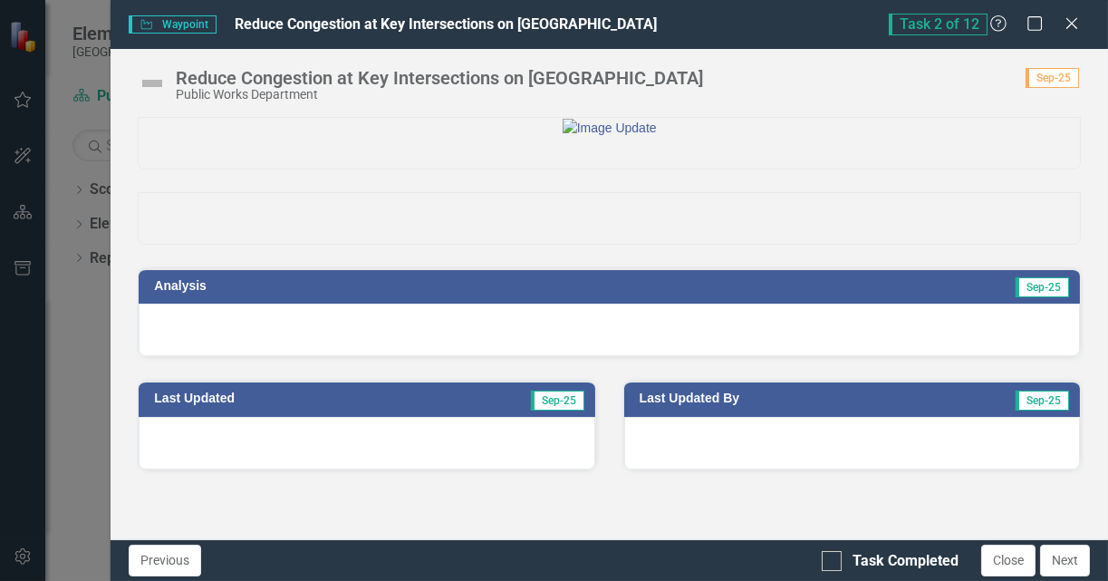
scroll to position [41, 0]
click at [312, 356] on div at bounding box center [609, 329] width 941 height 53
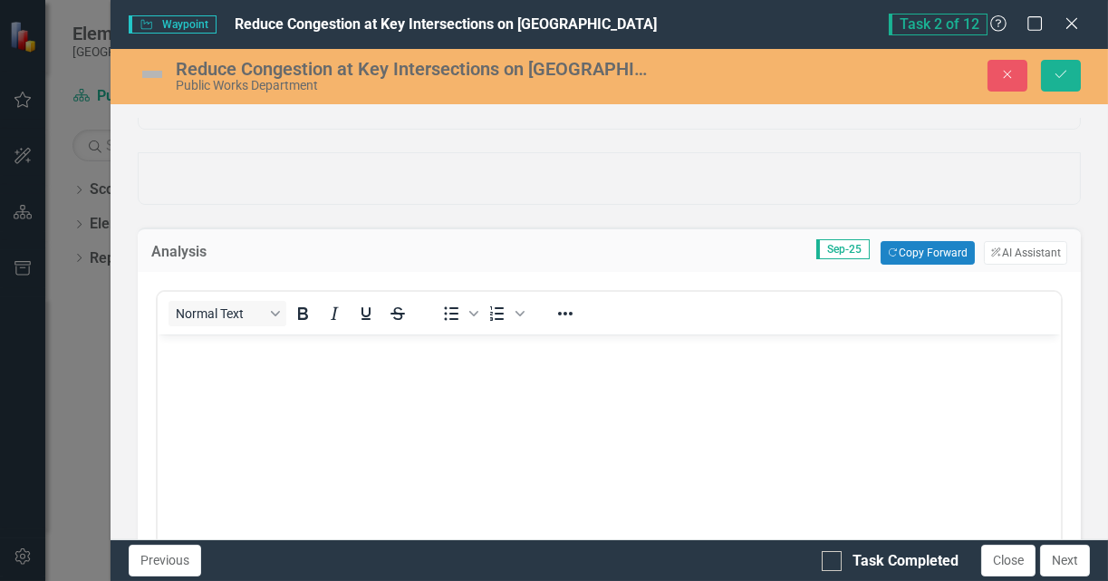
scroll to position [0, 0]
click at [903, 265] on button "Copy Forward Copy Forward" at bounding box center [926, 253] width 93 height 24
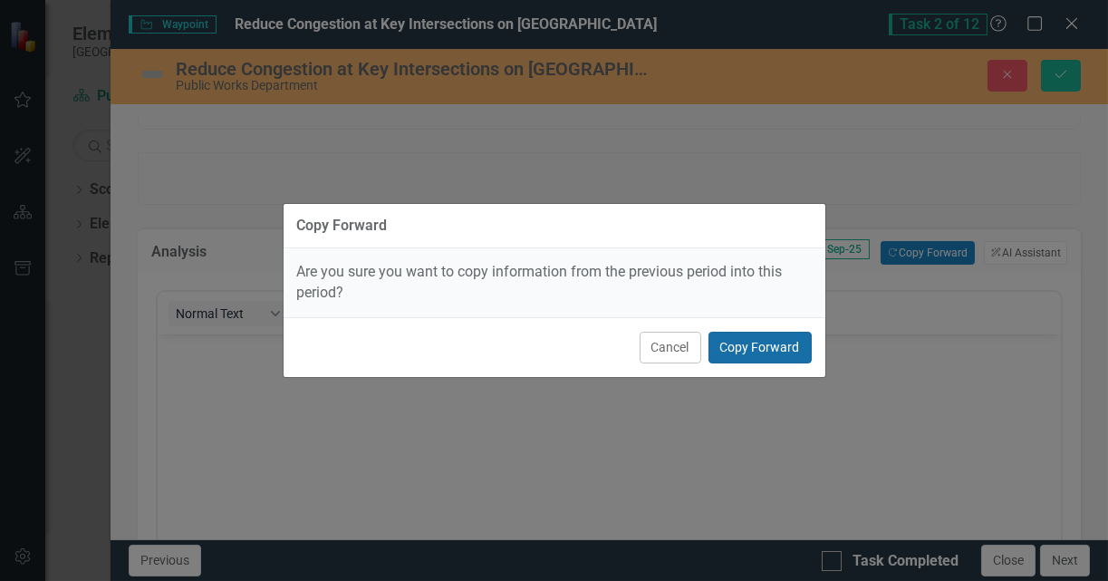
click at [746, 349] on button "Copy Forward" at bounding box center [759, 348] width 103 height 32
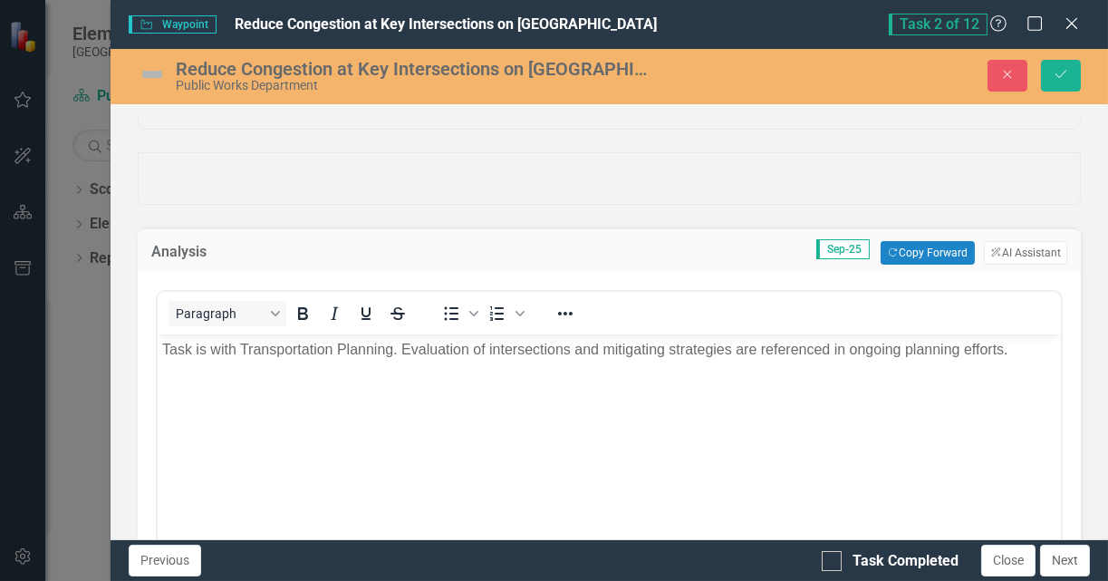
click at [536, 370] on body "Task is with Transportation Planning. Evaluation of intersections and mitigatin…" at bounding box center [609, 470] width 903 height 272
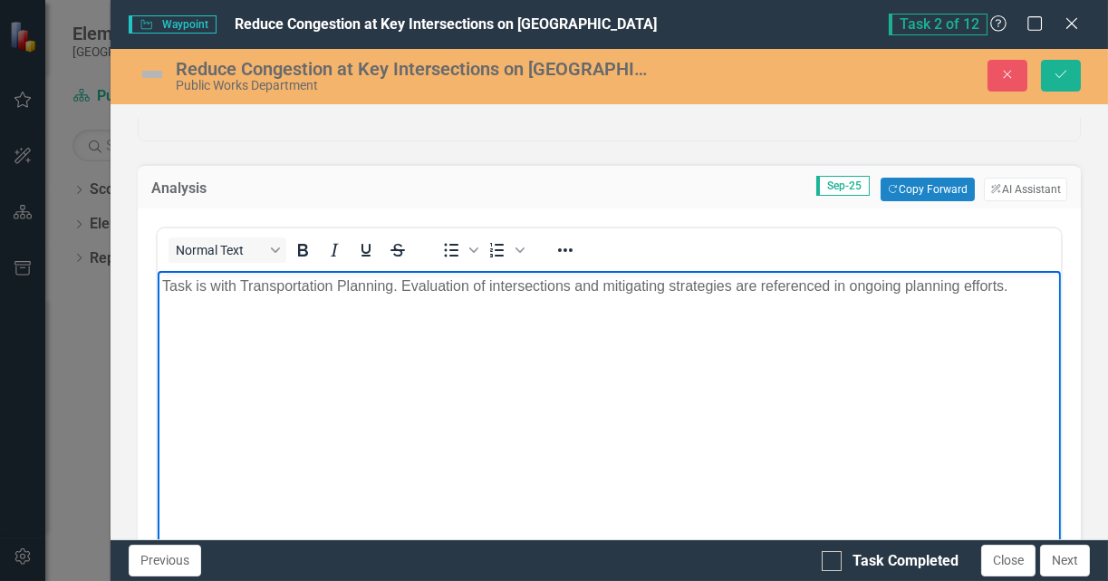
scroll to position [136, 0]
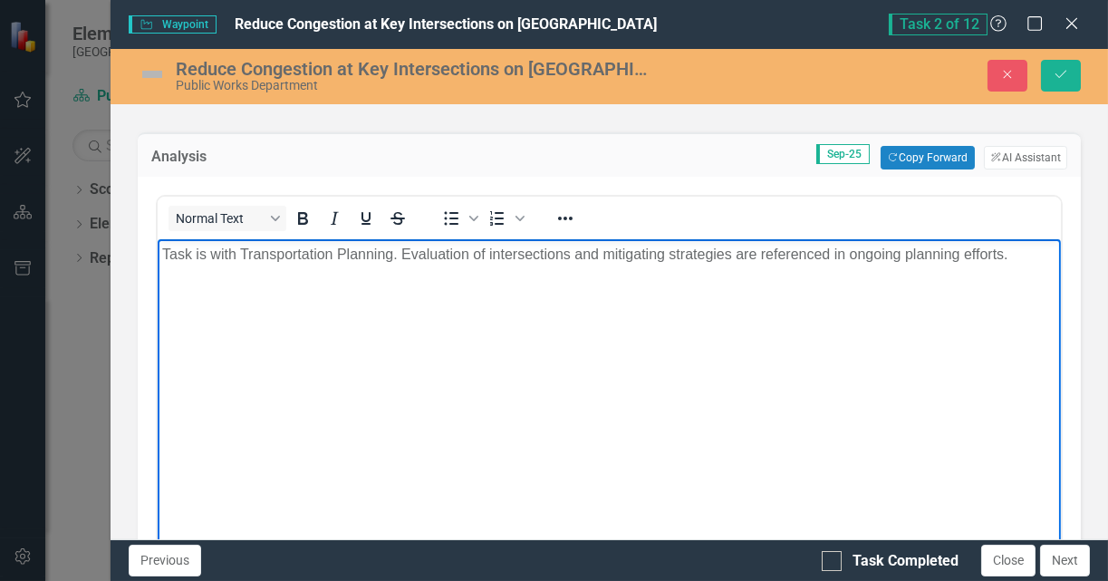
drag, startPoint x: 1019, startPoint y: 252, endPoint x: 1022, endPoint y: 270, distance: 18.3
click at [1019, 251] on p "Task is with Transportation Planning. Evaluation of intersections and mitigatin…" at bounding box center [609, 255] width 894 height 22
click at [840, 293] on body "Task is with Transportation Planning. Evaluation of intersections and mitigatin…" at bounding box center [609, 375] width 903 height 272
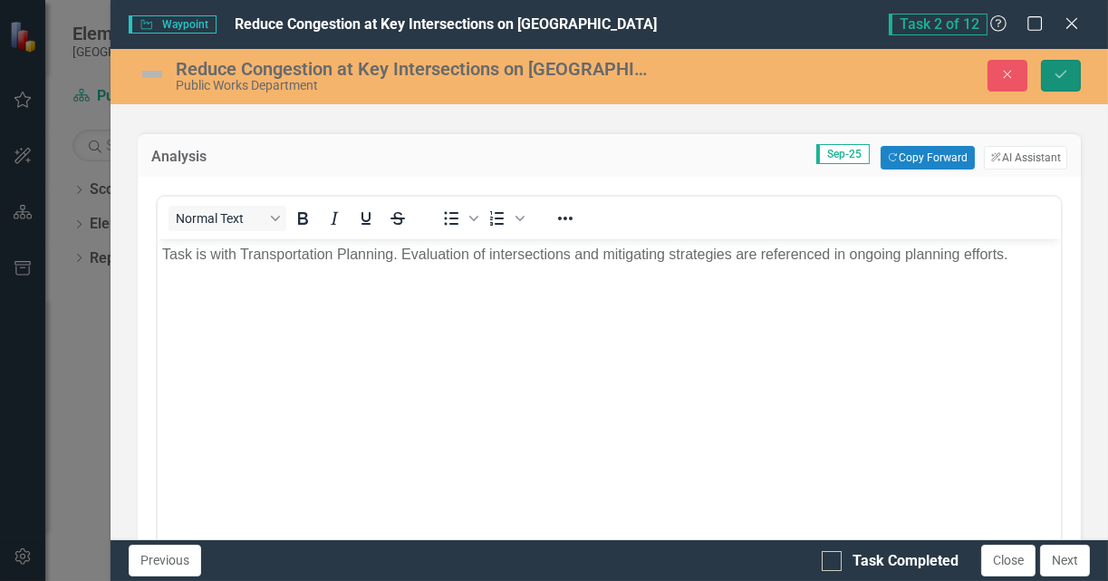
click at [1063, 79] on icon "Save" at bounding box center [1061, 74] width 16 height 13
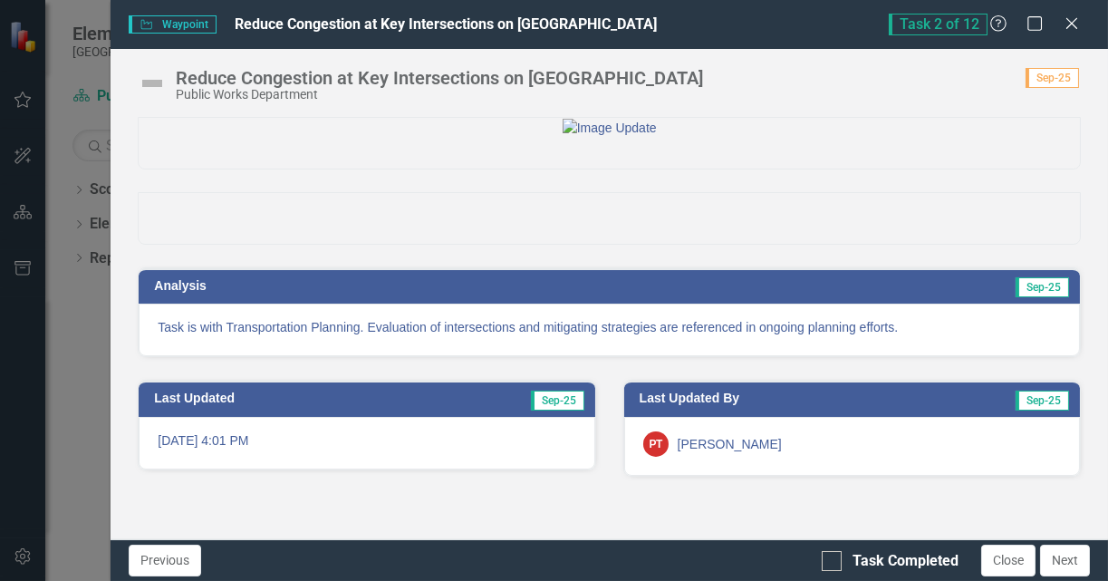
scroll to position [46, 0]
click at [1071, 27] on icon "Close" at bounding box center [1071, 22] width 23 height 17
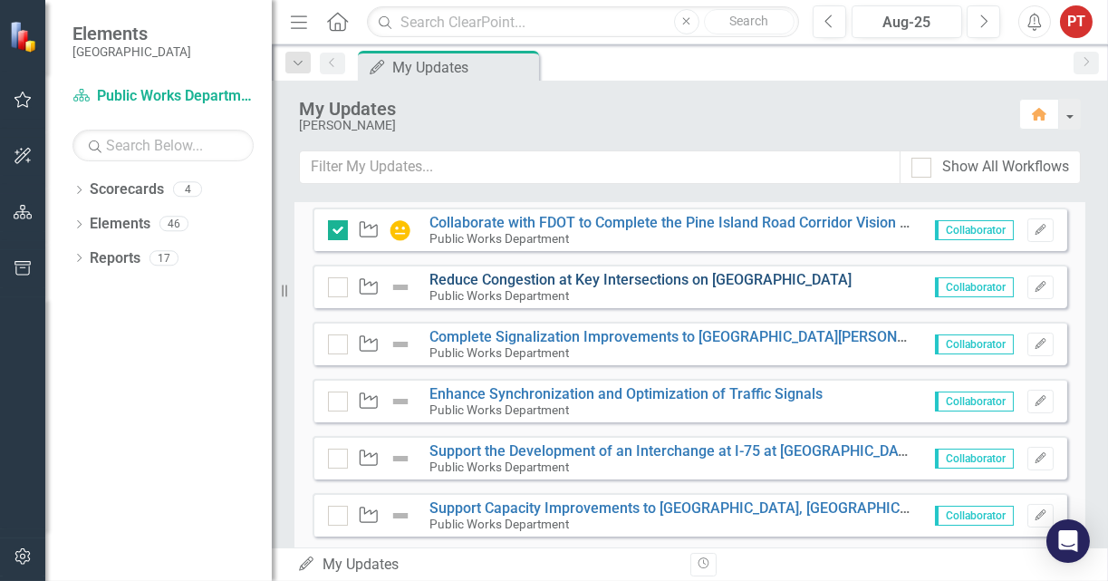
click at [586, 282] on link "Reduce Congestion at Key Intersections on [GEOGRAPHIC_DATA]" at bounding box center [640, 279] width 422 height 17
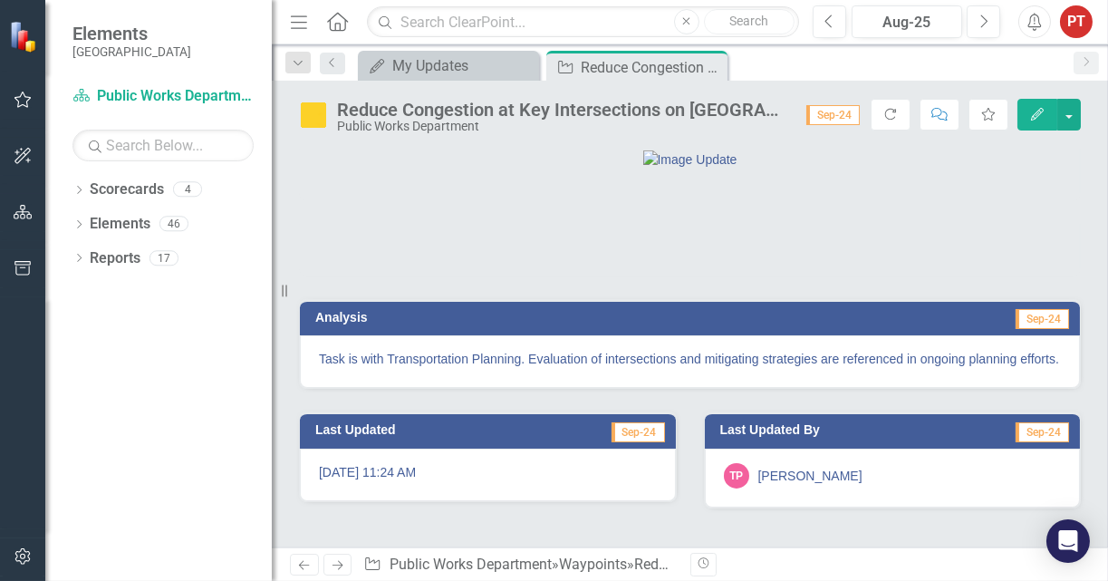
drag, startPoint x: 709, startPoint y: 69, endPoint x: 693, endPoint y: 72, distance: 16.7
click at [0, 0] on icon "Close" at bounding box center [0, 0] width 0 height 0
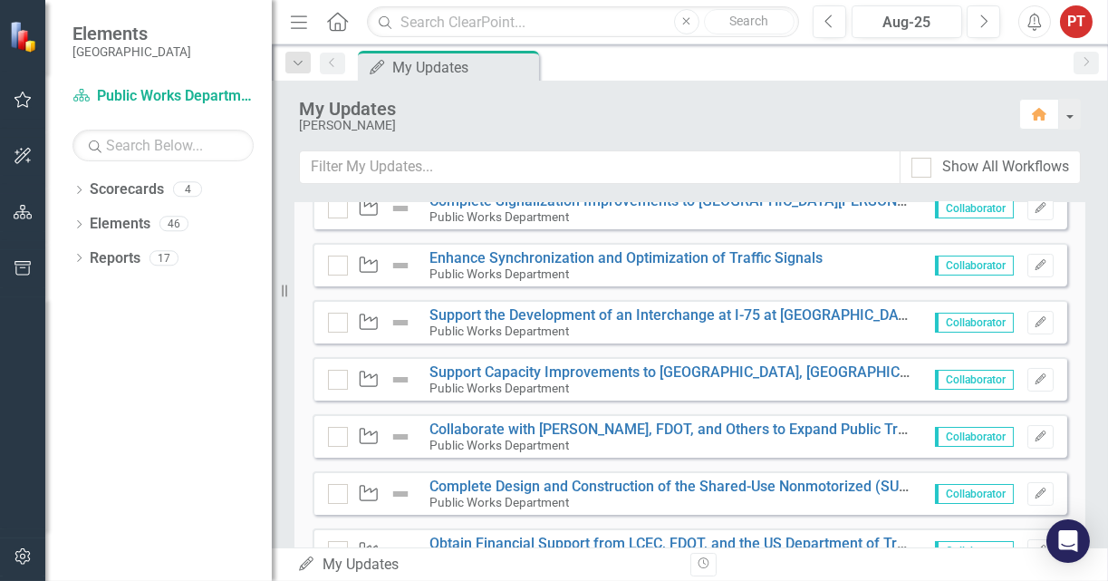
scroll to position [408, 0]
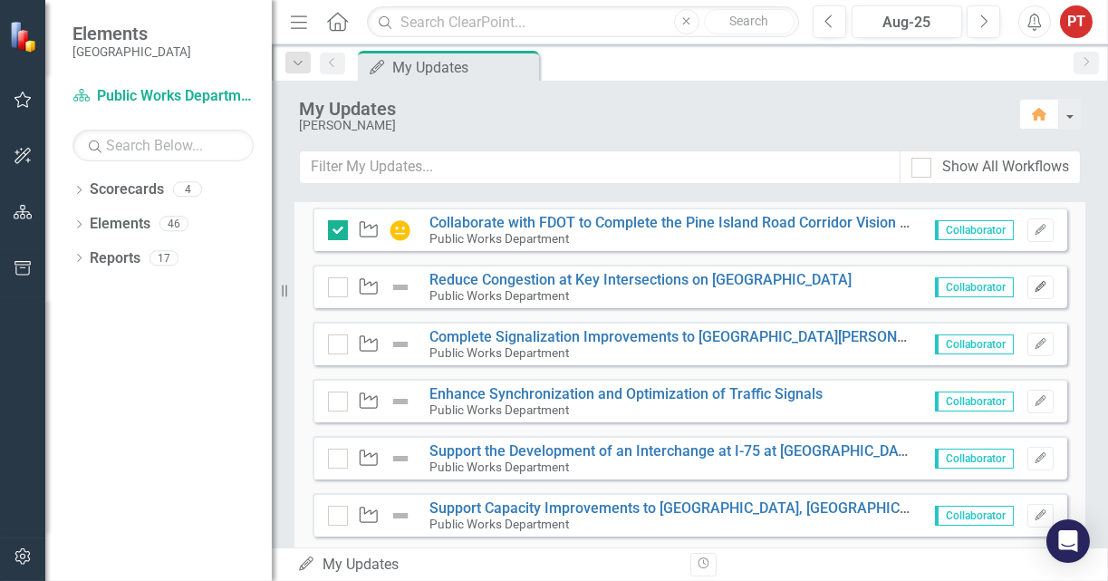
click at [1034, 283] on button "Edit" at bounding box center [1040, 287] width 26 height 24
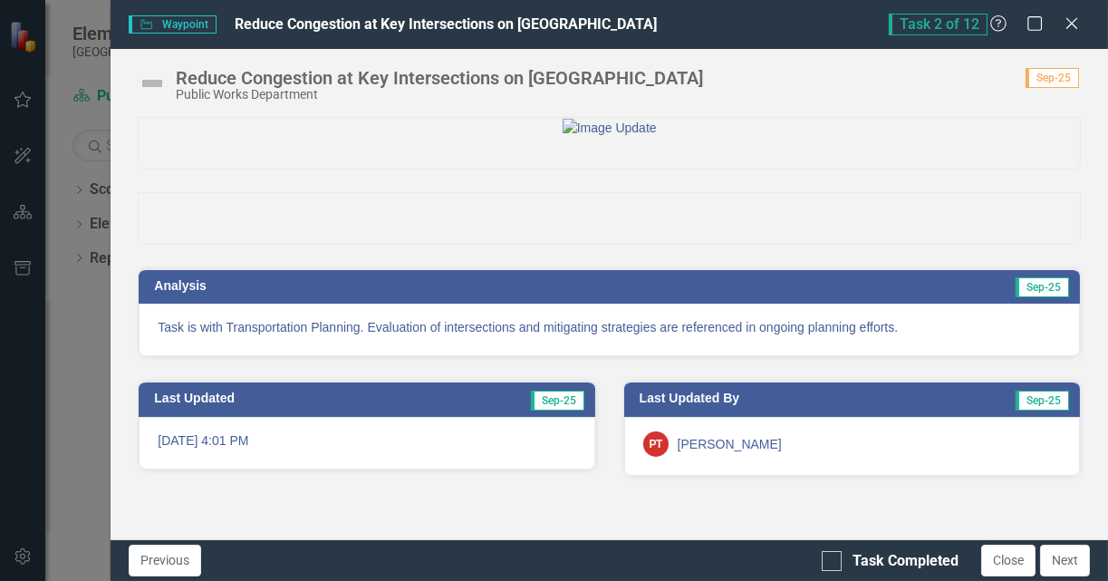
click at [158, 83] on img at bounding box center [152, 83] width 29 height 29
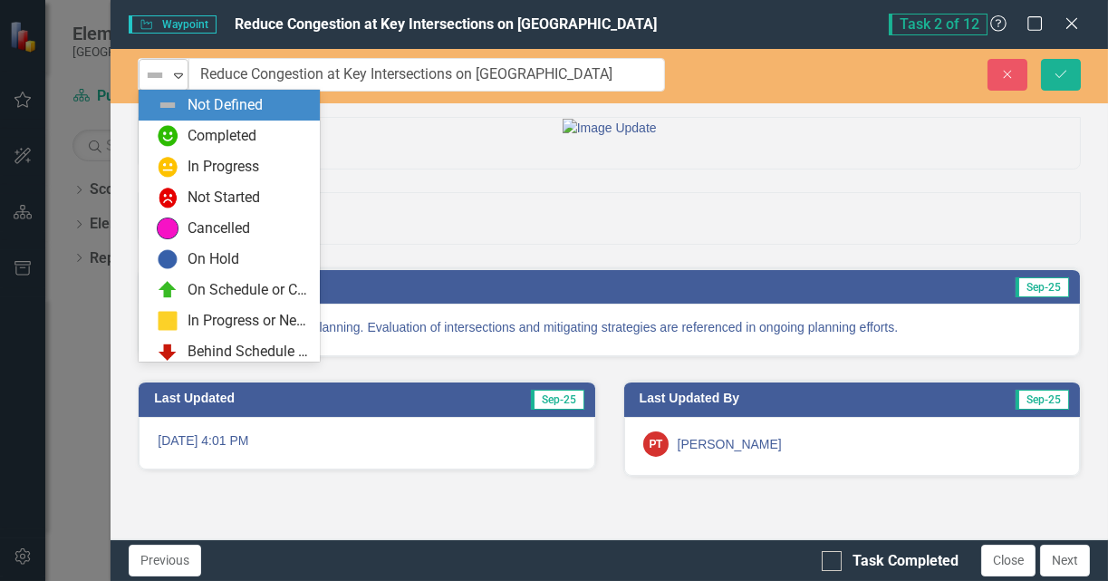
click at [159, 82] on img at bounding box center [155, 75] width 22 height 22
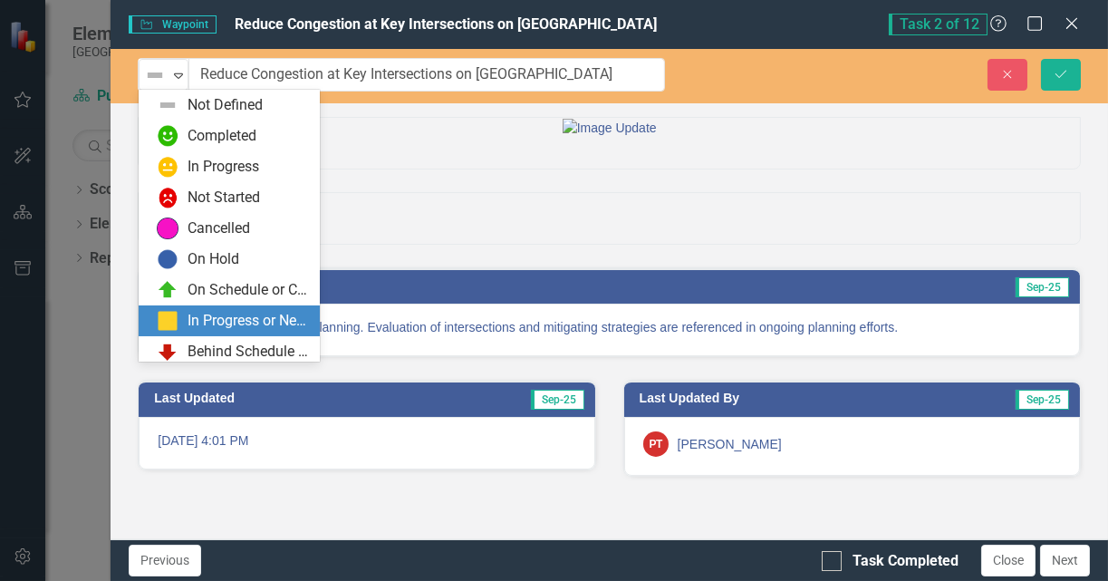
click at [222, 320] on div "In Progress or Needs Work" at bounding box center [248, 321] width 121 height 21
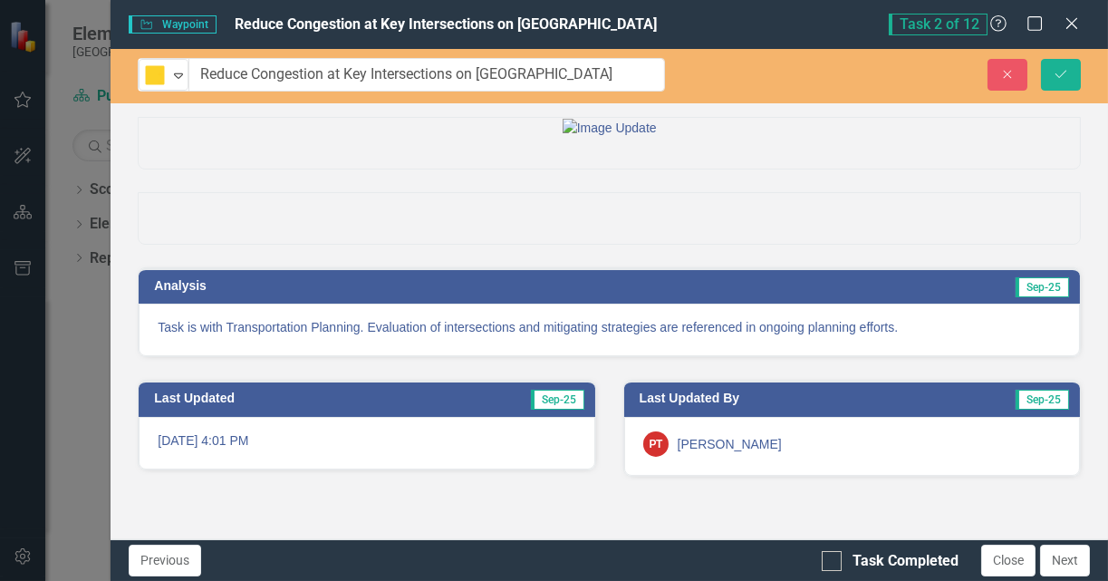
scroll to position [45, 0]
click at [908, 336] on p "Task is with Transportation Planning. Evaluation of intersections and mitigatin…" at bounding box center [609, 327] width 903 height 18
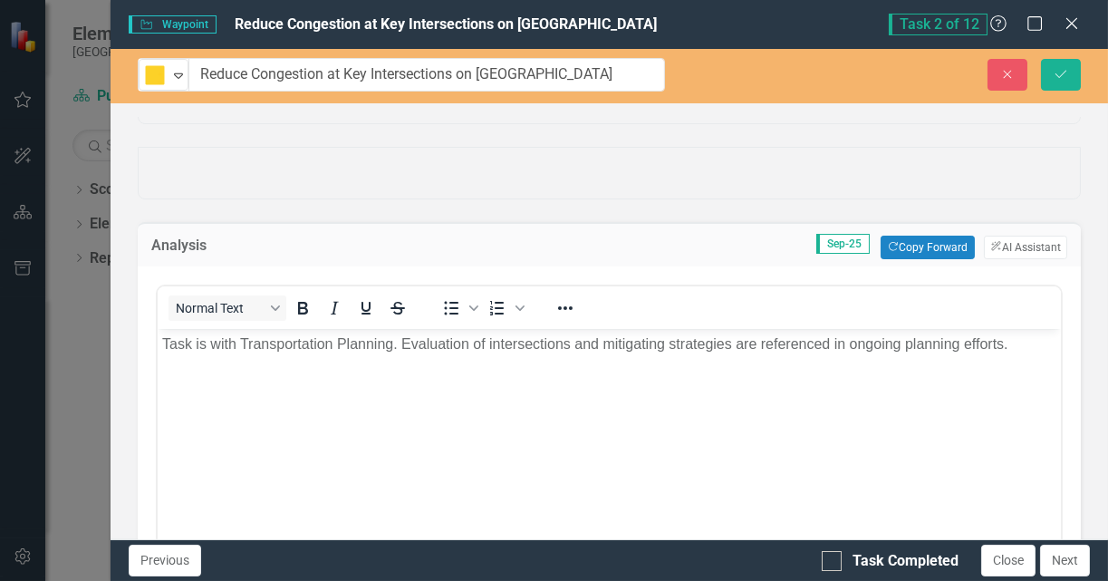
scroll to position [0, 0]
click at [1014, 344] on p "Task is with Transportation Planning. Evaluation of intersections and mitigatin…" at bounding box center [609, 343] width 894 height 22
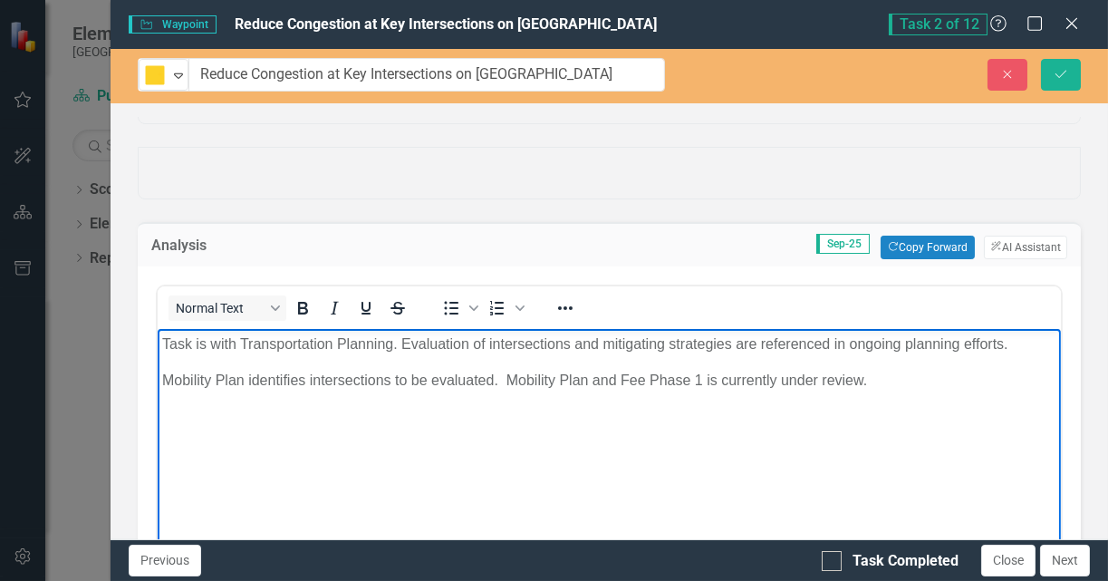
drag, startPoint x: 783, startPoint y: 381, endPoint x: 854, endPoint y: 378, distance: 71.7
click at [783, 381] on p "Mobility Plan identifies intersections to be evaluated. Mobility Plan and Fee P…" at bounding box center [609, 380] width 894 height 22
drag, startPoint x: 871, startPoint y: 384, endPoint x: 784, endPoint y: 380, distance: 87.9
click at [784, 380] on p "Mobility Plan identifies intersections to be evaluated. Mobility Plan and Fee P…" at bounding box center [609, 380] width 894 height 22
click at [307, 380] on p "Mobility Plan identifies intersections to be evaluated. Mobility Plan and Fee P…" at bounding box center [609, 380] width 894 height 22
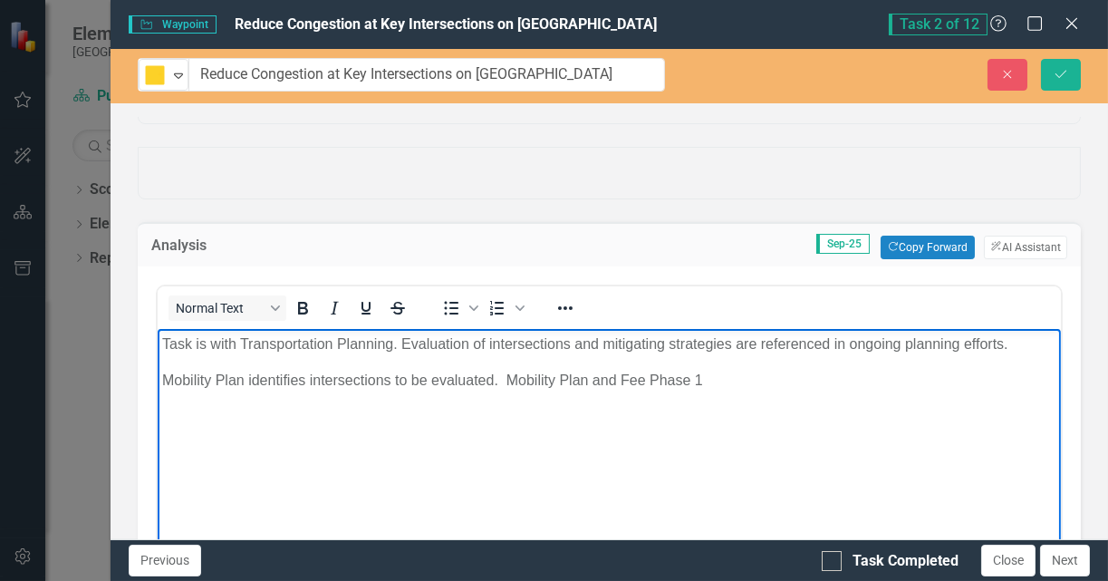
click at [249, 380] on p "Mobility Plan identifies intersections to be evaluated. Mobility Plan and Fee P…" at bounding box center [609, 380] width 894 height 22
click at [308, 380] on p "Mobility Plan identifies intersections to be evaluated. Mobility Plan and Fee P…" at bounding box center [609, 380] width 894 height 22
click at [301, 378] on p "Mobility Plan identifies intersections to be evaluated. Mobility Plan and Fee P…" at bounding box center [609, 380] width 894 height 22
click at [245, 378] on p "Mobility Plan identifies intersections to be evaluated. Mobility Plan and Fee P…" at bounding box center [609, 380] width 894 height 22
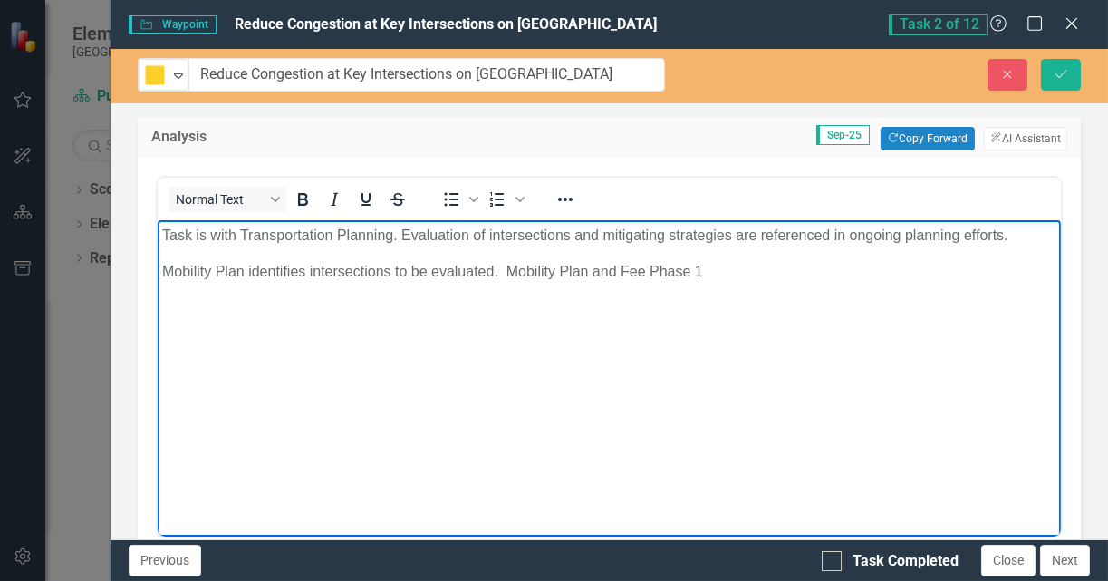
scroll to position [181, 0]
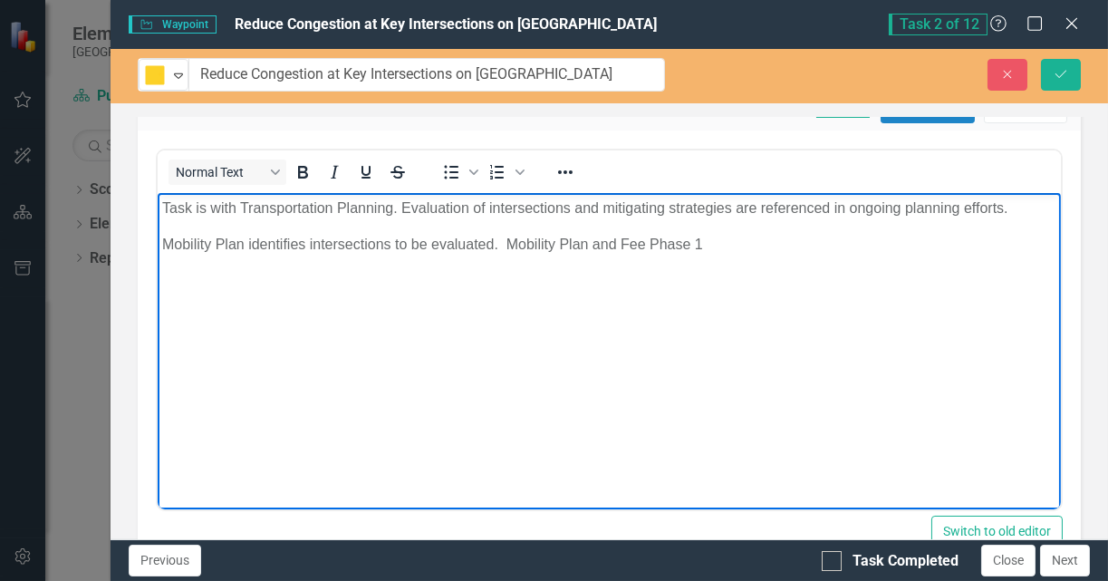
click at [200, 246] on p "Mobility Plan identifies intersections to be evaluated. Mobility Plan and Fee P…" at bounding box center [609, 244] width 894 height 22
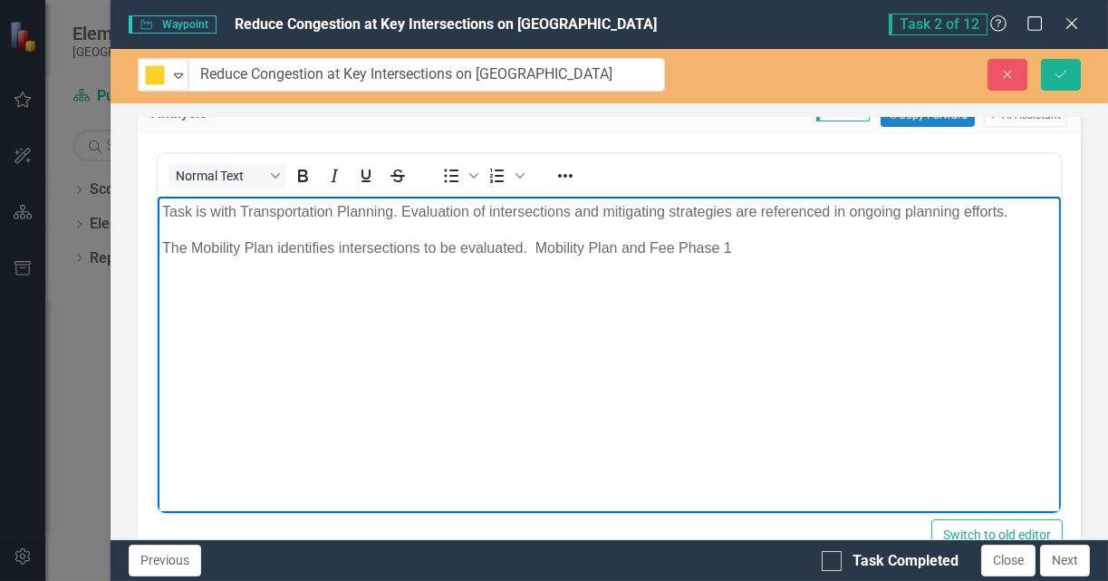
scroll to position [272, 0]
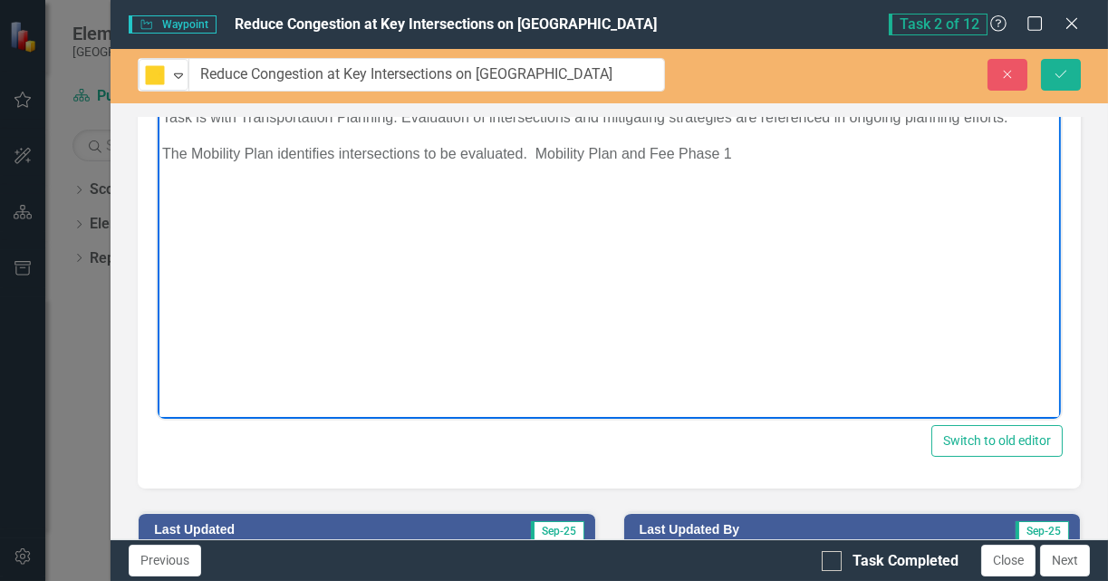
click at [274, 151] on p "The Mobility Plan identifies intersections to be evaluated. Mobility Plan and F…" at bounding box center [609, 153] width 894 height 22
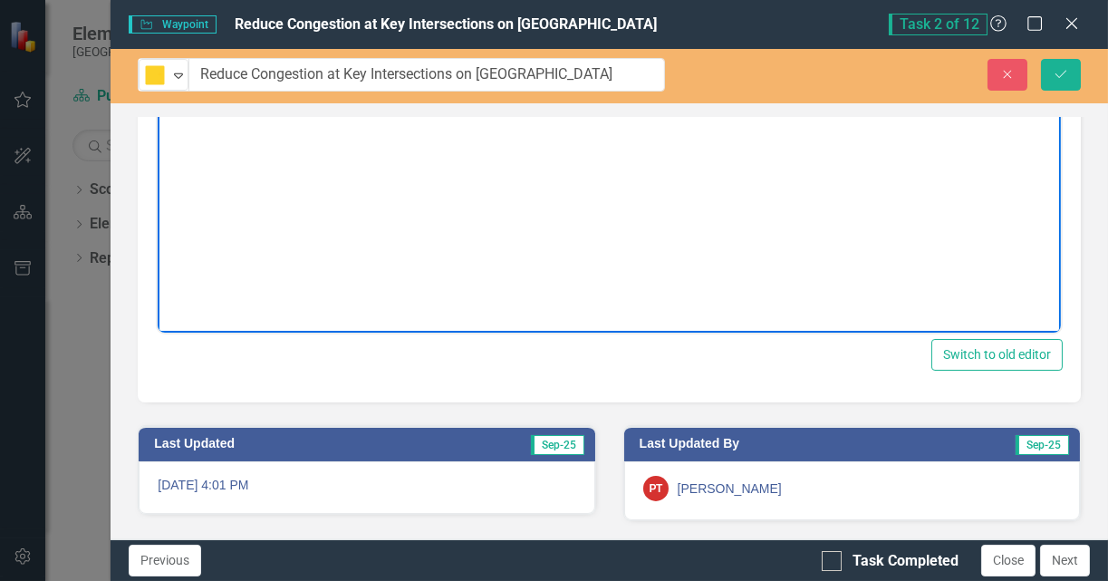
scroll to position [356, 0]
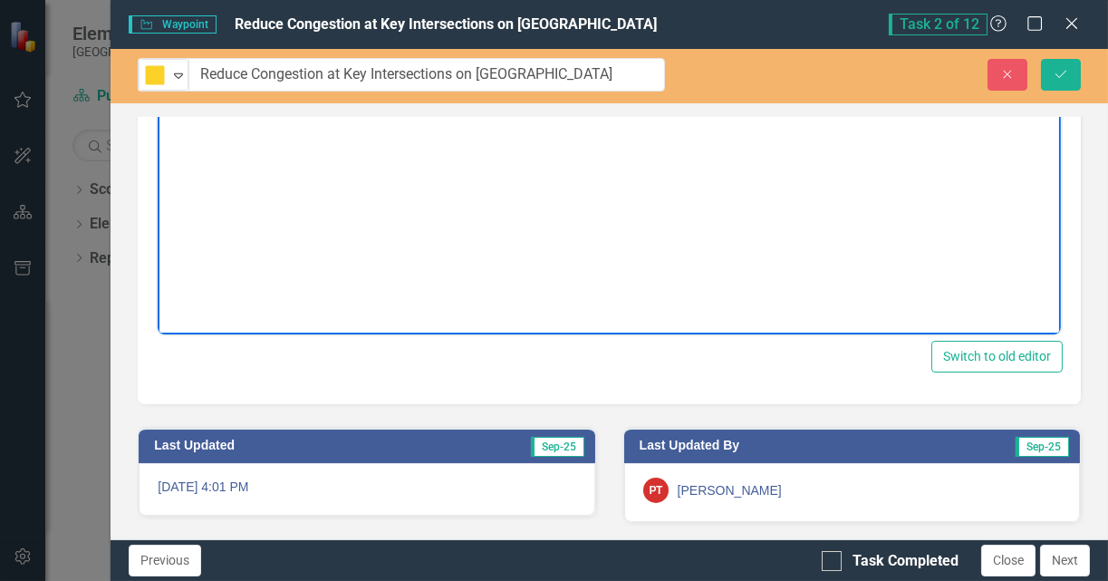
click at [1019, 64] on p "The Mobility Plan includes key intersections along Veterans Memorial Parkway fo…" at bounding box center [609, 69] width 894 height 22
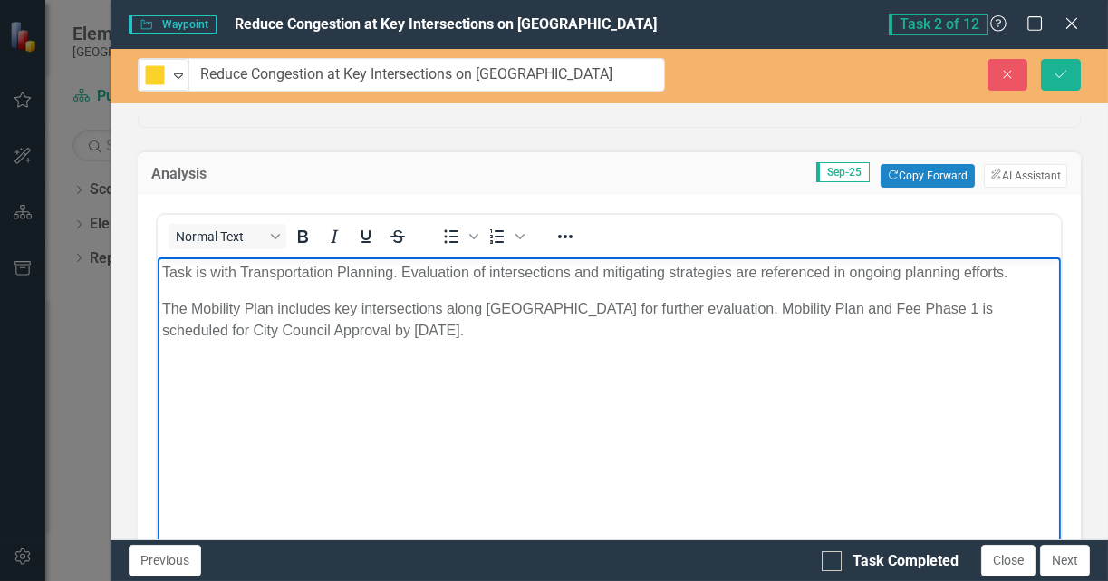
scroll to position [272, 0]
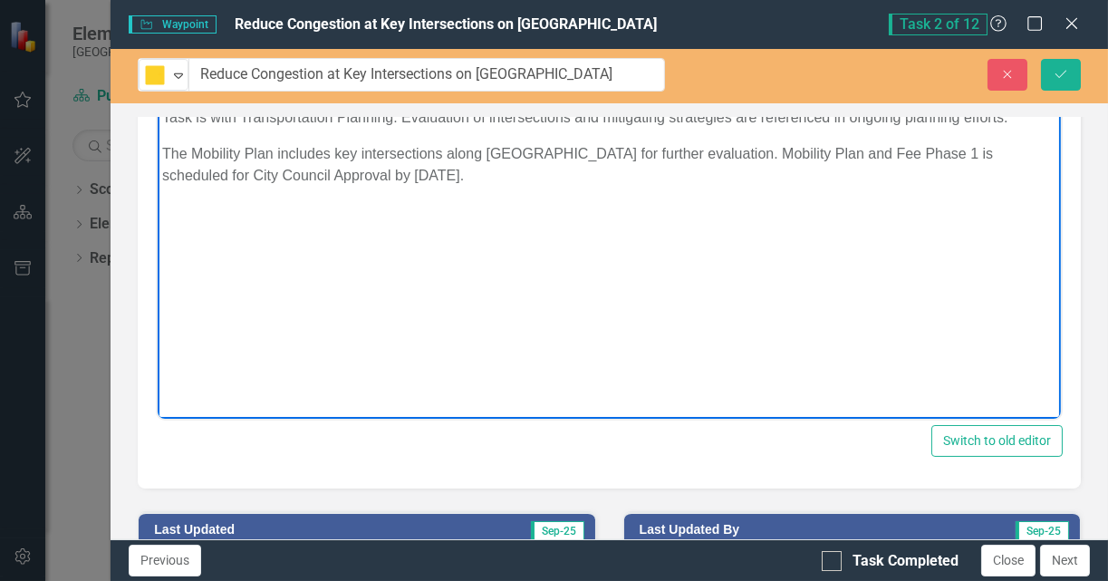
click at [327, 157] on p "The Mobility Plan includes key intersections along Veterans Memorial Parkway fo…" at bounding box center [609, 163] width 894 height 43
click at [804, 151] on p "The Mobility Plan includes key intersections along Veterans Memorial Parkway fo…" at bounding box center [609, 163] width 894 height 43
click at [249, 149] on p "The Mobility Plan includes key intersections along Veterans Memorial Parkway fo…" at bounding box center [609, 163] width 894 height 43
click at [449, 120] on p "Task is with Transportation Planning. Evaluation of intersections and mitigatin…" at bounding box center [609, 117] width 894 height 22
click at [662, 159] on p "The Mobility Plan includes key intersections along Veterans Memorial Parkway fo…" at bounding box center [609, 163] width 894 height 43
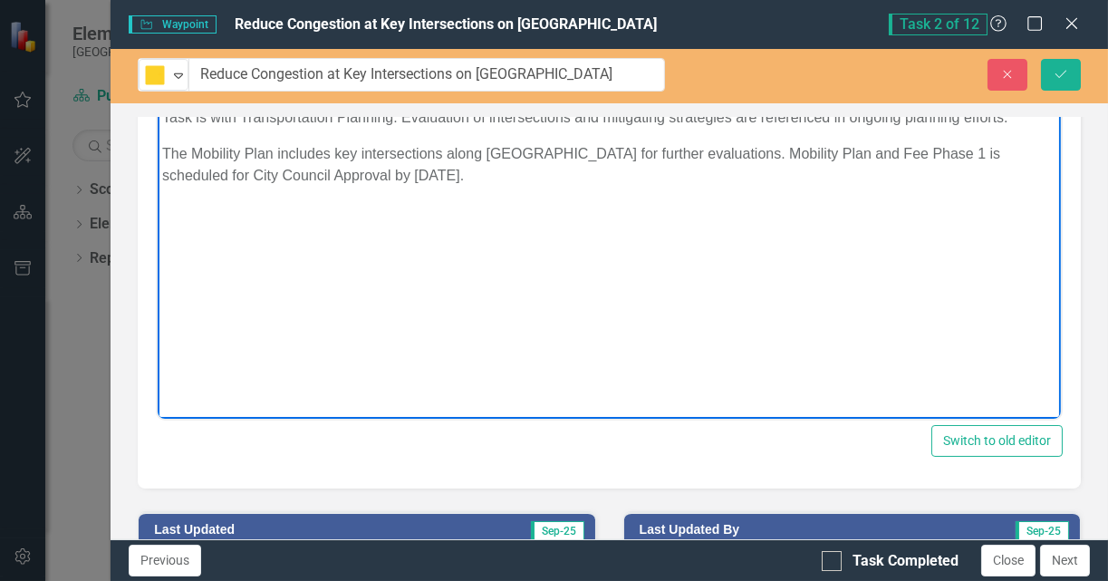
click at [664, 160] on p "The Mobility Plan includes key intersections along Veterans Memorial Parkway fo…" at bounding box center [609, 163] width 894 height 43
click at [584, 181] on p "The Mobility Plan includes key intersections along Veterans Memorial Parkway fo…" at bounding box center [609, 163] width 894 height 43
click at [1054, 72] on icon "Save" at bounding box center [1061, 74] width 16 height 13
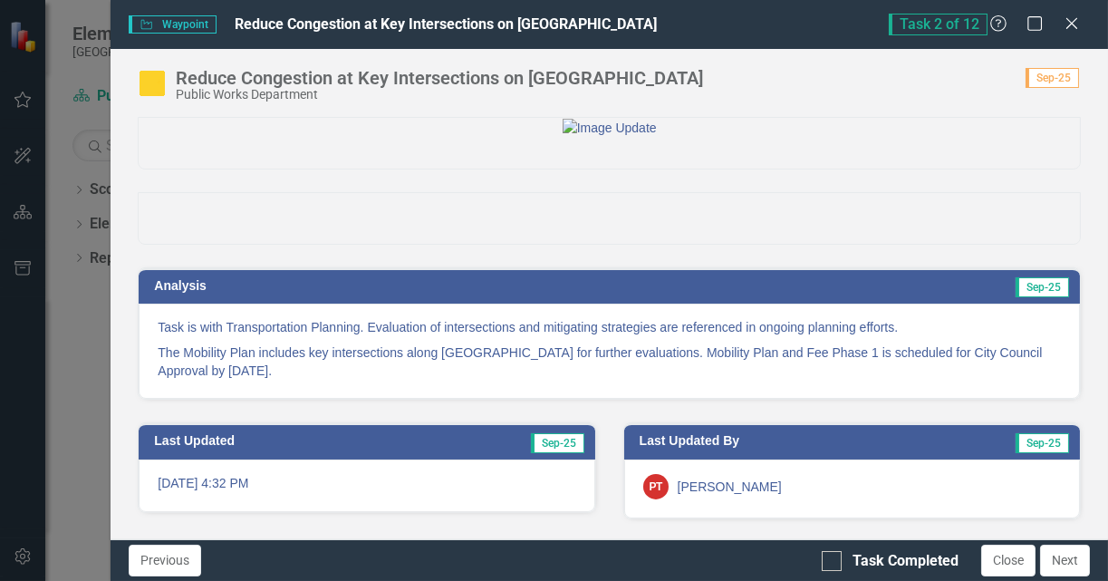
scroll to position [89, 0]
click at [616, 359] on p "The Mobility Plan includes key intersections along Veterans Memorial Parkway fo…" at bounding box center [609, 360] width 903 height 40
click at [616, 357] on p "The Mobility Plan includes key intersections along Veterans Memorial Parkway fo…" at bounding box center [609, 360] width 903 height 40
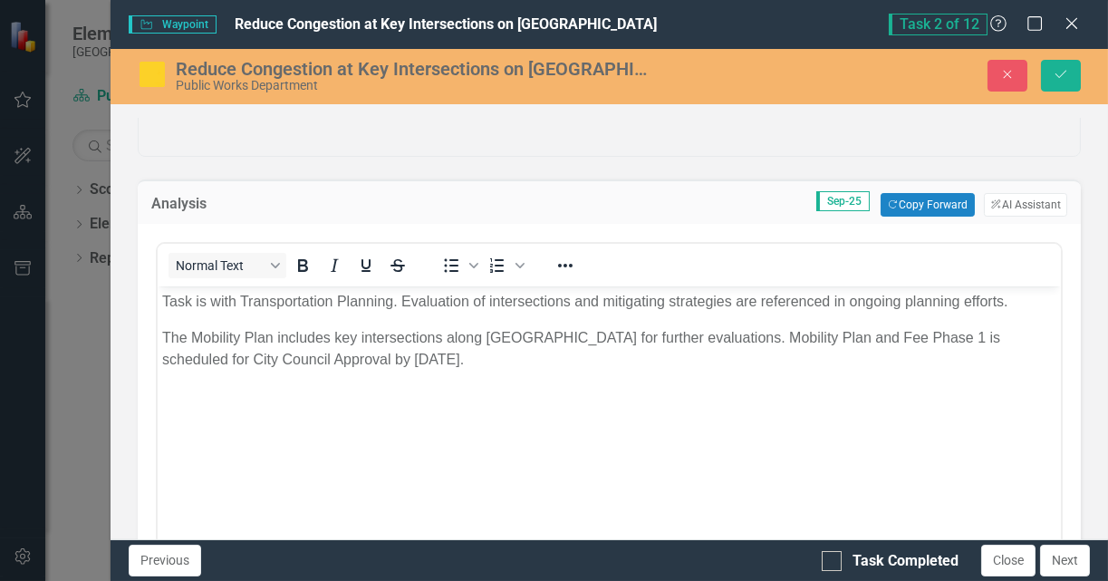
scroll to position [0, 0]
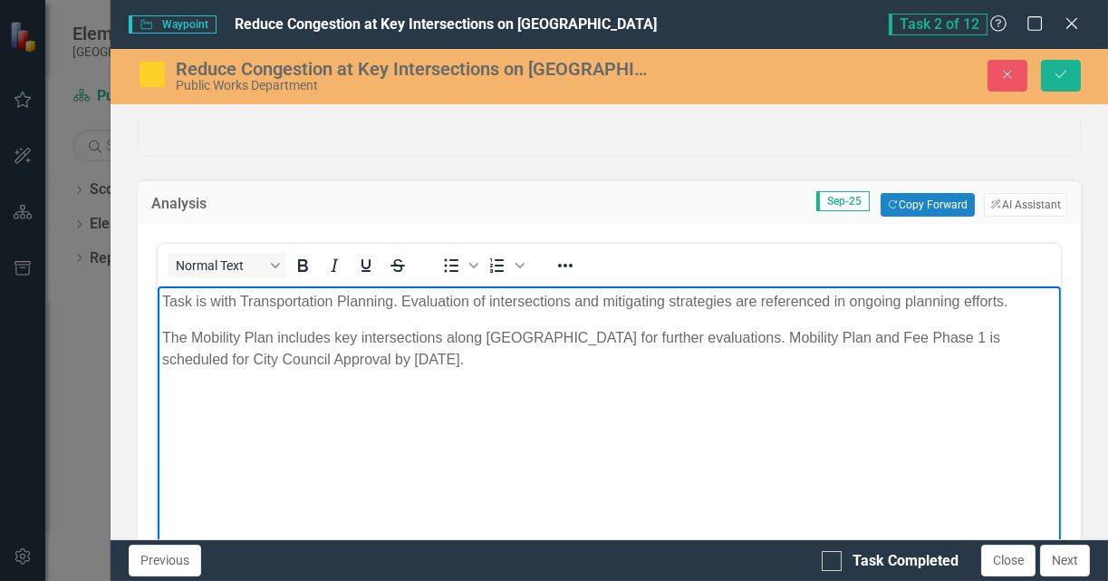
click at [705, 338] on p "The Mobility Plan includes key intersections along Veterans Memorial Parkway fo…" at bounding box center [609, 348] width 894 height 43
click at [1062, 75] on icon "Save" at bounding box center [1061, 74] width 16 height 13
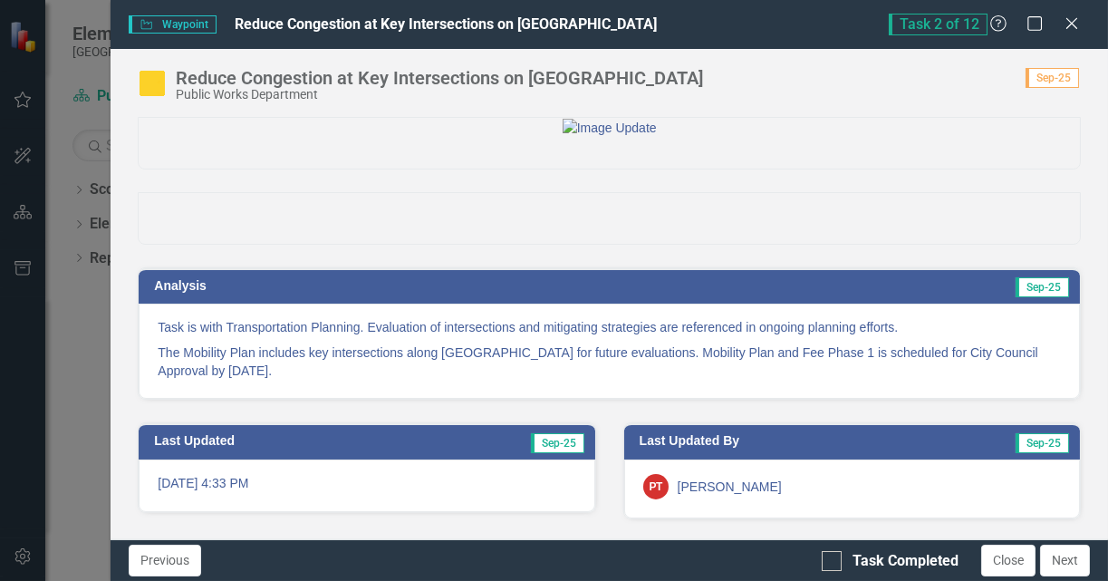
click at [728, 380] on p "The Mobility Plan includes key intersections along Veterans Memorial Parkway fo…" at bounding box center [609, 360] width 903 height 40
click at [572, 356] on p "The Mobility Plan includes key intersections along Veterans Memorial Parkway fo…" at bounding box center [609, 360] width 903 height 40
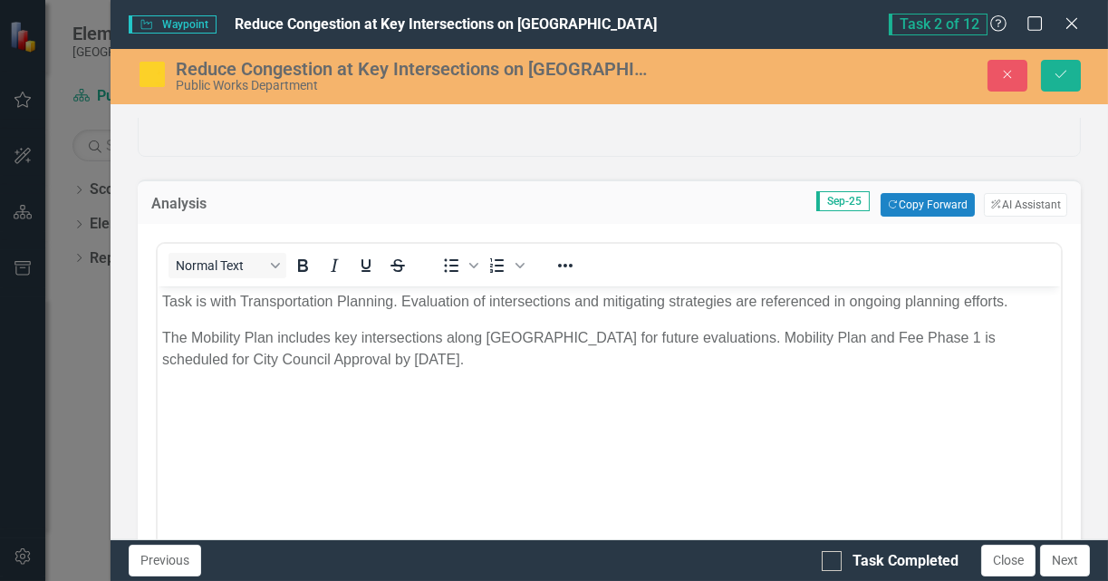
scroll to position [0, 0]
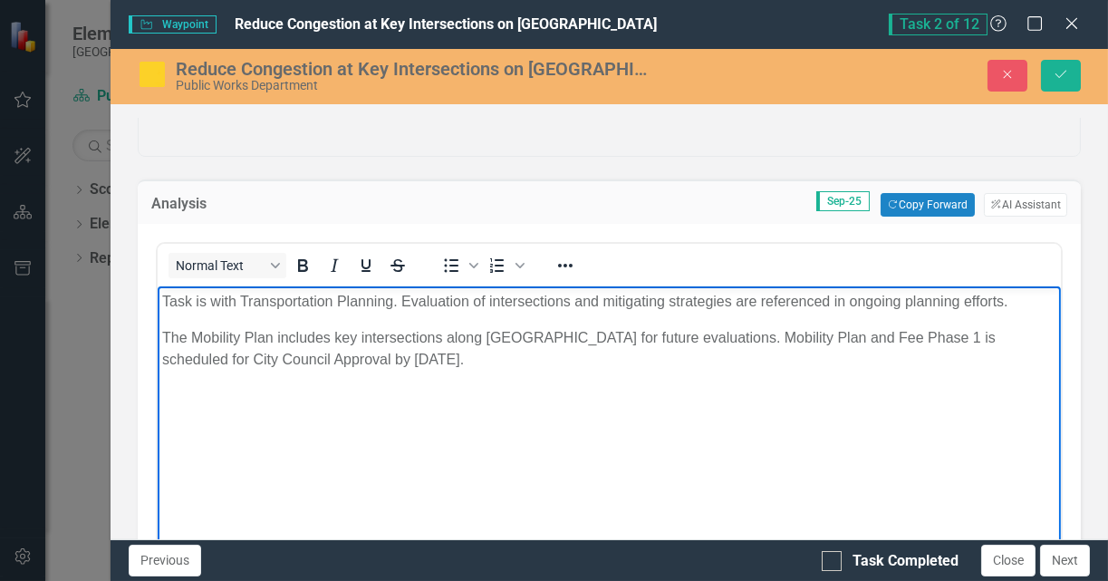
click at [728, 337] on p "The Mobility Plan includes key intersections along Veterans Memorial Parkway fo…" at bounding box center [609, 348] width 894 height 43
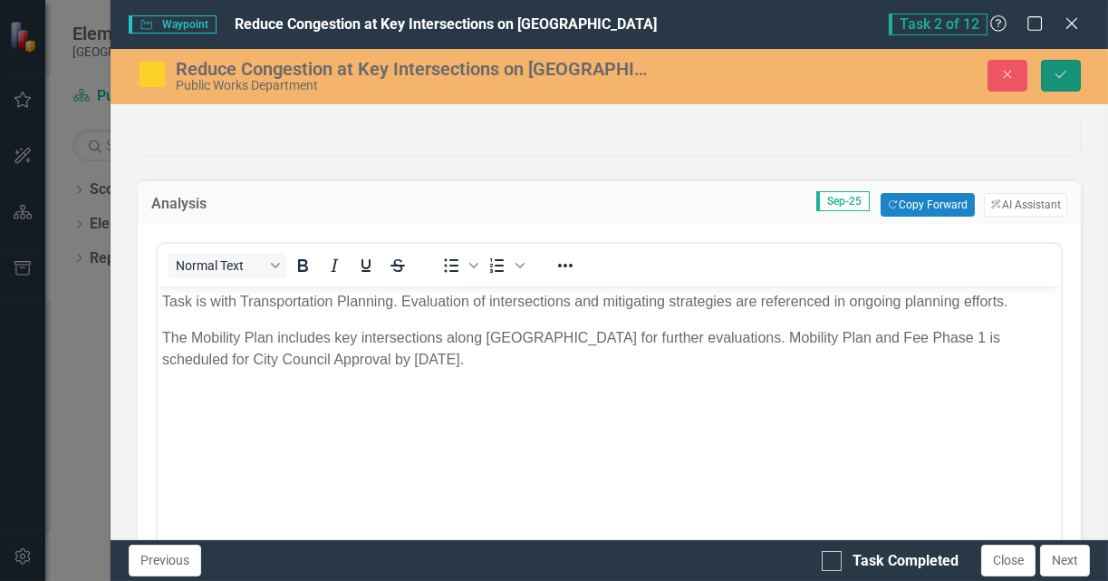
click at [1061, 74] on icon "Save" at bounding box center [1061, 74] width 16 height 13
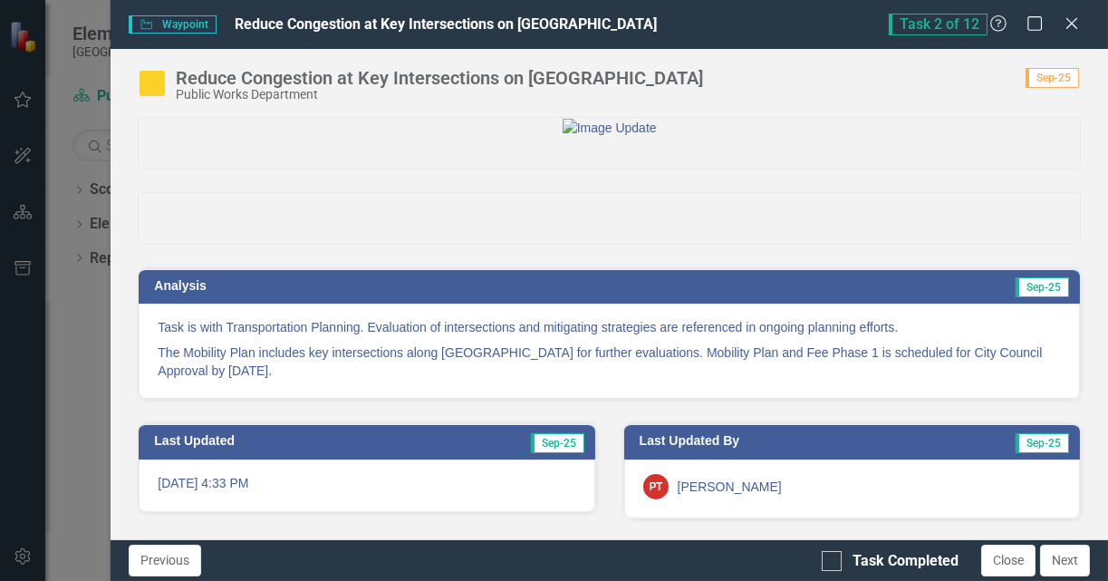
click at [695, 302] on td "Sep-25" at bounding box center [835, 287] width 471 height 27
click at [685, 340] on p "Task is with Transportation Planning. Evaluation of intersections and mitigatin…" at bounding box center [609, 329] width 903 height 22
click at [832, 563] on div at bounding box center [832, 561] width 20 height 20
click at [832, 563] on input "Task Completed" at bounding box center [828, 557] width 12 height 12
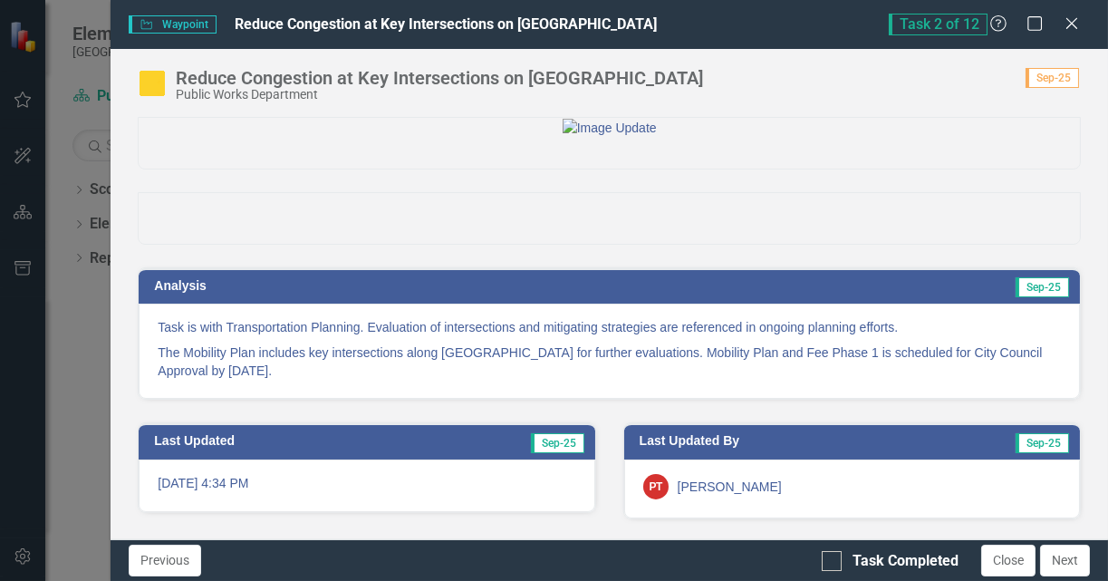
checkbox input "true"
click at [1007, 564] on button "Close" at bounding box center [1008, 560] width 54 height 32
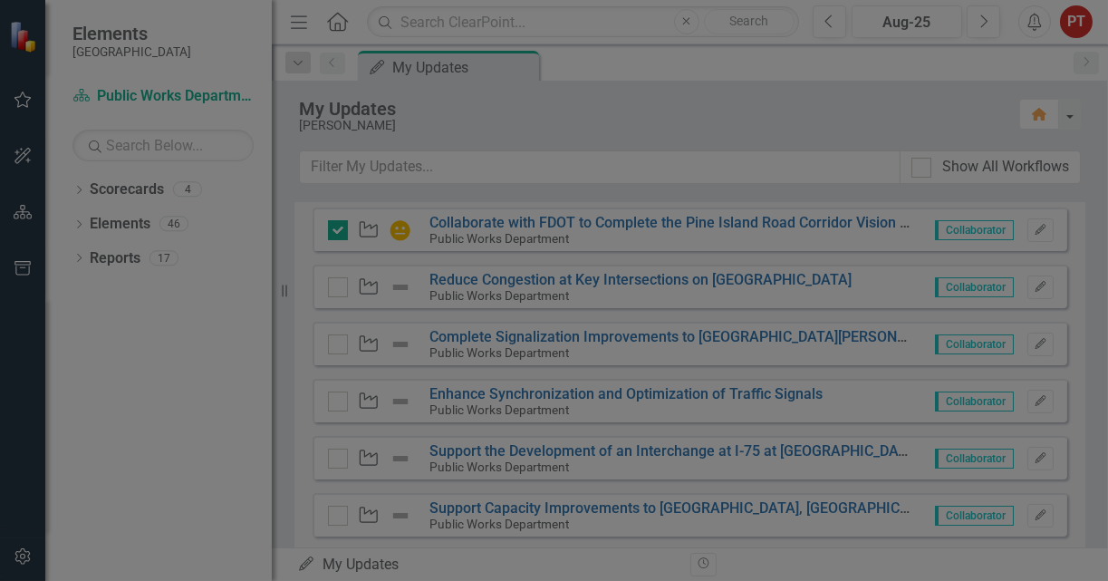
checkbox input "true"
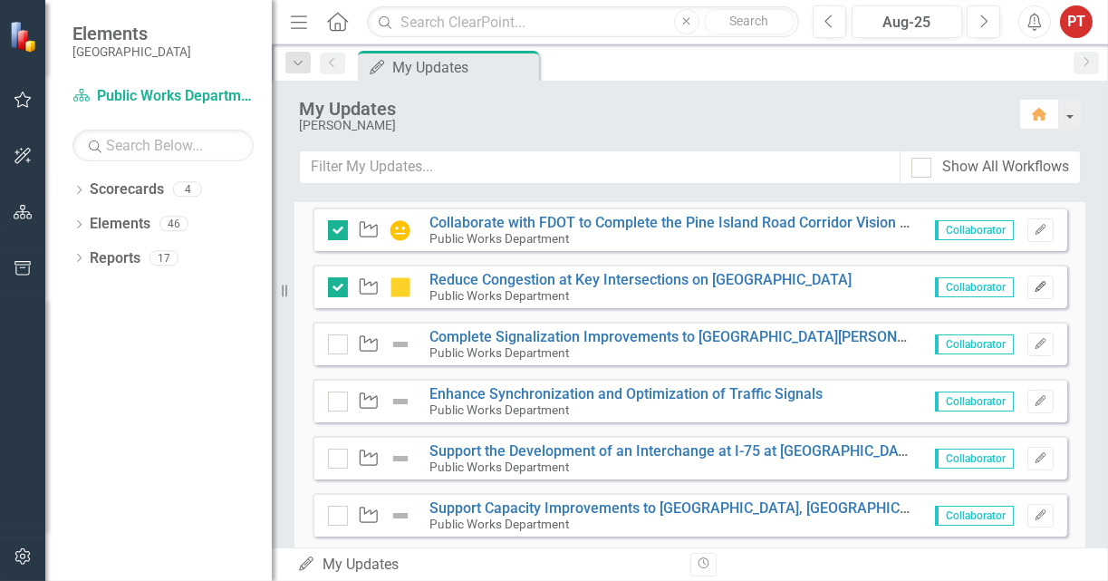
click at [1034, 290] on icon "Edit" at bounding box center [1041, 287] width 14 height 11
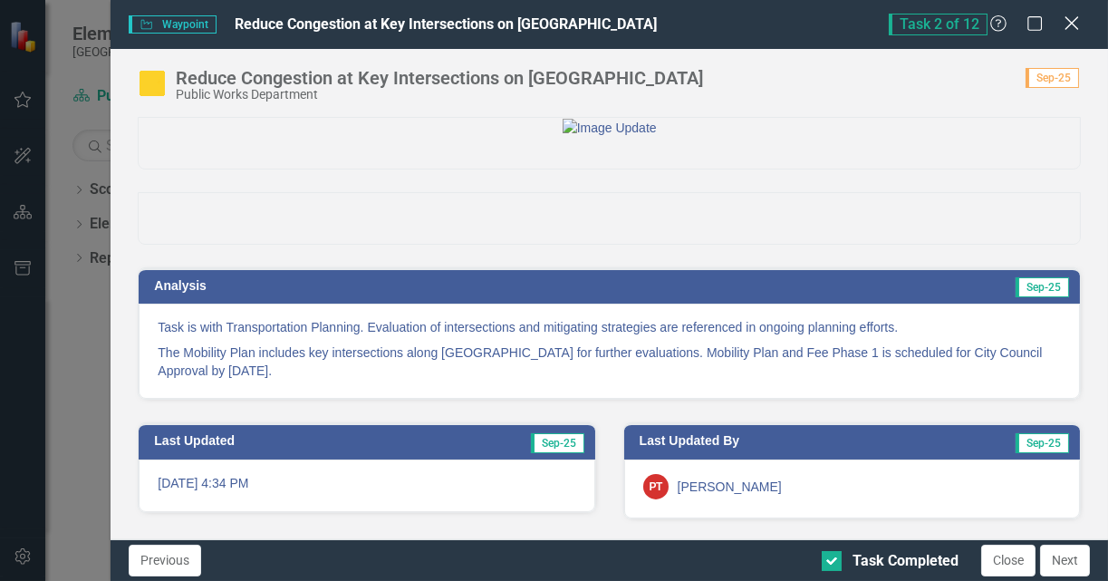
click at [1063, 21] on icon "Close" at bounding box center [1071, 22] width 23 height 17
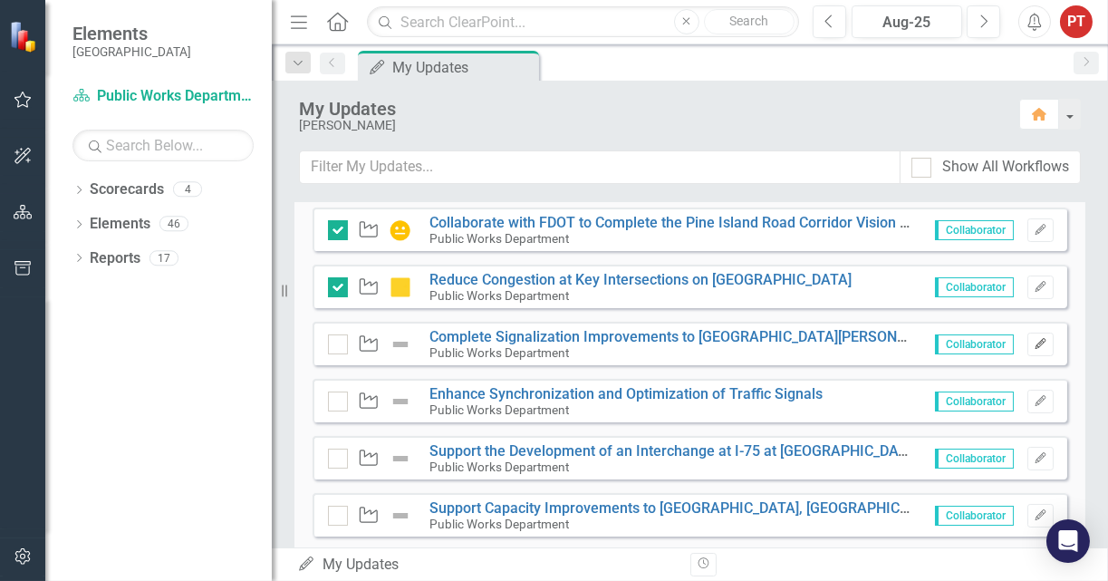
click at [1034, 343] on icon "Edit" at bounding box center [1041, 344] width 14 height 11
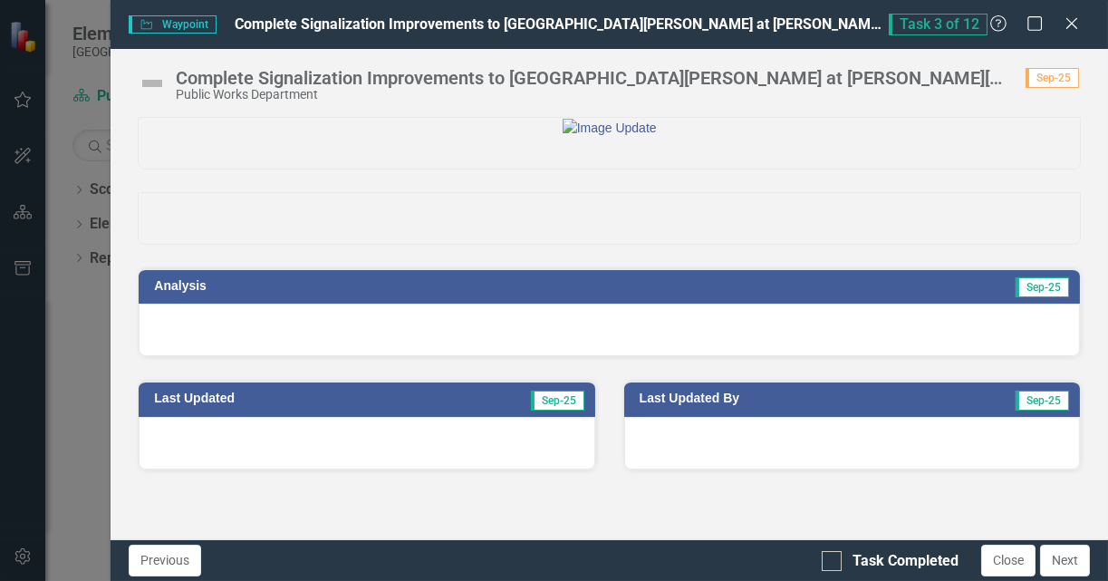
click at [302, 356] on div at bounding box center [609, 329] width 941 height 53
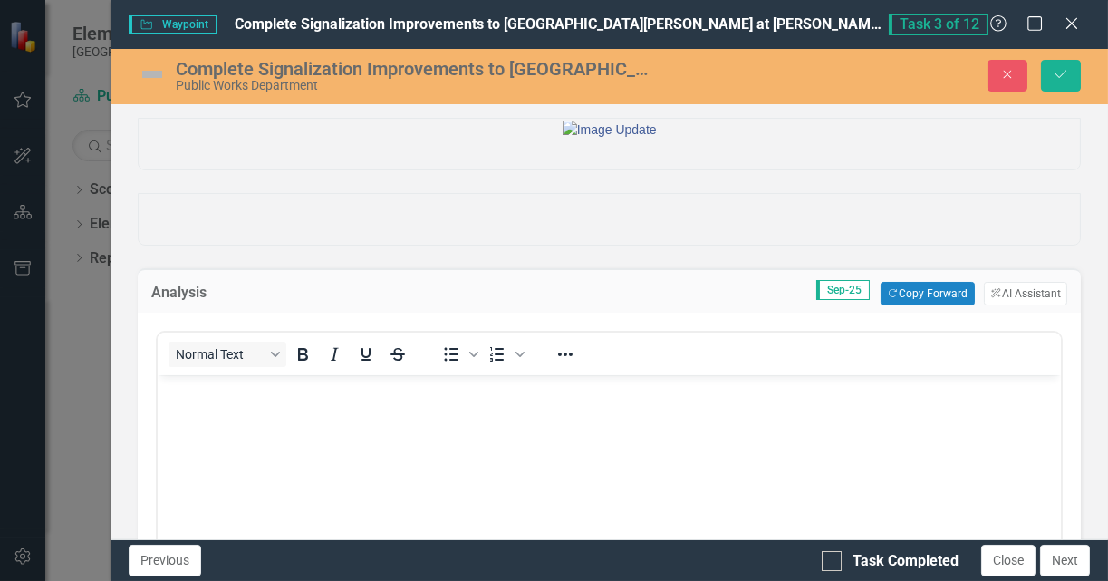
scroll to position [0, 0]
click at [937, 305] on button "Copy Forward Copy Forward" at bounding box center [926, 294] width 93 height 24
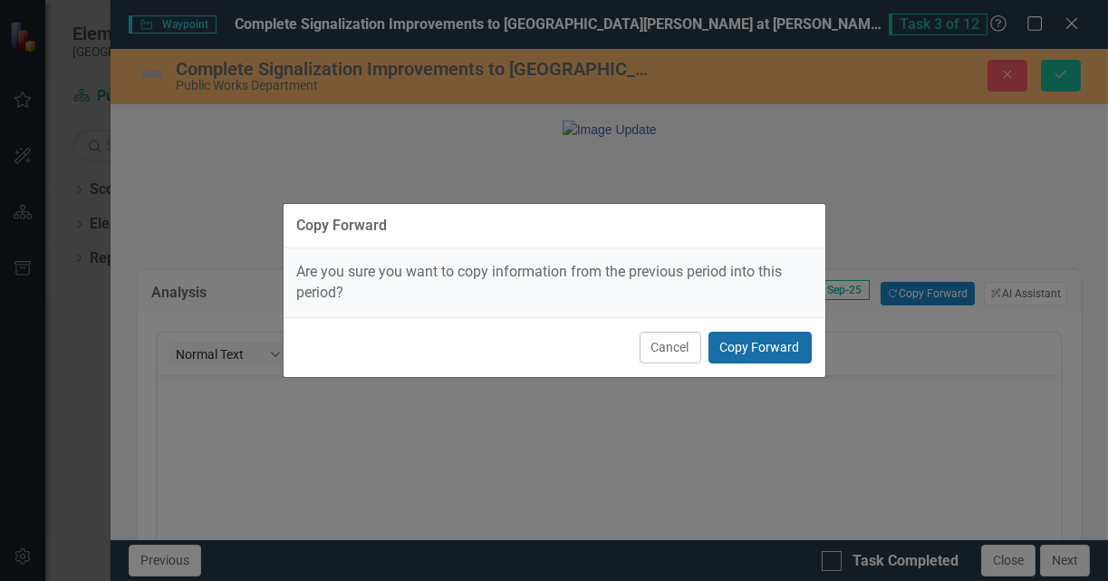
click at [749, 340] on button "Copy Forward" at bounding box center [759, 348] width 103 height 32
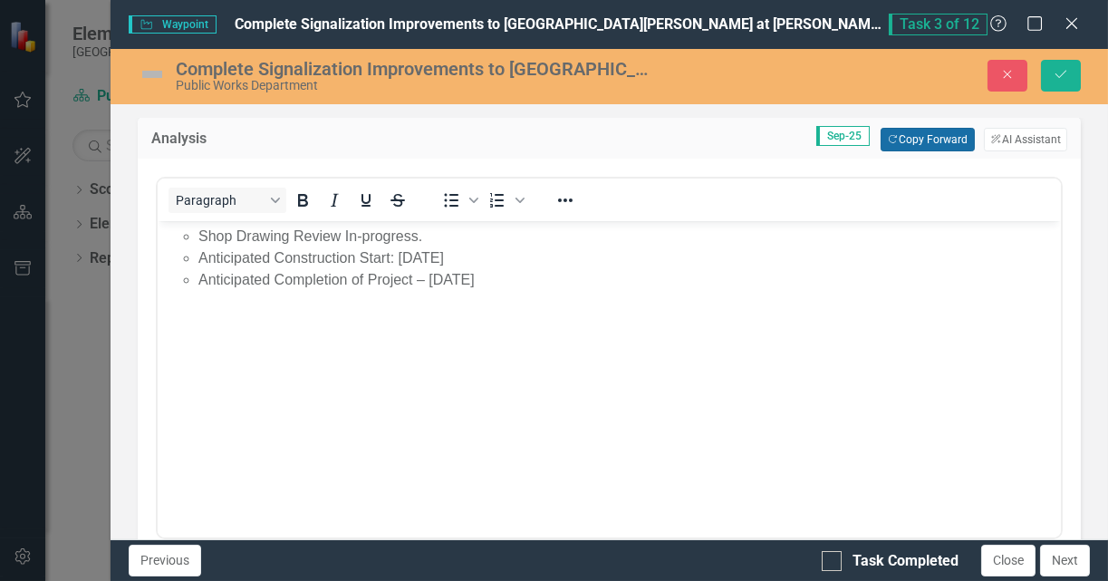
scroll to position [136, 0]
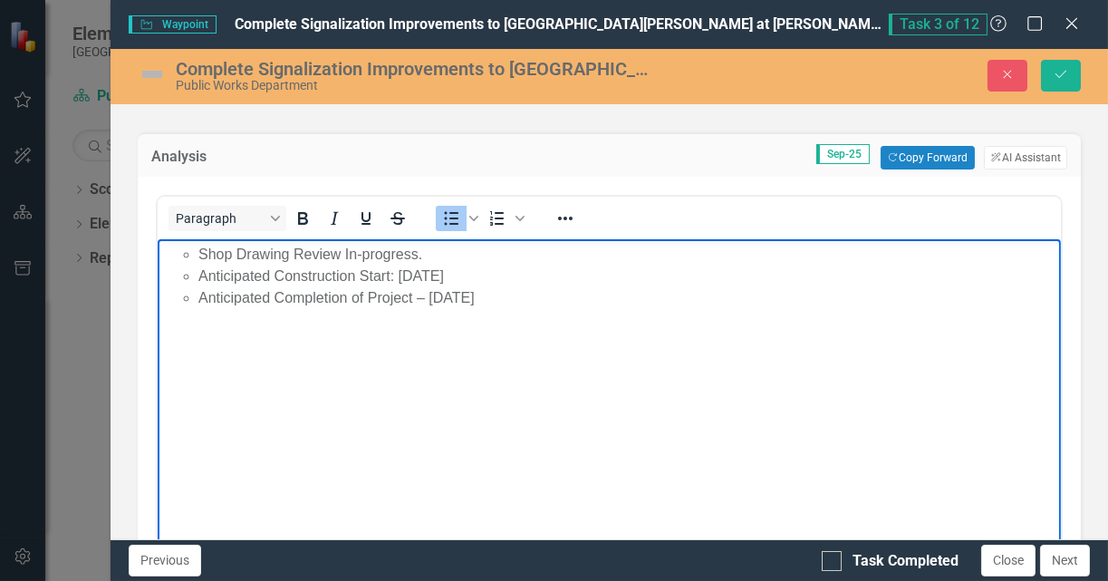
drag, startPoint x: 526, startPoint y: 303, endPoint x: 80, endPoint y: 230, distance: 452.4
click at [158, 239] on html "Shop Drawing Review In-progress. Anticipated Construction Start: January 2025 A…" at bounding box center [609, 375] width 903 height 272
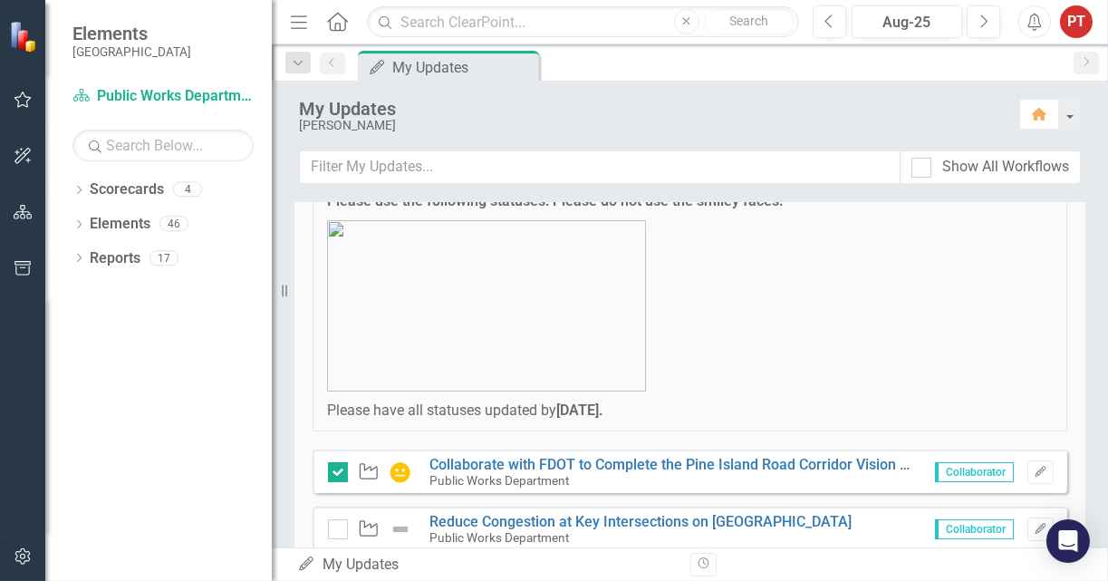
scroll to position [136, 0]
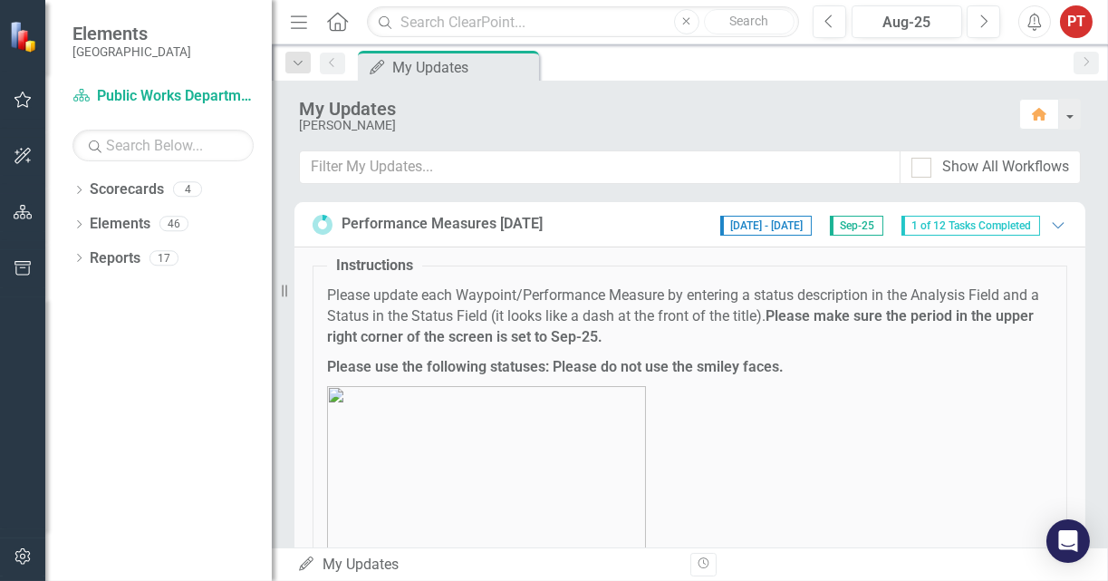
scroll to position [136, 0]
